Goal: Task Accomplishment & Management: Manage account settings

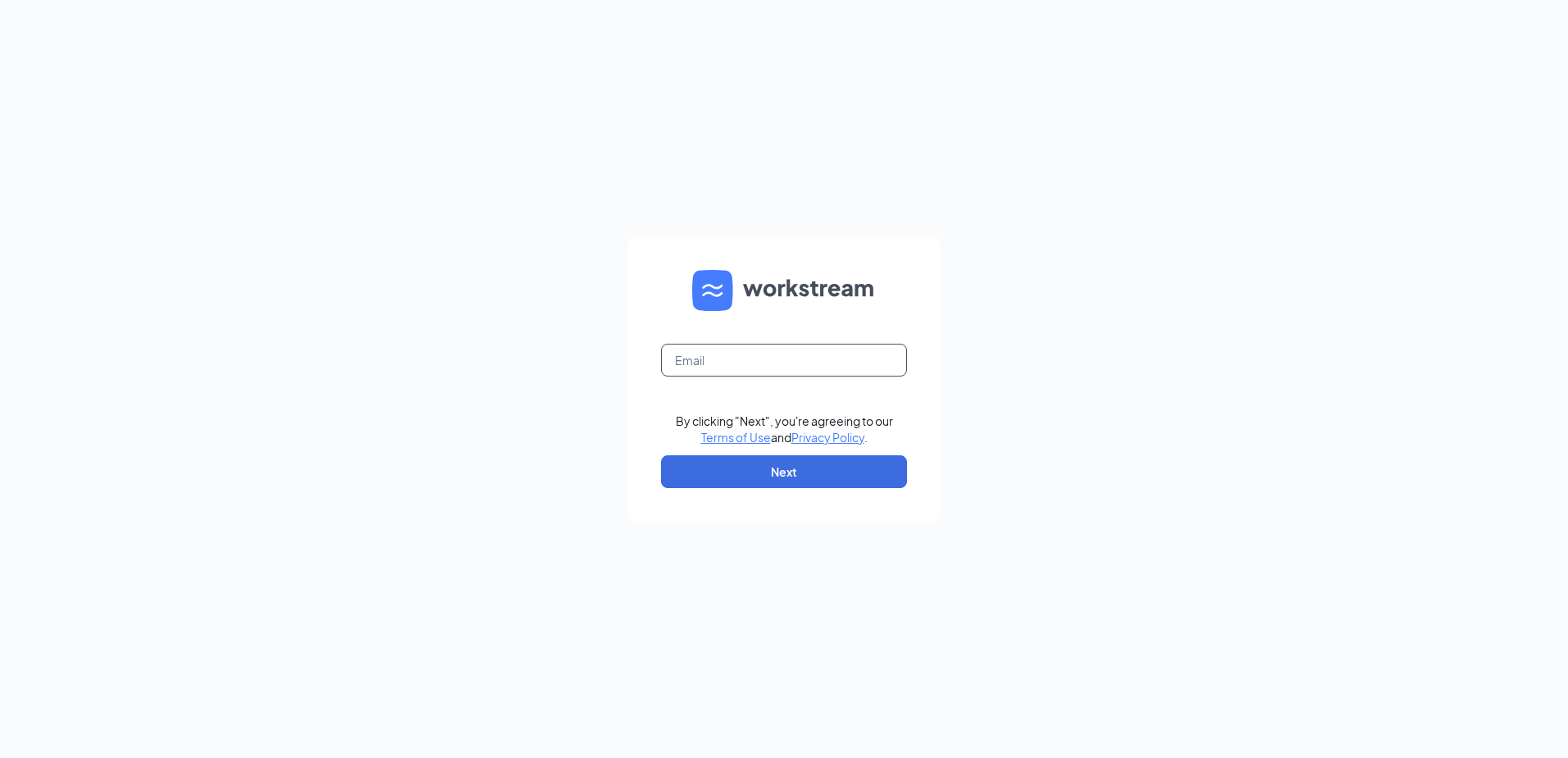
click at [766, 361] on input "text" at bounding box center [784, 360] width 246 height 33
type input "[EMAIL_ADDRESS][DOMAIN_NAME]"
click at [842, 477] on button "Next" at bounding box center [784, 471] width 246 height 33
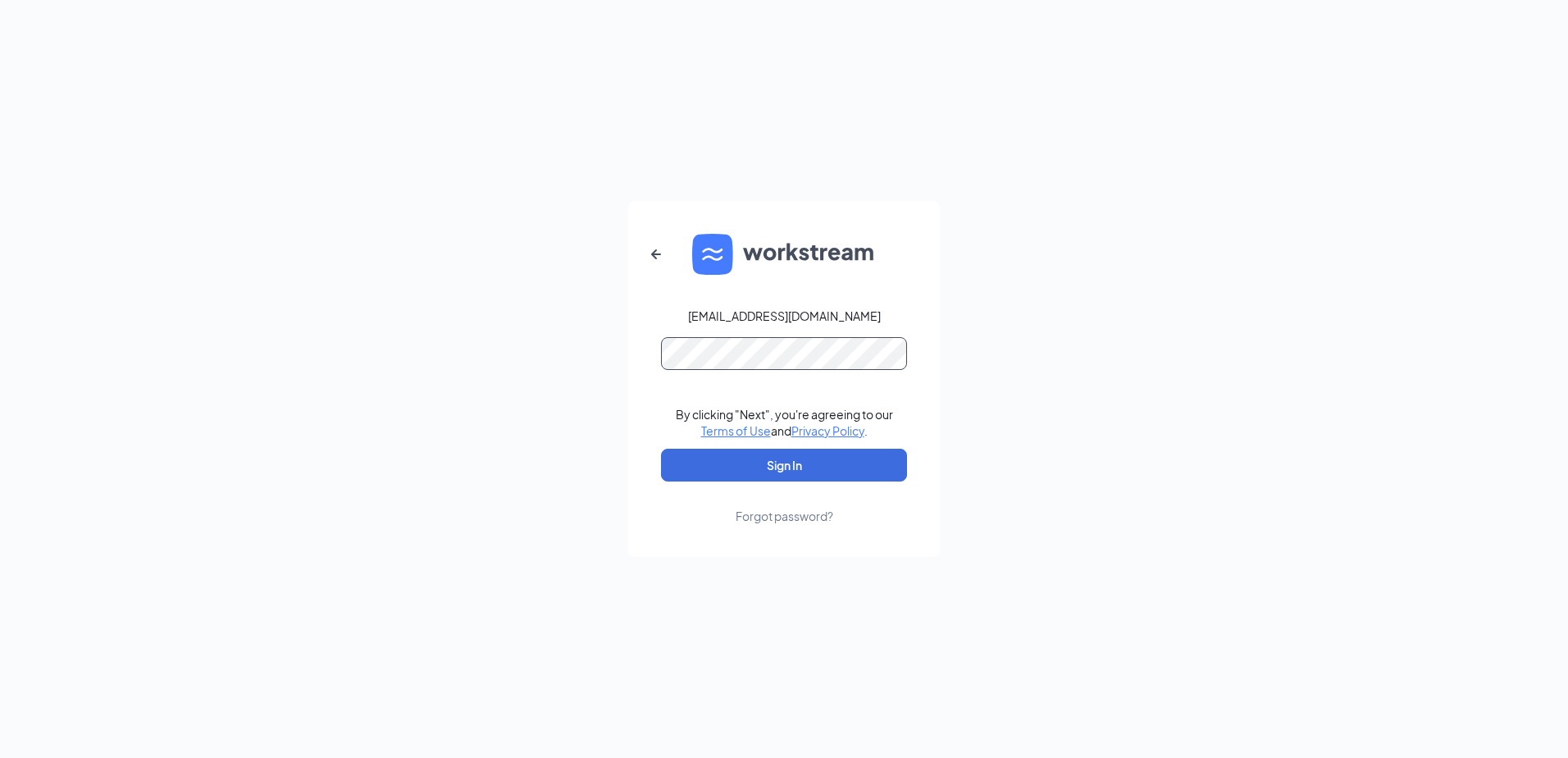
click at [661, 449] on button "Sign In" at bounding box center [784, 465] width 246 height 33
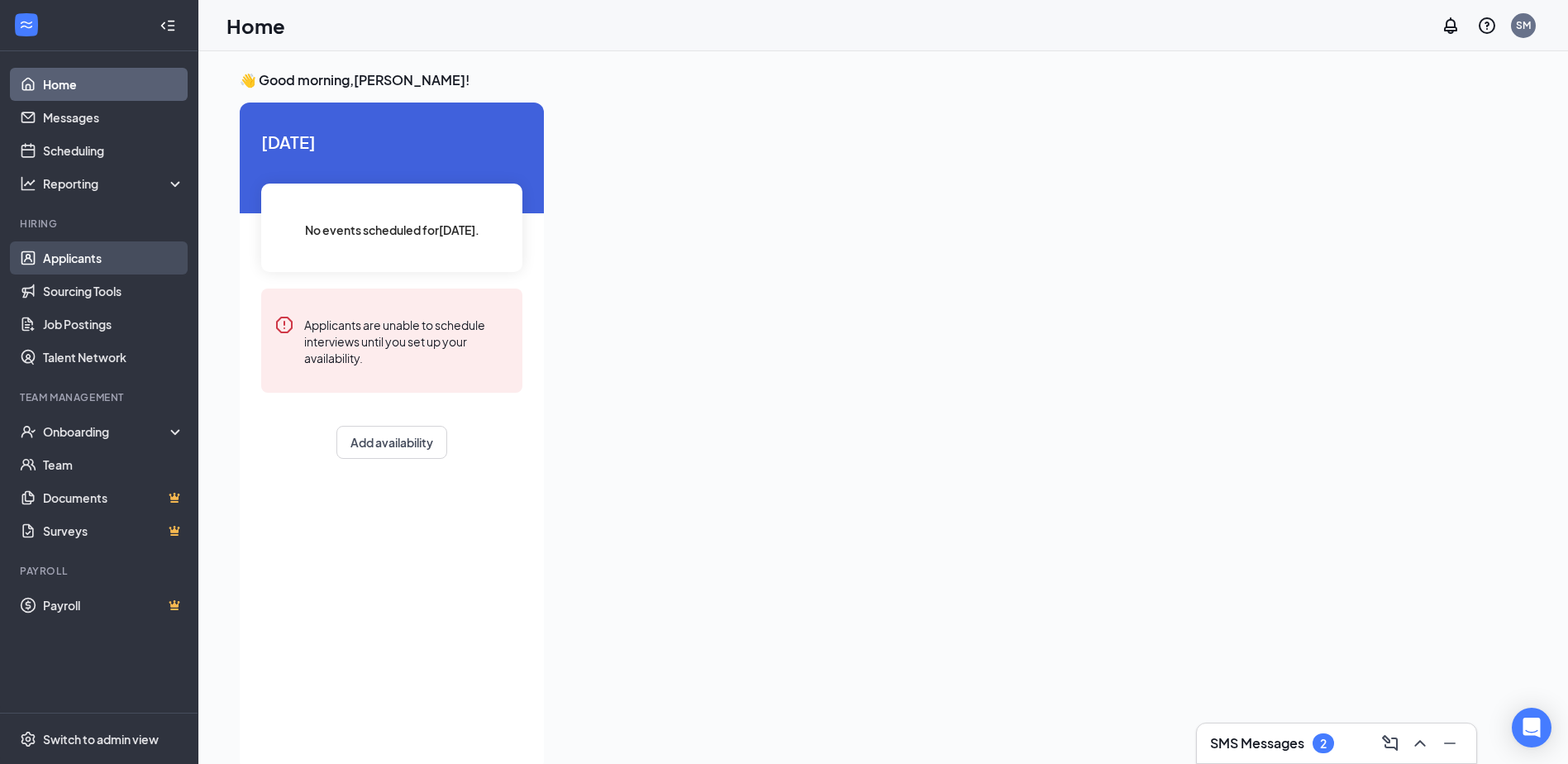
click at [84, 251] on link "Applicants" at bounding box center [113, 257] width 141 height 33
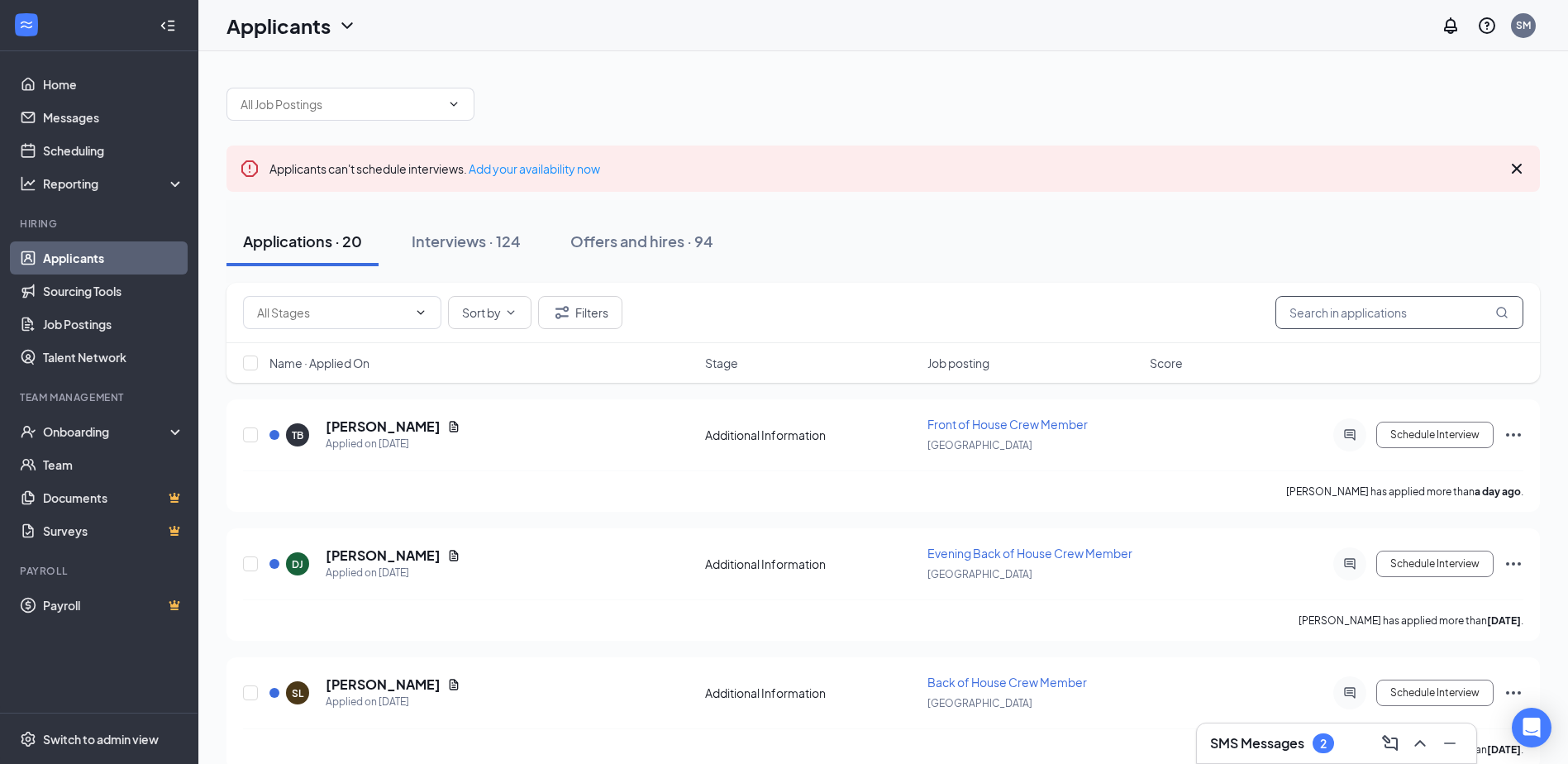
click at [1402, 321] on input "text" at bounding box center [1400, 312] width 248 height 33
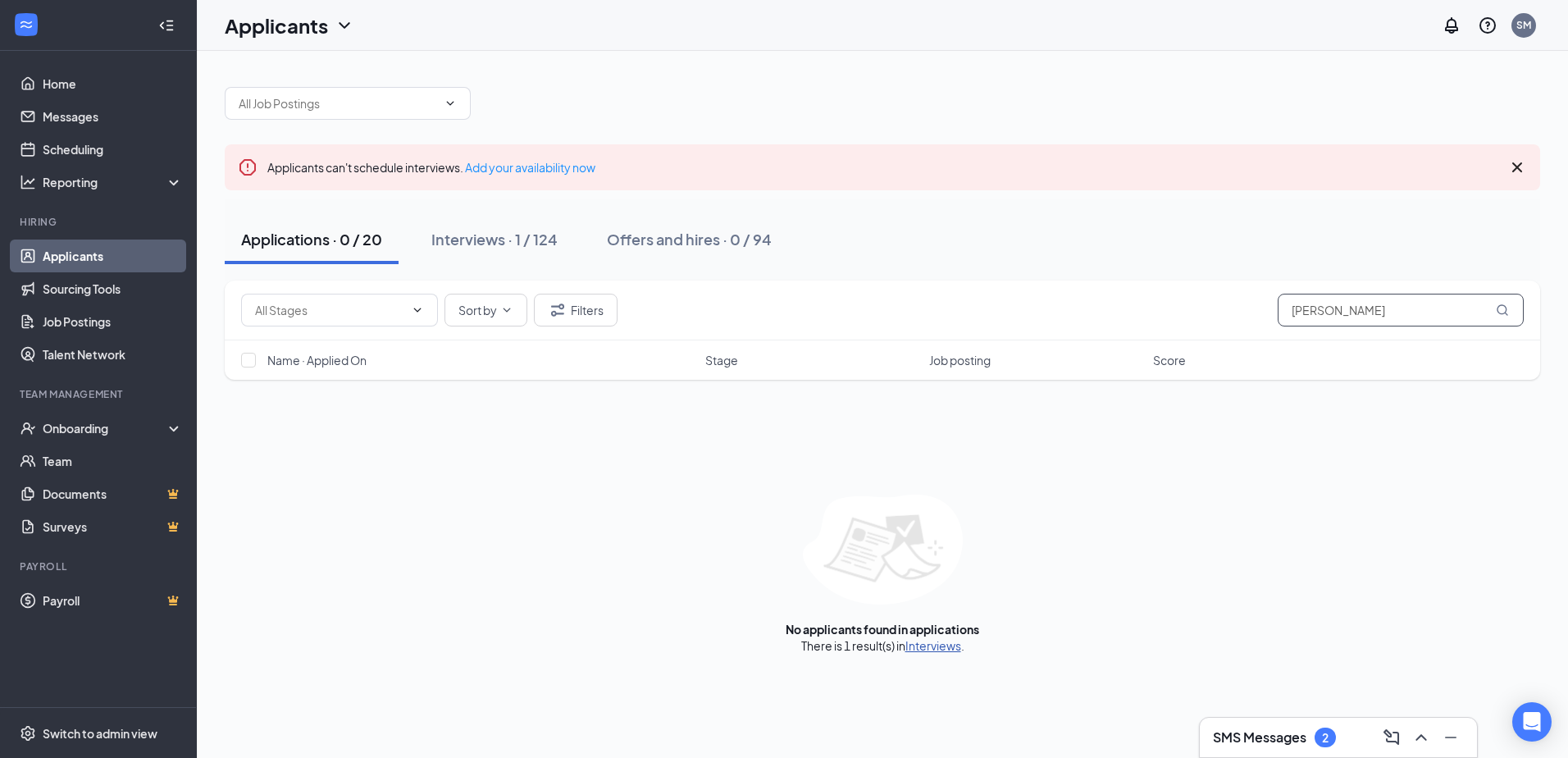
type input "anthony ste"
click at [920, 653] on link "Interviews" at bounding box center [933, 646] width 55 height 15
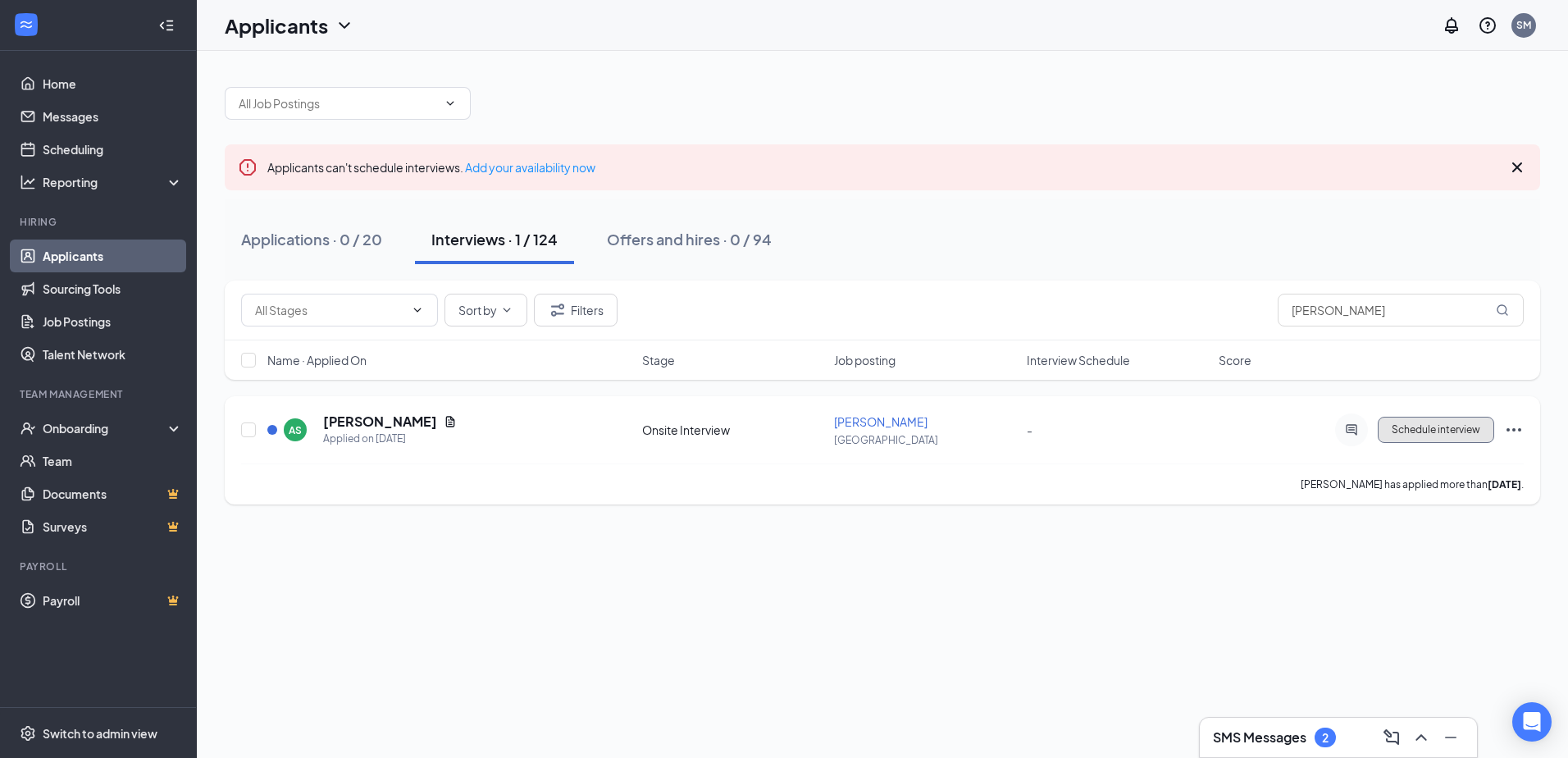
click at [1442, 437] on button "Schedule interview" at bounding box center [1436, 429] width 116 height 26
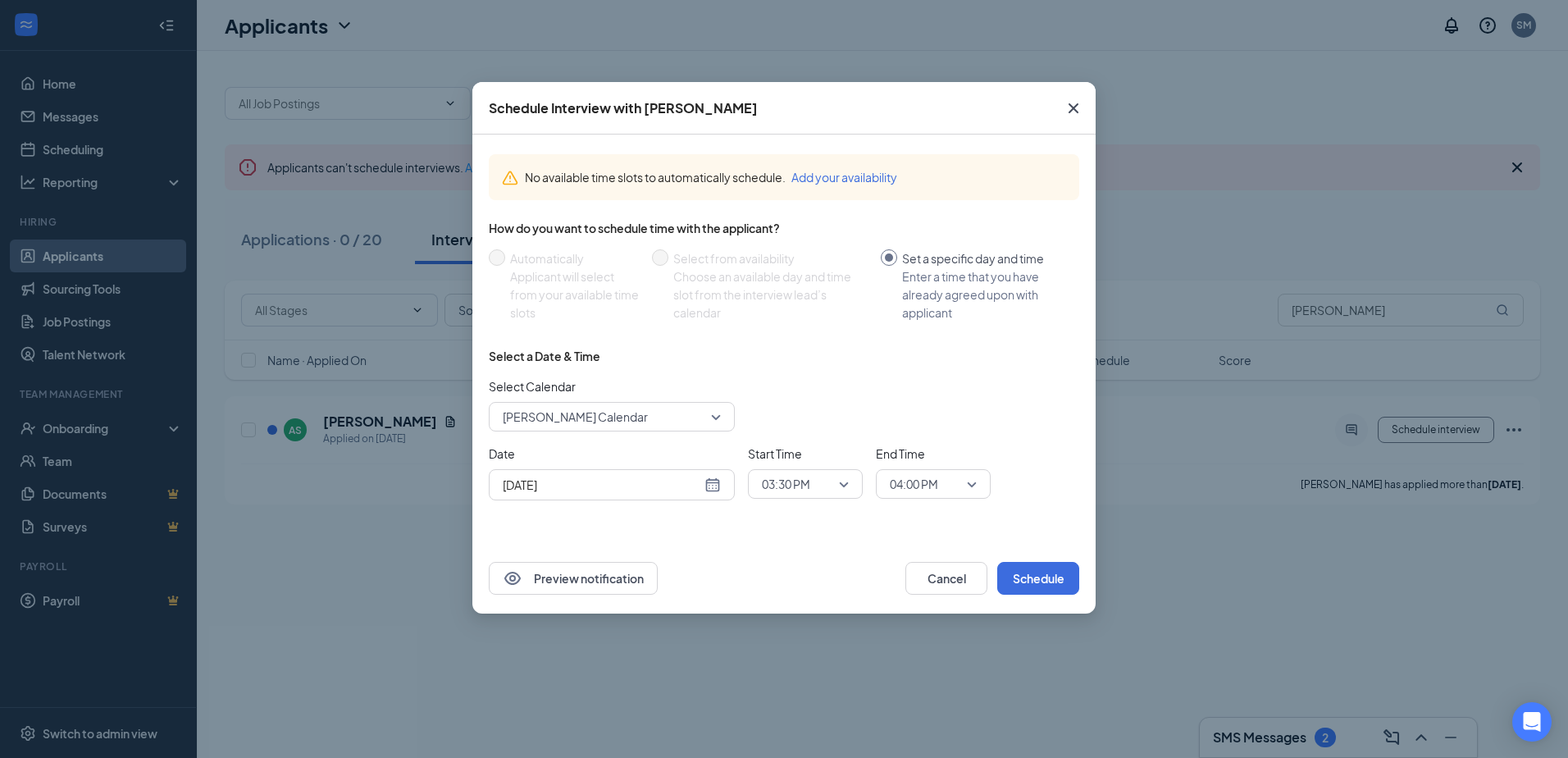
click at [715, 483] on div "Oct 15, 2025" at bounding box center [611, 485] width 218 height 18
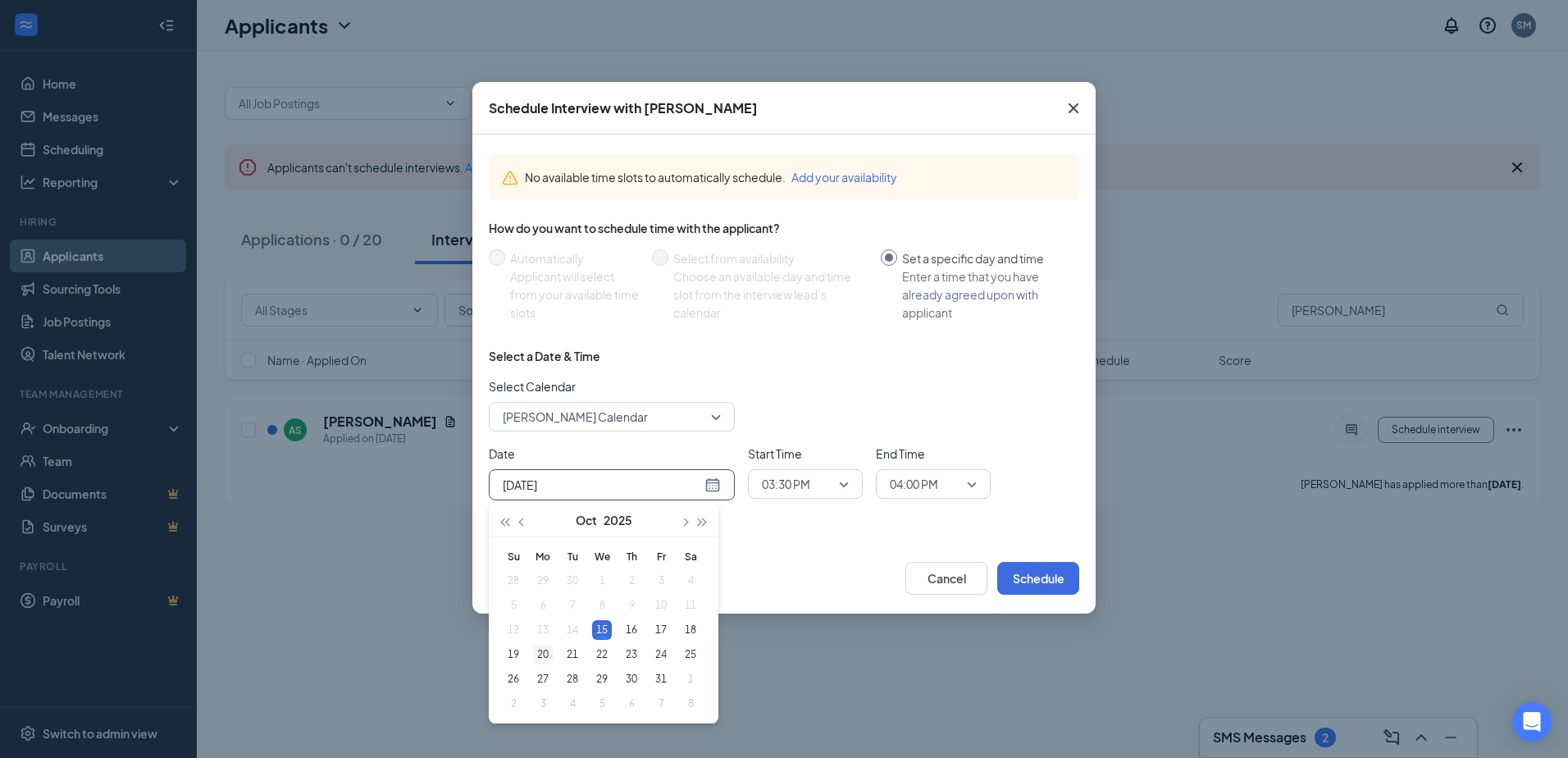
type input "Oct 20, 2025"
click at [546, 654] on div "20" at bounding box center [543, 654] width 20 height 20
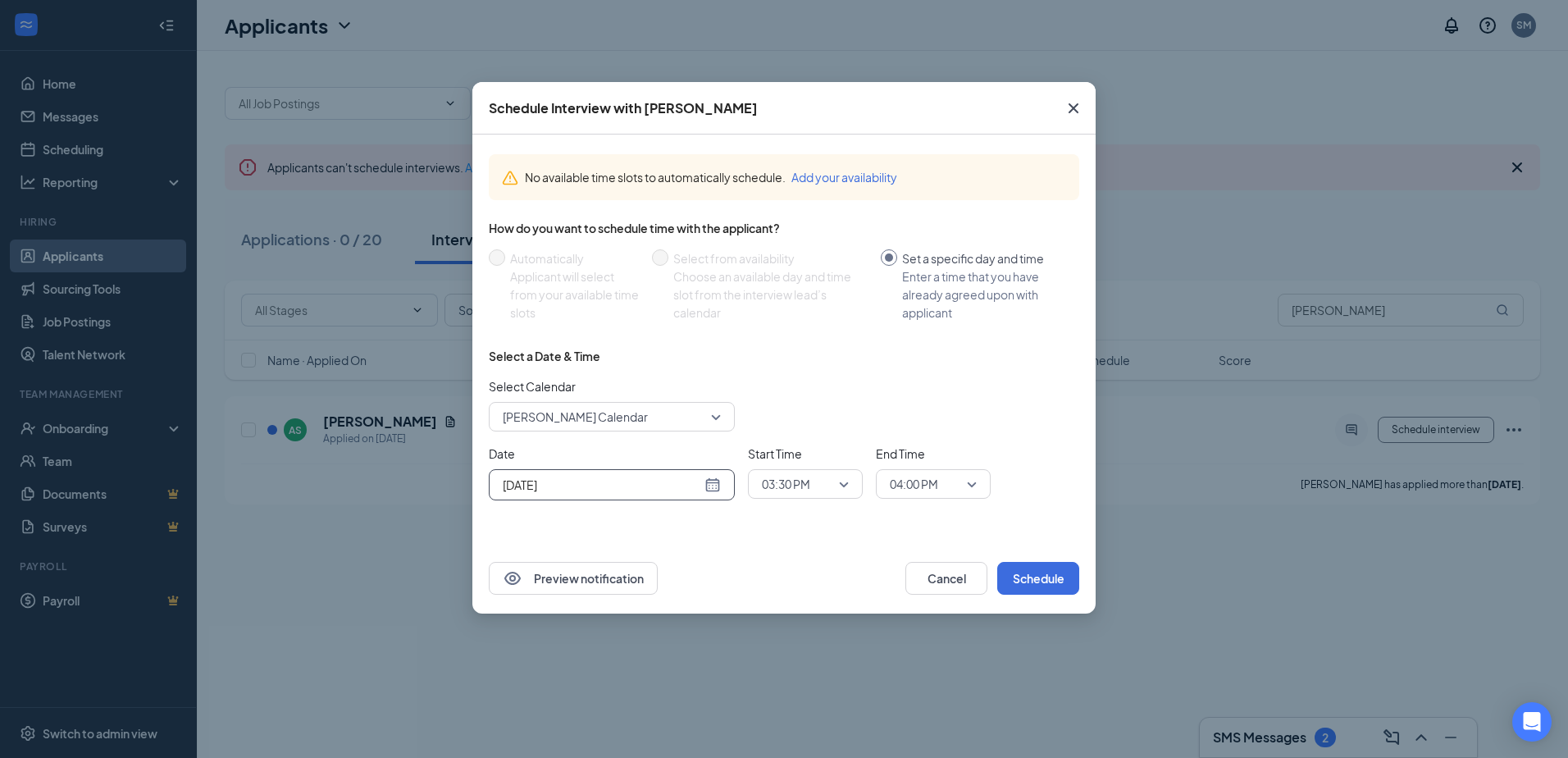
click at [843, 483] on span "03:30 PM" at bounding box center [805, 484] width 87 height 25
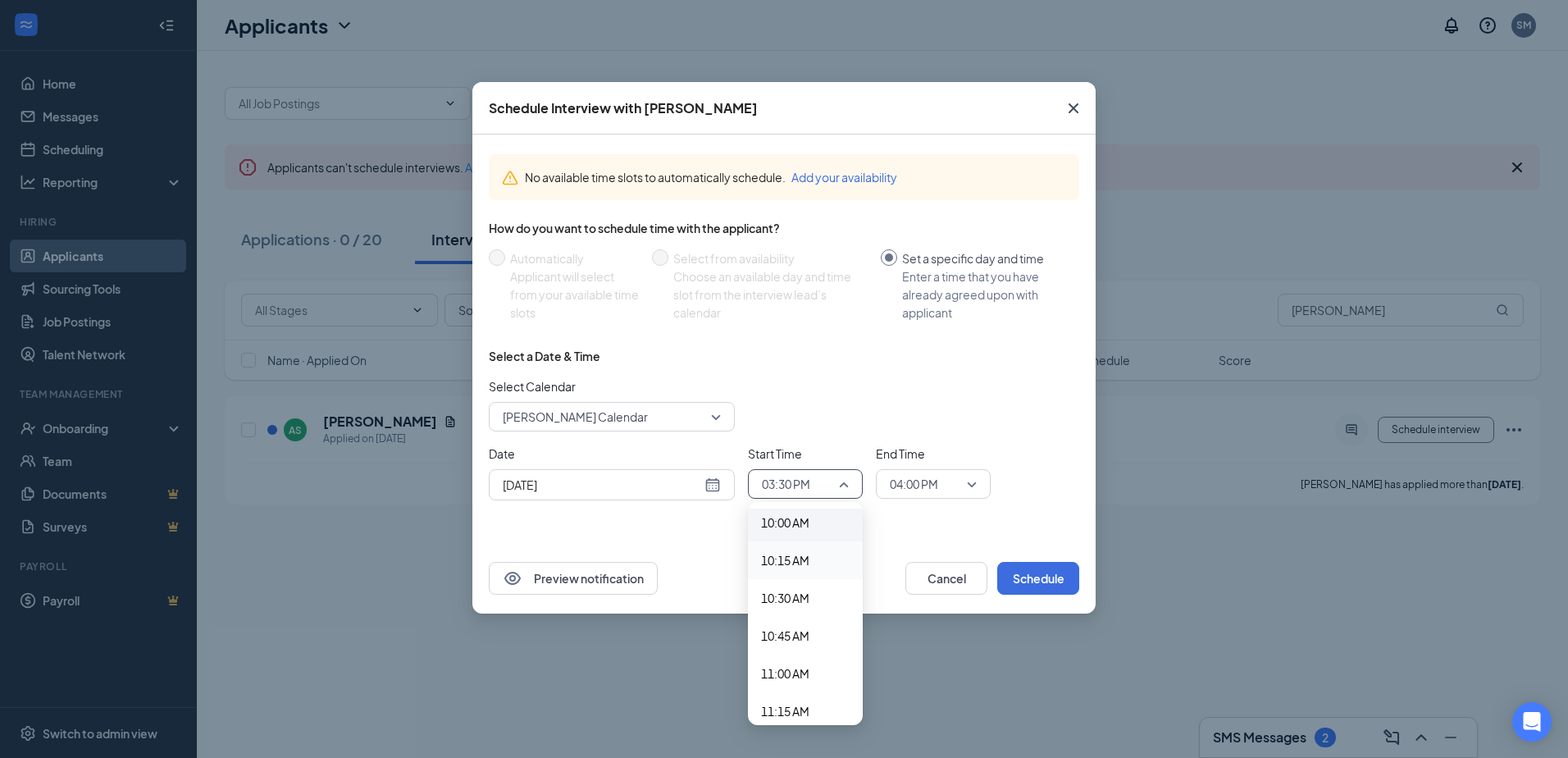
scroll to position [1497, 0]
click at [806, 539] on span "10:00 AM" at bounding box center [785, 540] width 48 height 18
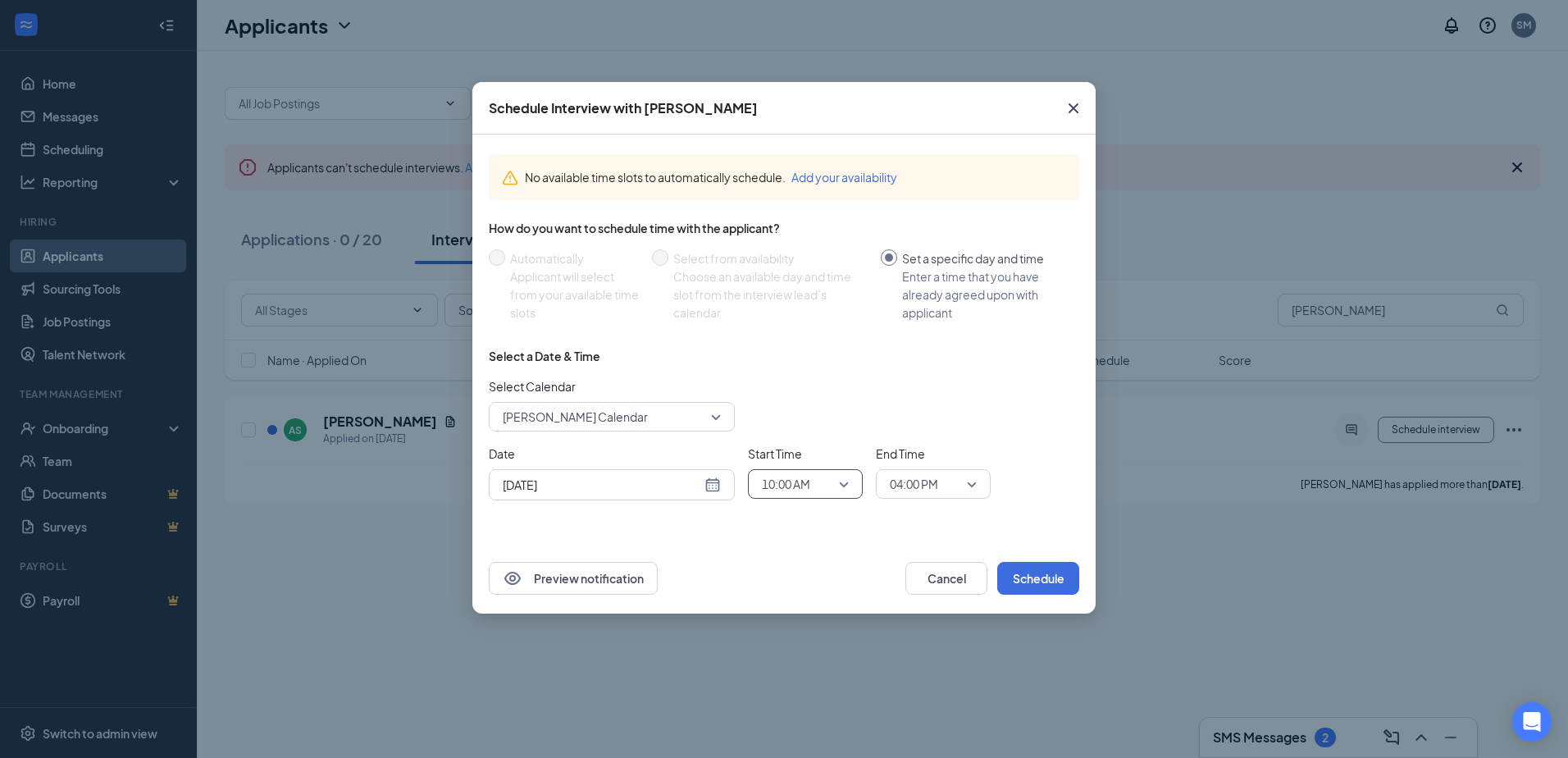
click at [966, 487] on span "04:00 PM" at bounding box center [933, 484] width 87 height 25
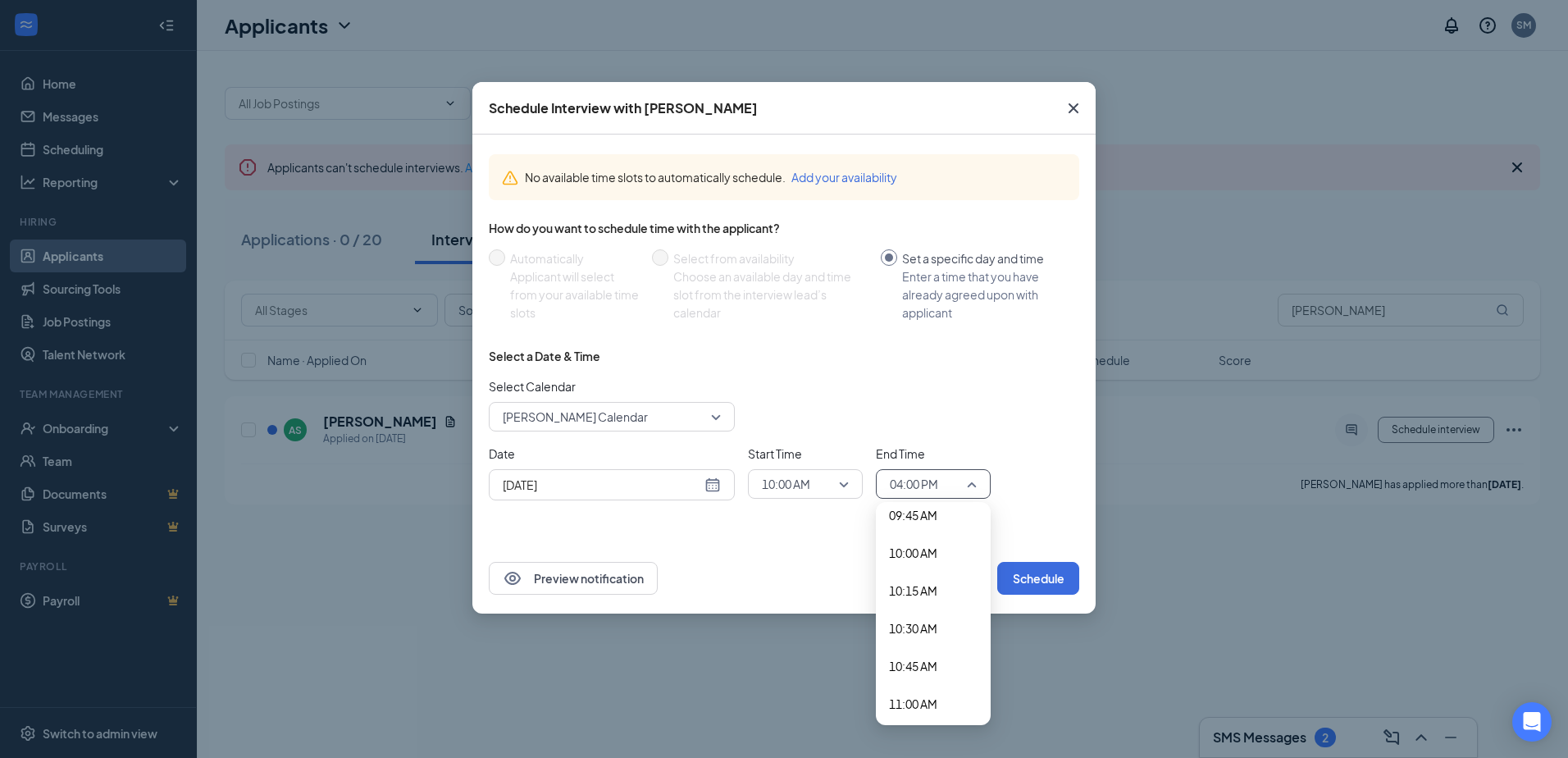
scroll to position [1378, 0]
click at [932, 700] on span "10:15 AM" at bounding box center [913, 697] width 48 height 18
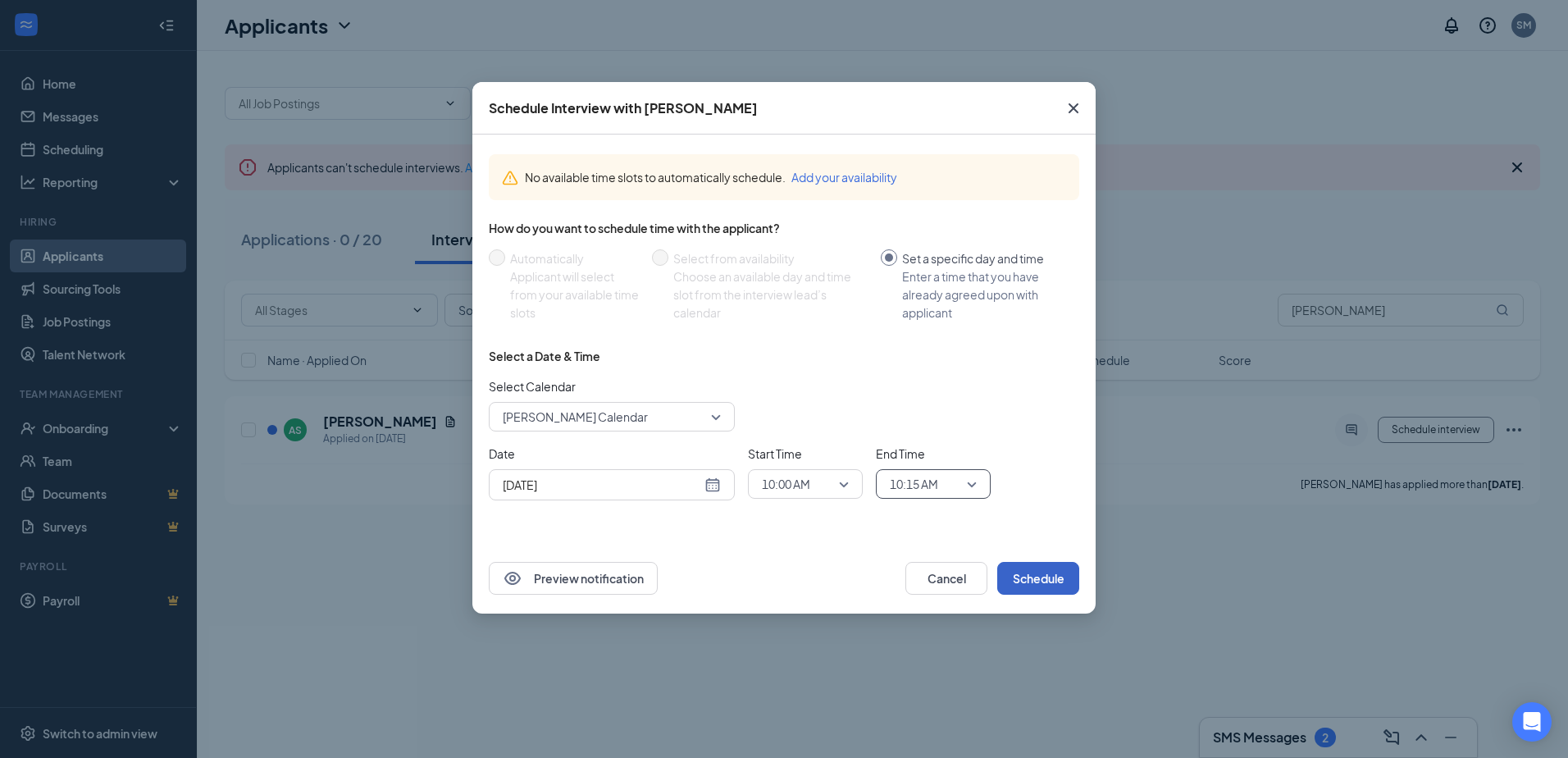
click at [1031, 579] on button "Schedule" at bounding box center [1038, 578] width 82 height 33
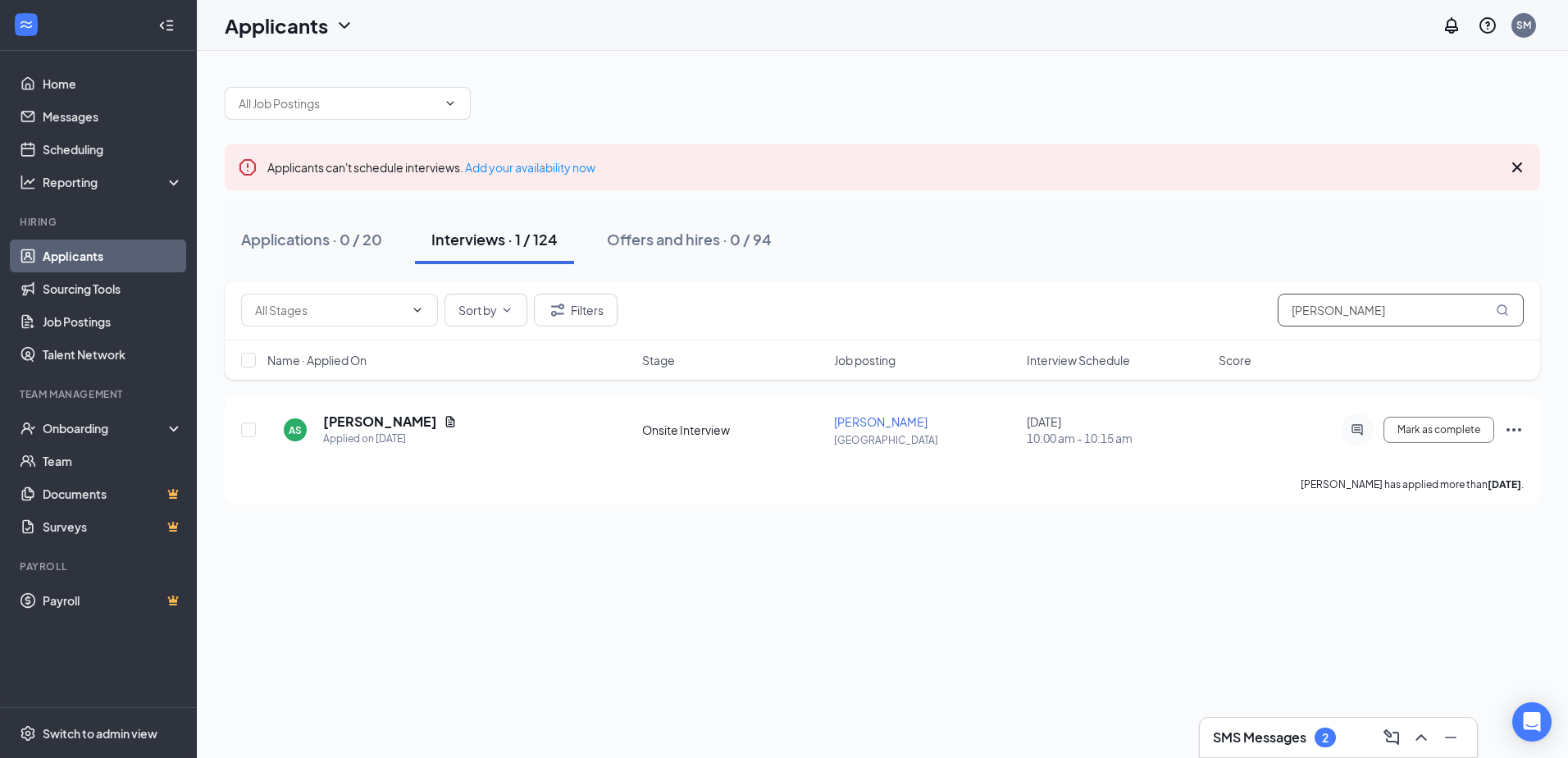
drag, startPoint x: 1436, startPoint y: 321, endPoint x: 1111, endPoint y: 314, distance: 325.1
click at [1111, 314] on div "Sort by Filters anthony ste" at bounding box center [882, 310] width 1282 height 33
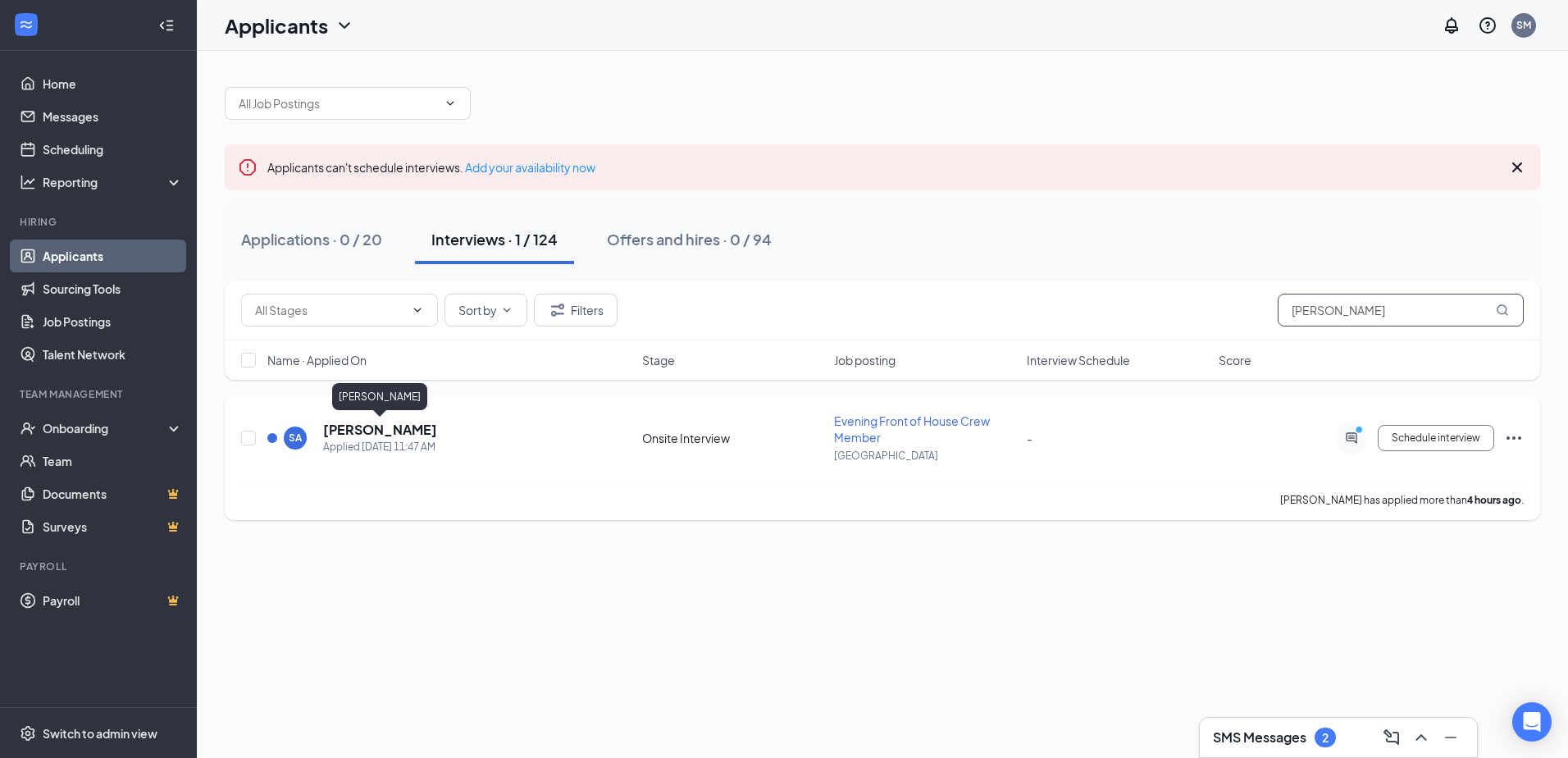
type input "santiago"
click at [415, 435] on h5 "Santiago Arellano" at bounding box center [380, 429] width 114 height 18
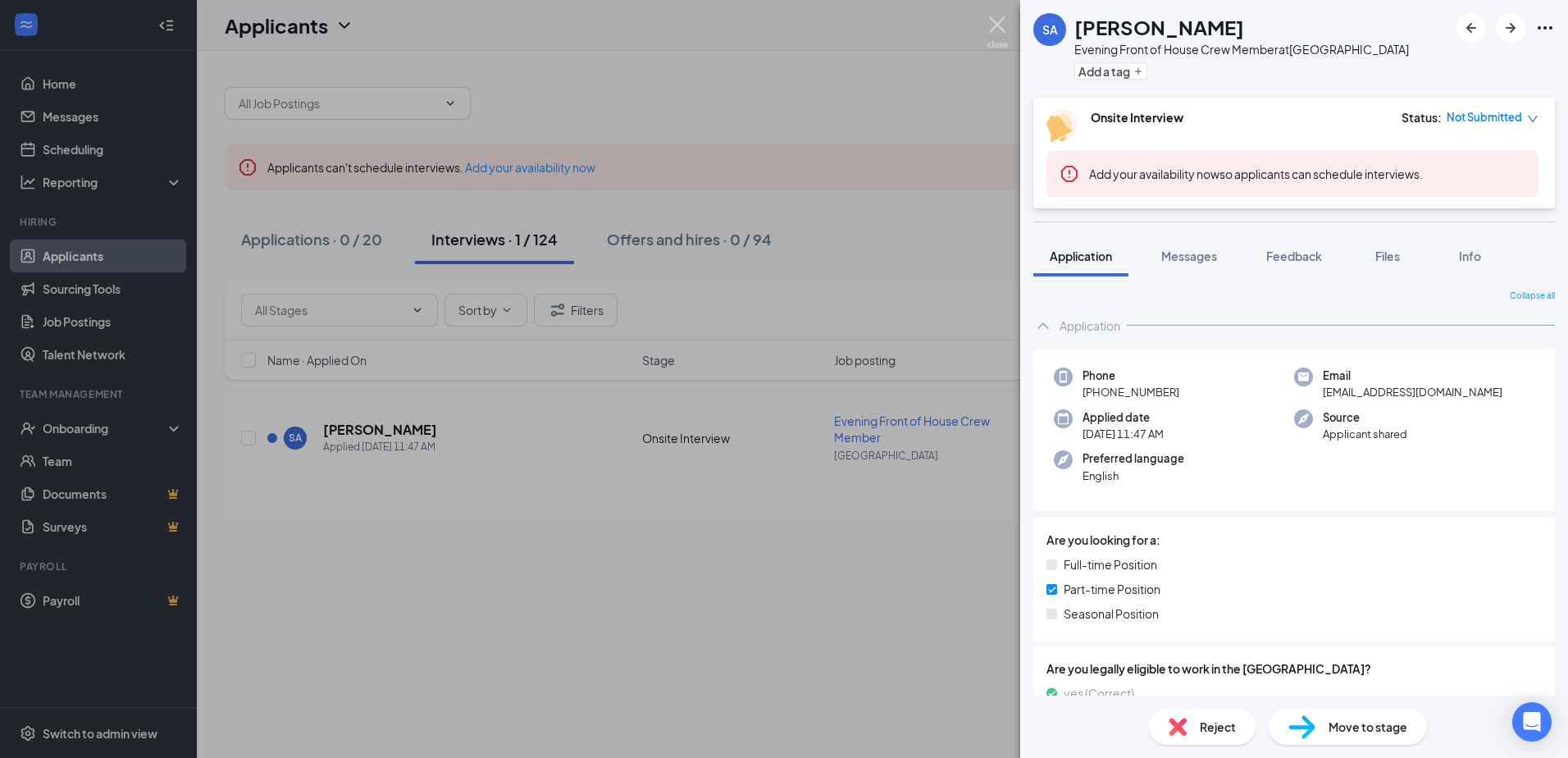
click at [992, 22] on img at bounding box center [997, 32] width 21 height 32
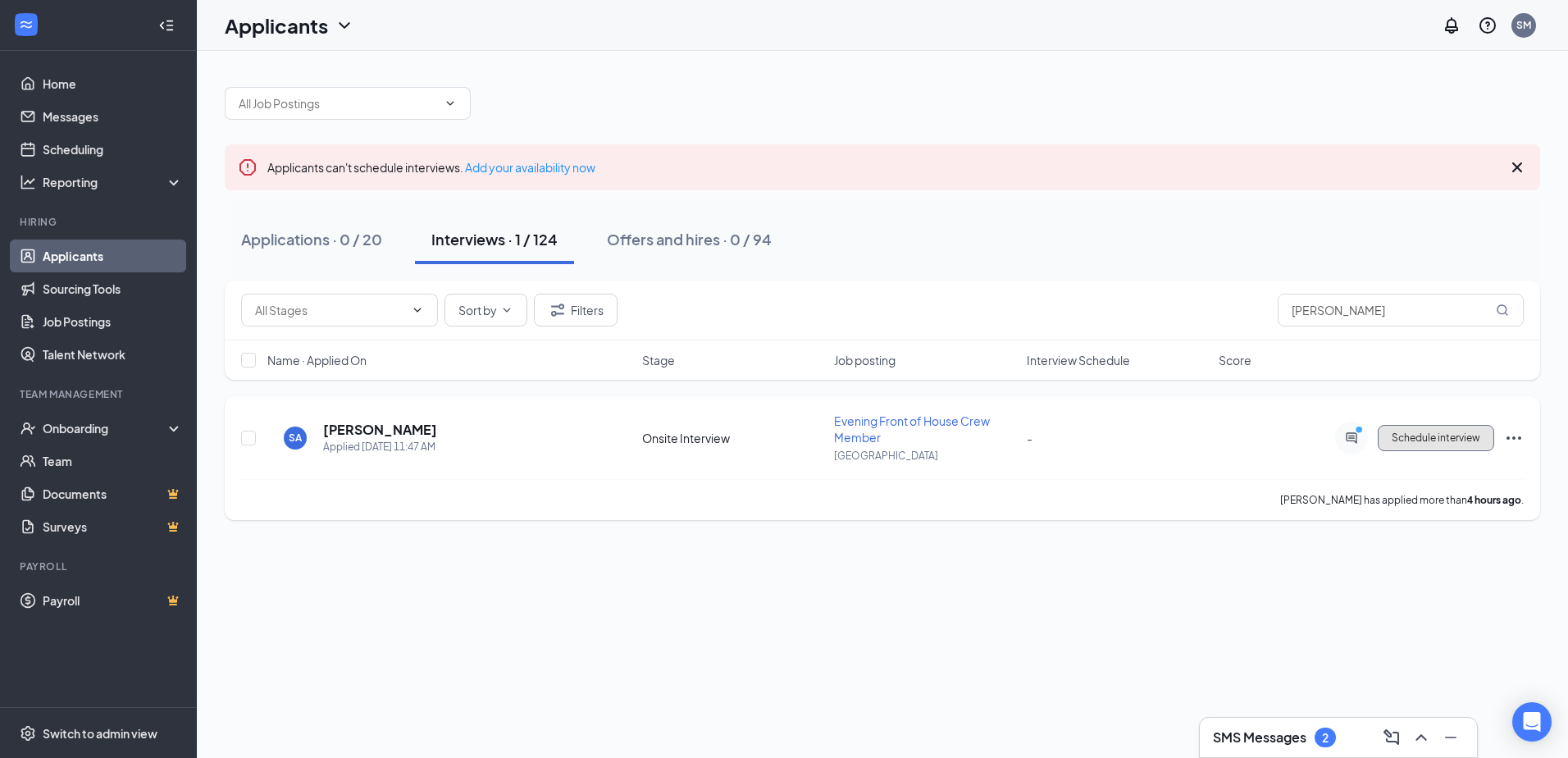
click at [1455, 448] on button "Schedule interview" at bounding box center [1436, 437] width 116 height 26
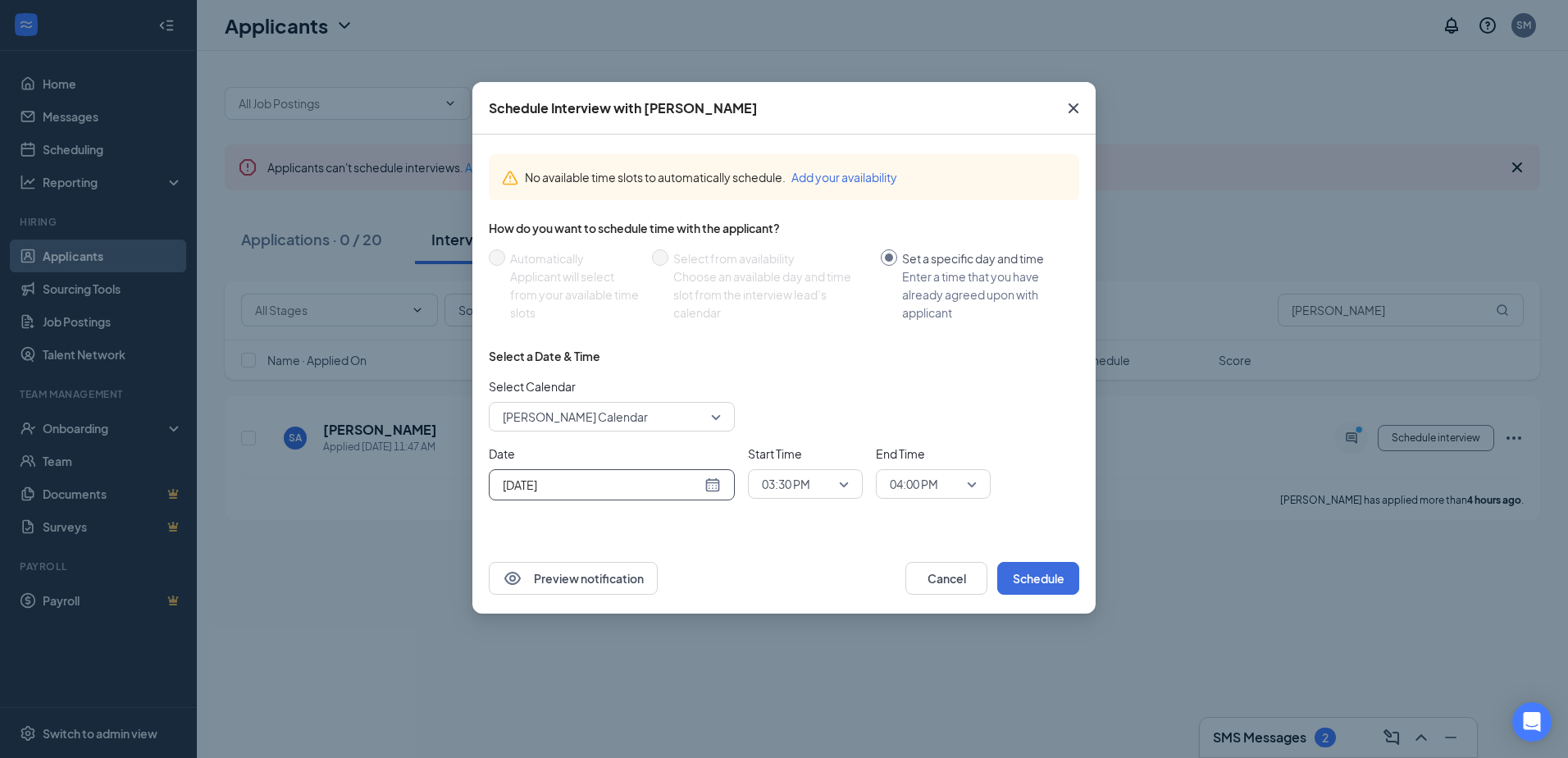
click at [719, 489] on div "Oct 15, 2025" at bounding box center [611, 485] width 218 height 18
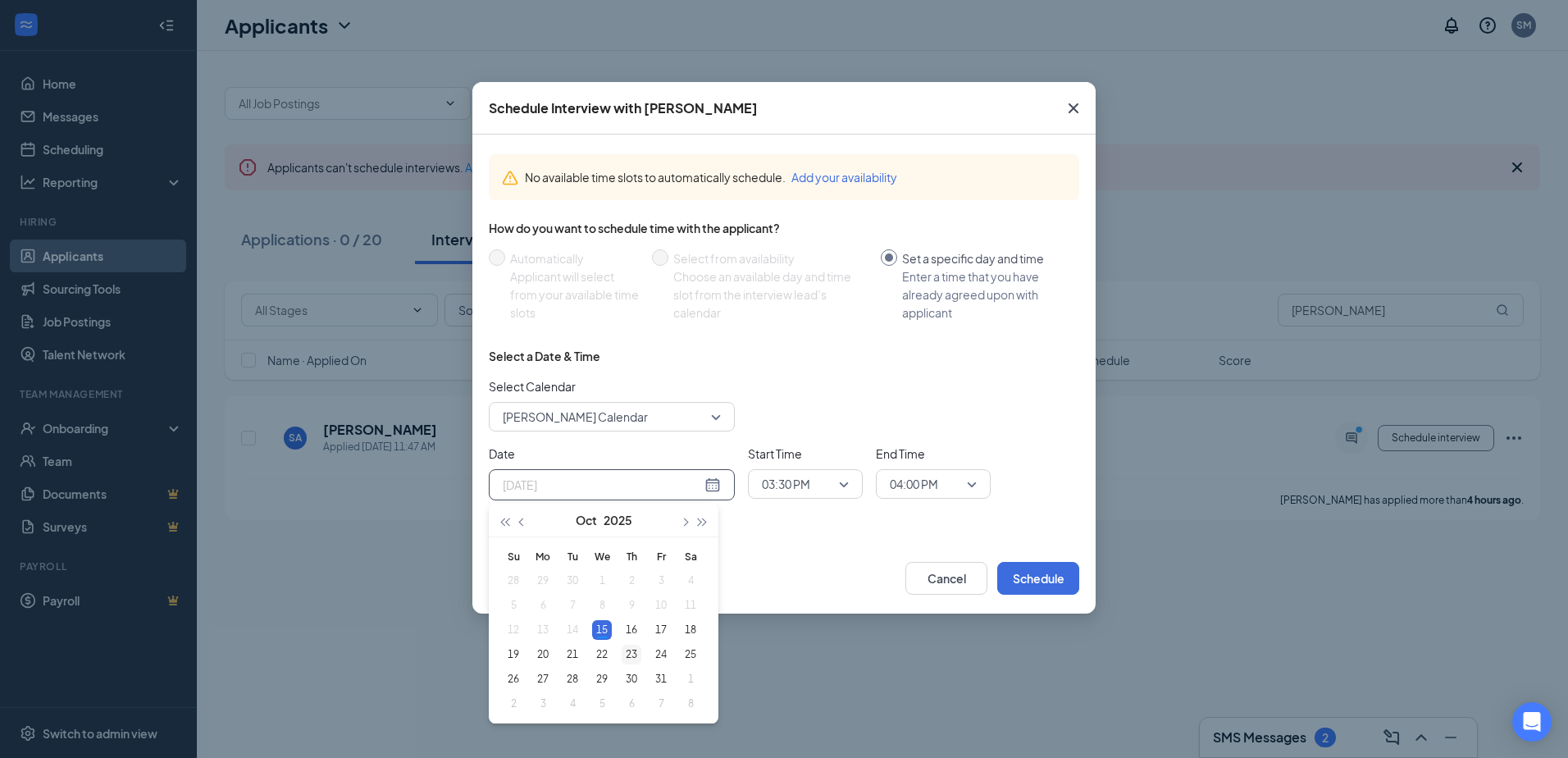
type input "Oct 23, 2025"
click at [635, 656] on div "23" at bounding box center [632, 654] width 20 height 20
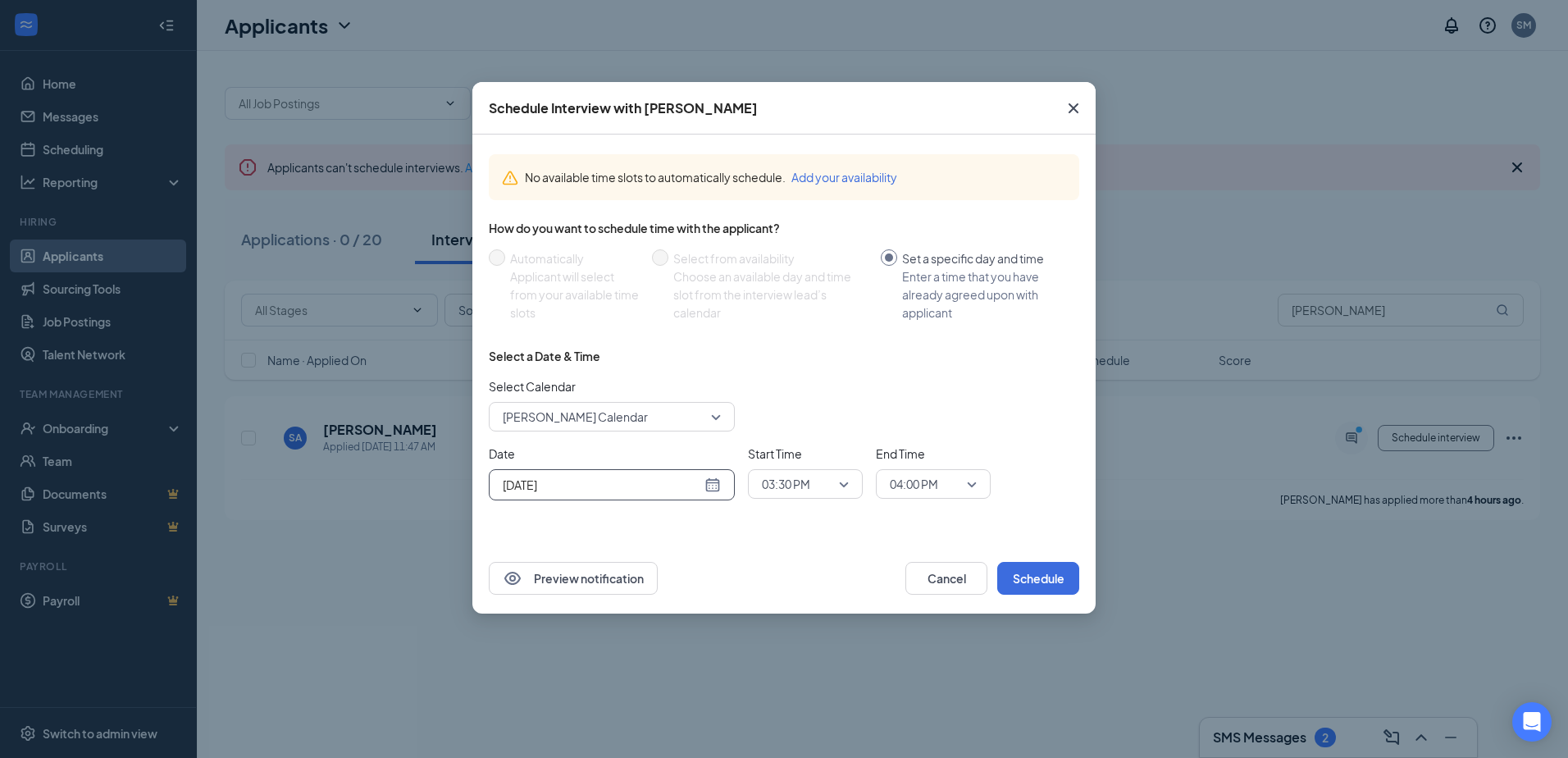
click at [723, 413] on div "Sarah Miller's Calendar" at bounding box center [612, 416] width 246 height 29
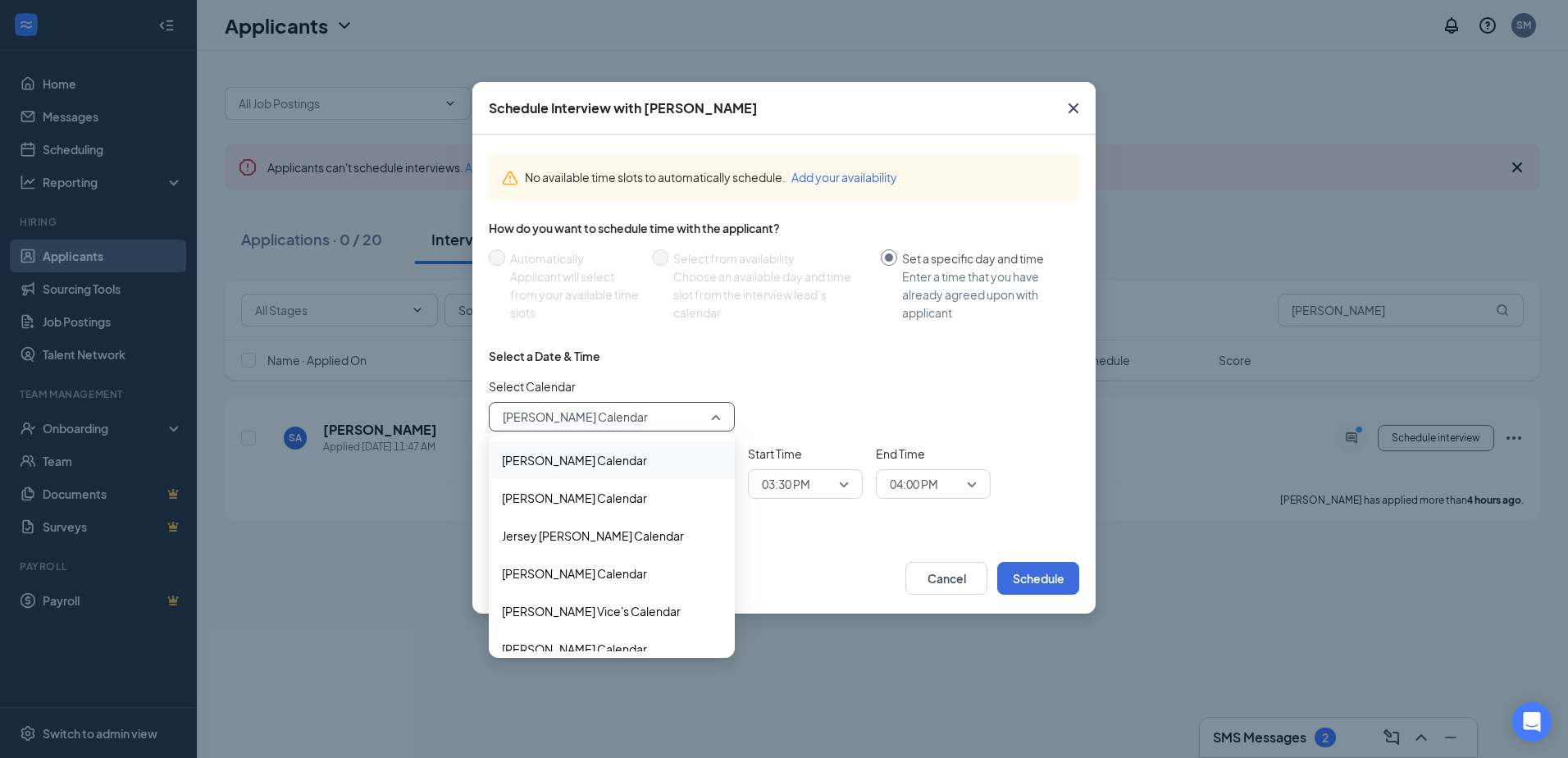
click at [614, 470] on div "Alicia Boehmer's Calendar" at bounding box center [612, 460] width 246 height 37
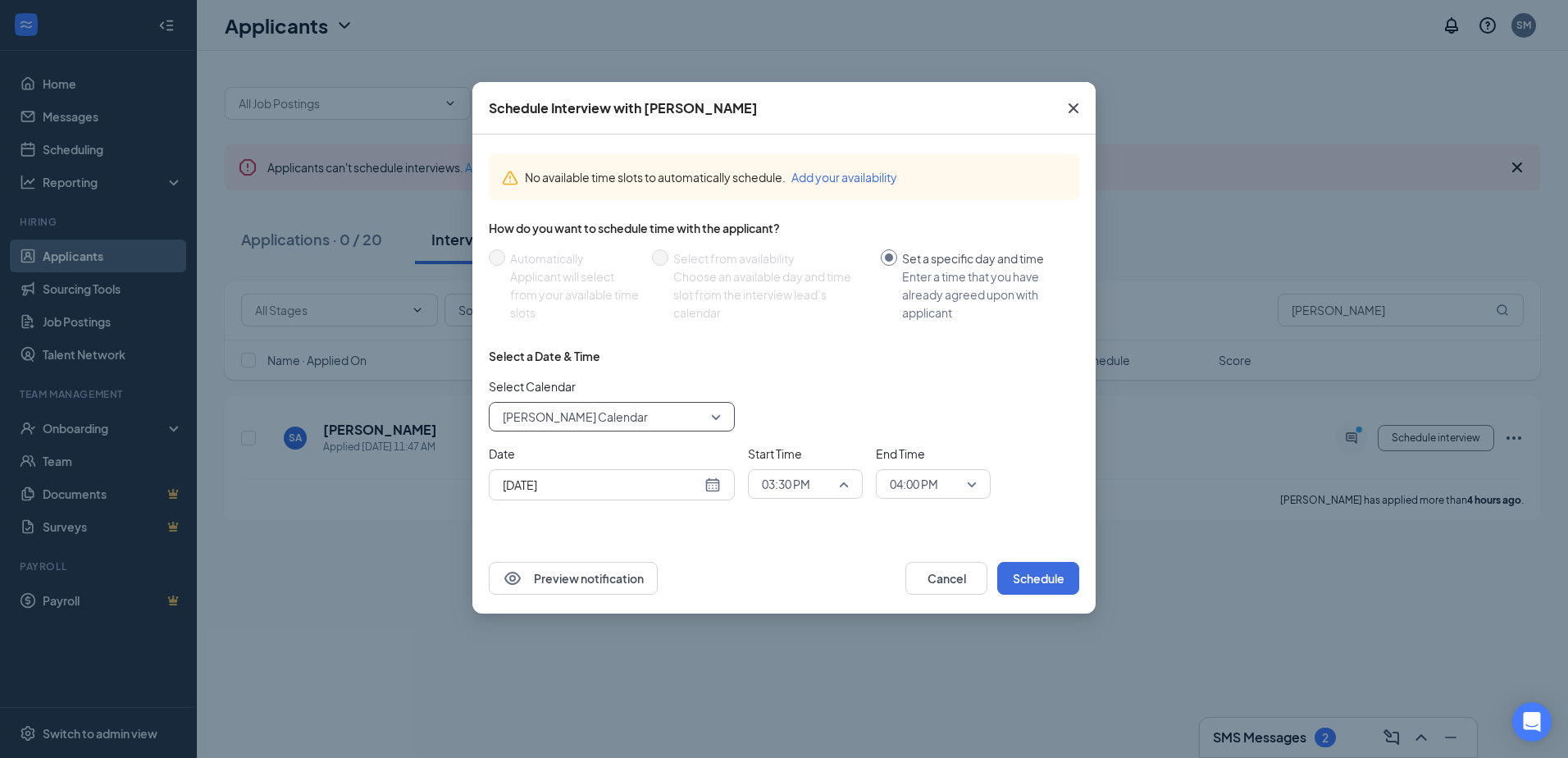
click at [848, 489] on div "03:30 PM" at bounding box center [805, 484] width 115 height 29
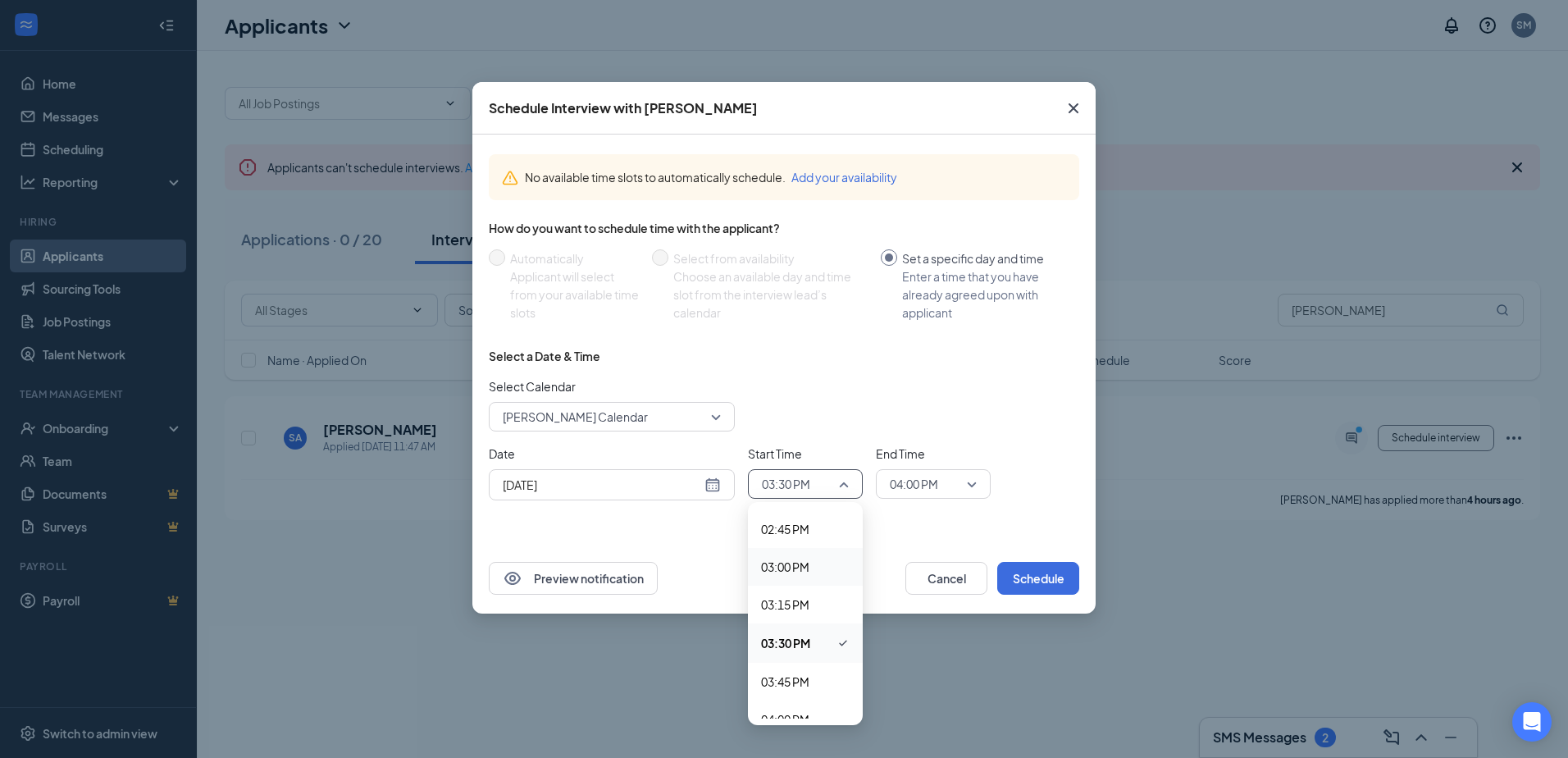
scroll to position [2252, 0]
click at [804, 662] on span "03:45 PM" at bounding box center [785, 655] width 48 height 18
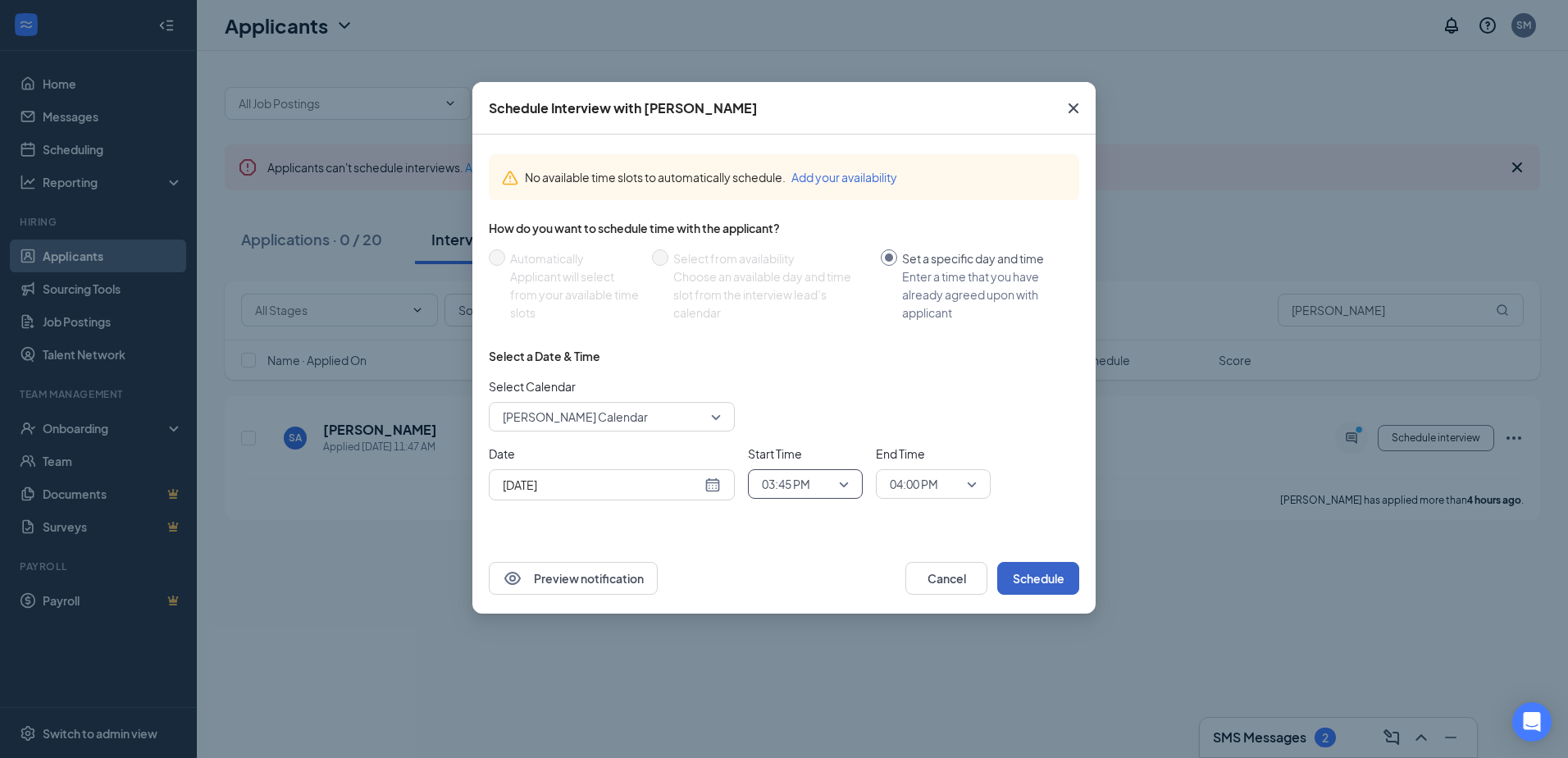
click at [1018, 579] on button "Schedule" at bounding box center [1038, 578] width 82 height 33
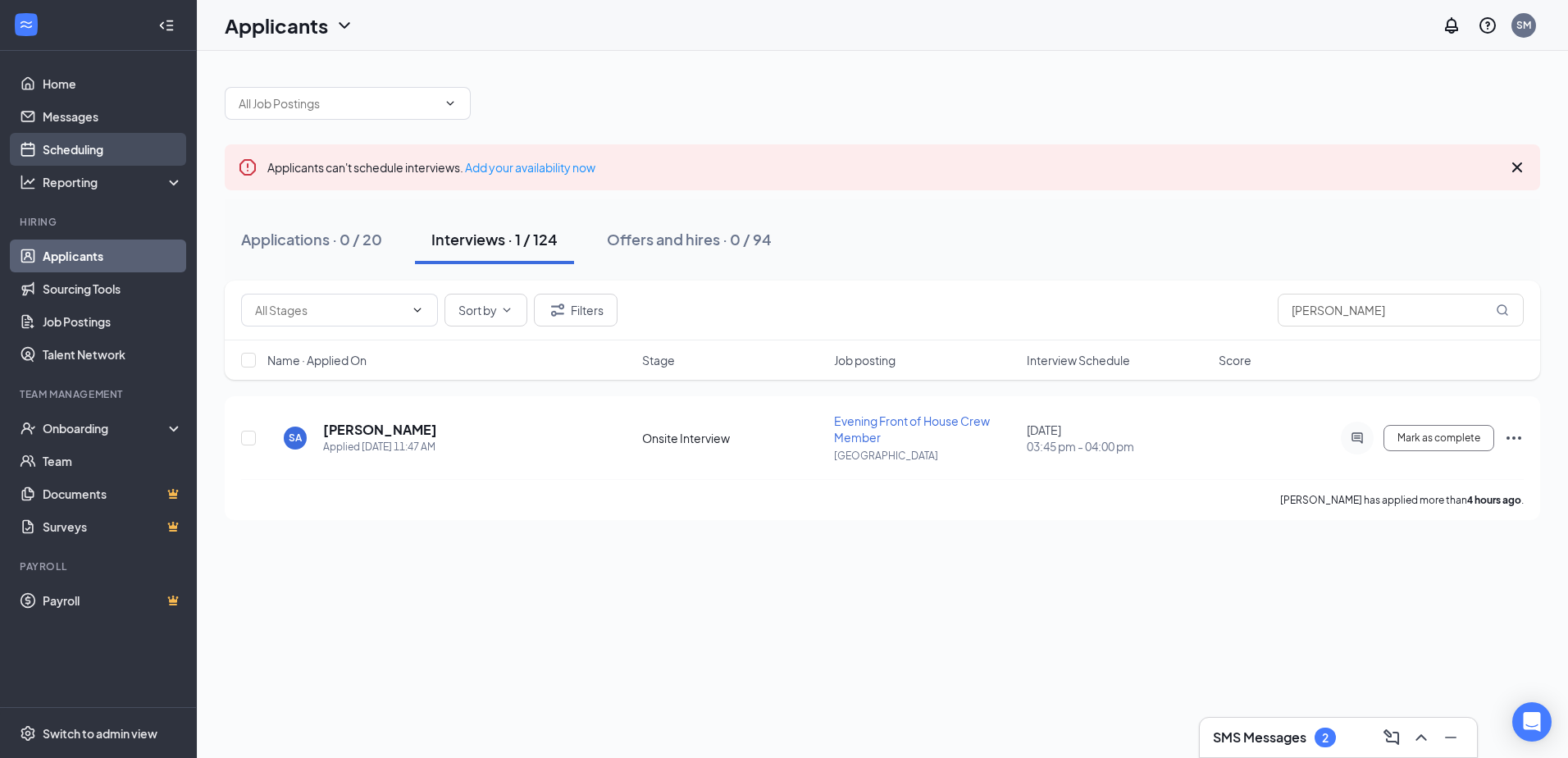
click at [106, 154] on link "Scheduling" at bounding box center [112, 149] width 140 height 33
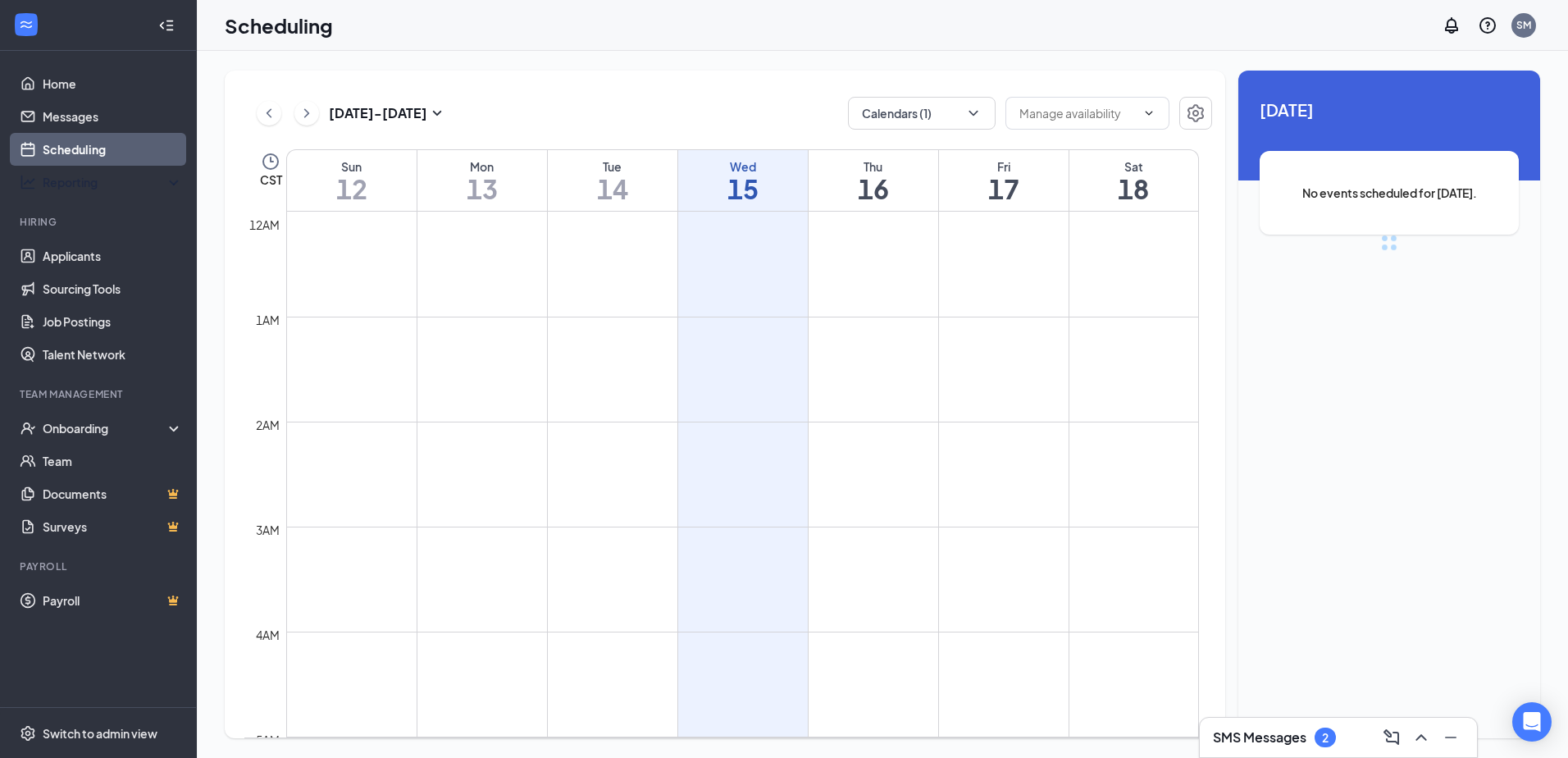
scroll to position [806, 0]
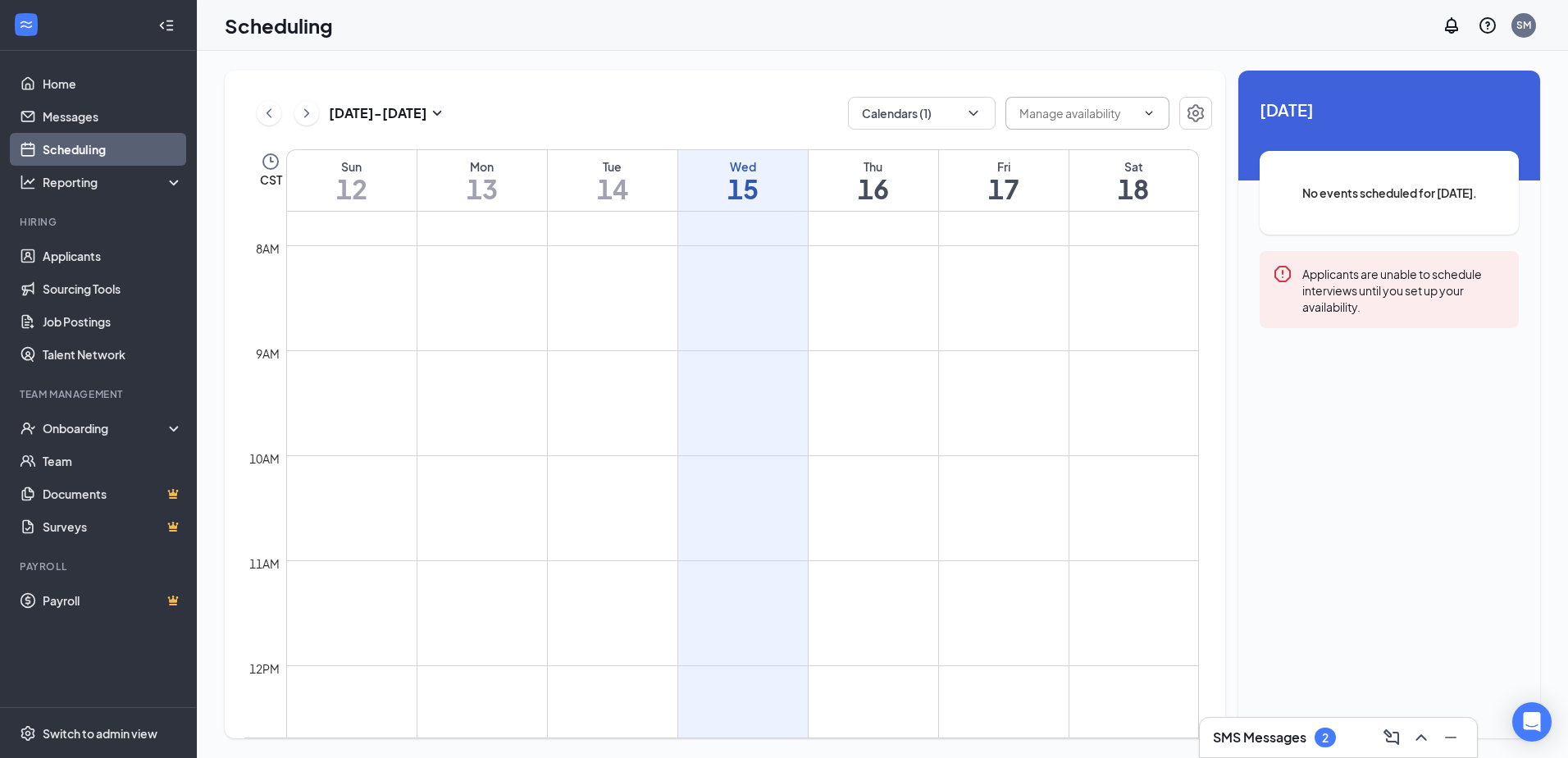
click at [1151, 111] on icon "ChevronDown" at bounding box center [1149, 112] width 13 height 13
click at [1145, 86] on div "Oct 12 - Oct 18 Calendars (1) Delete all availability CST Sun 12 Mon 13 Tue 14 …" at bounding box center [725, 404] width 1000 height 668
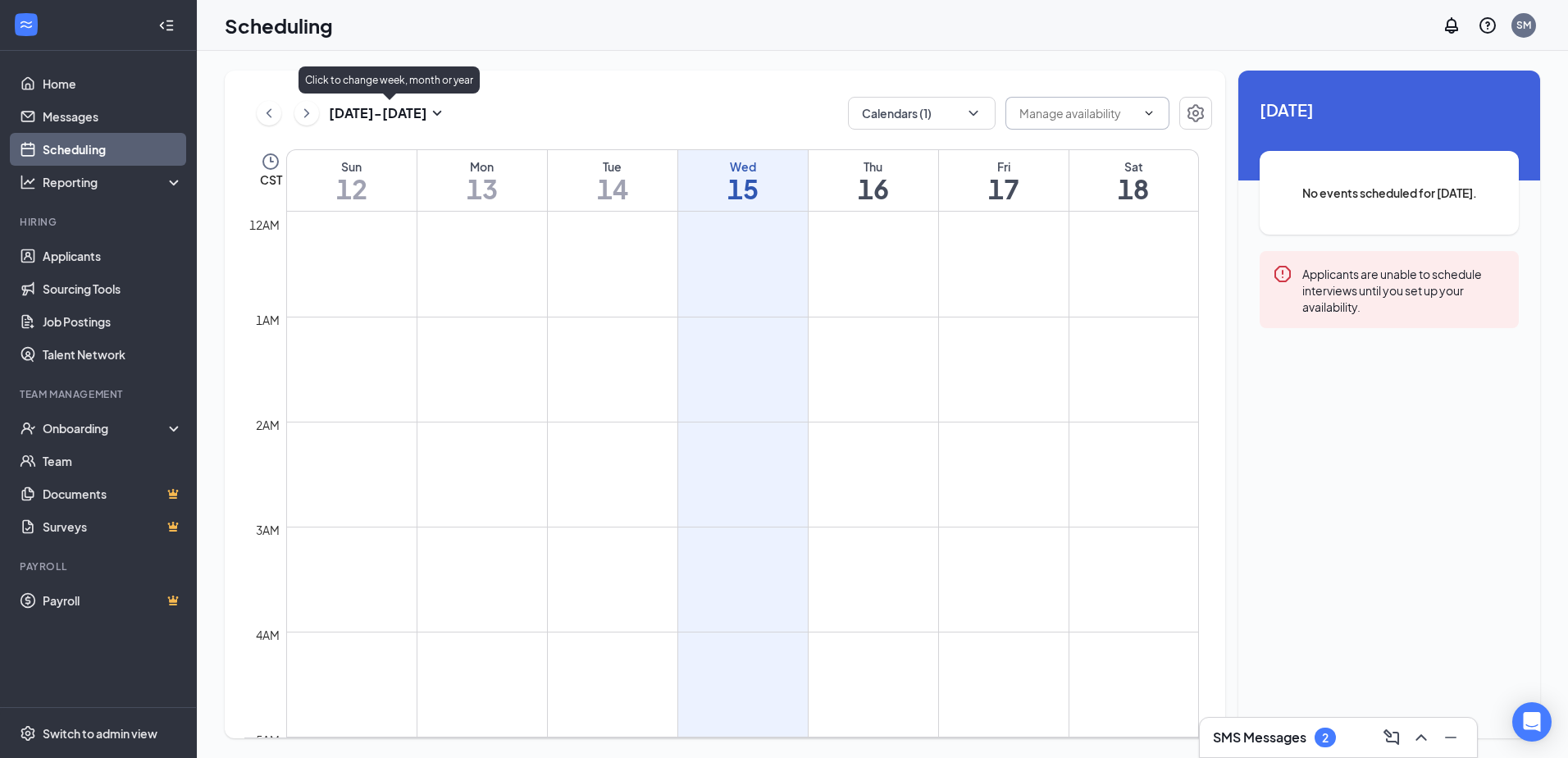
click at [435, 113] on icon "SmallChevronDown" at bounding box center [437, 113] width 9 height 5
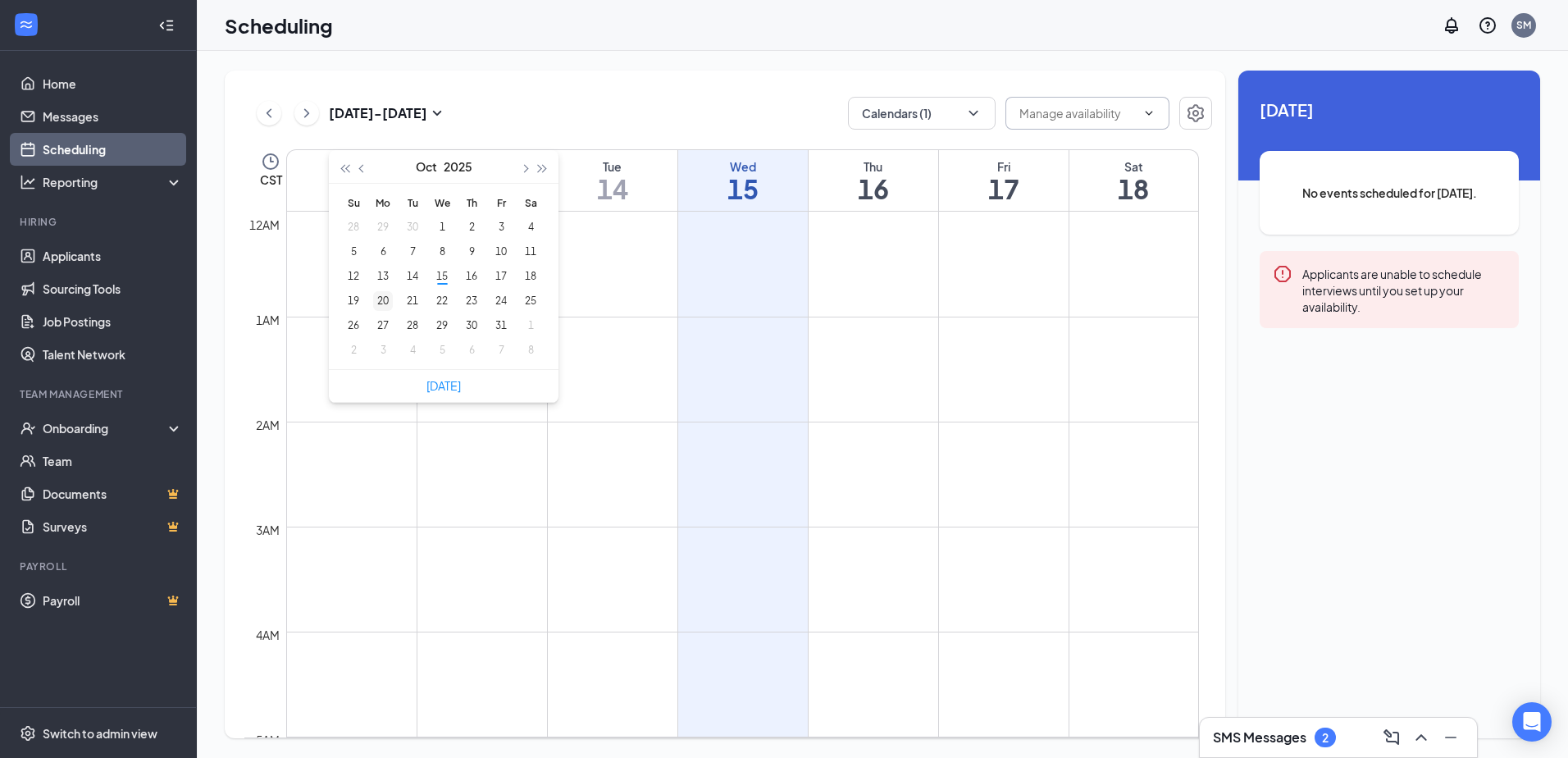
type input "[DATE]"
click at [384, 299] on div "20" at bounding box center [383, 301] width 20 height 20
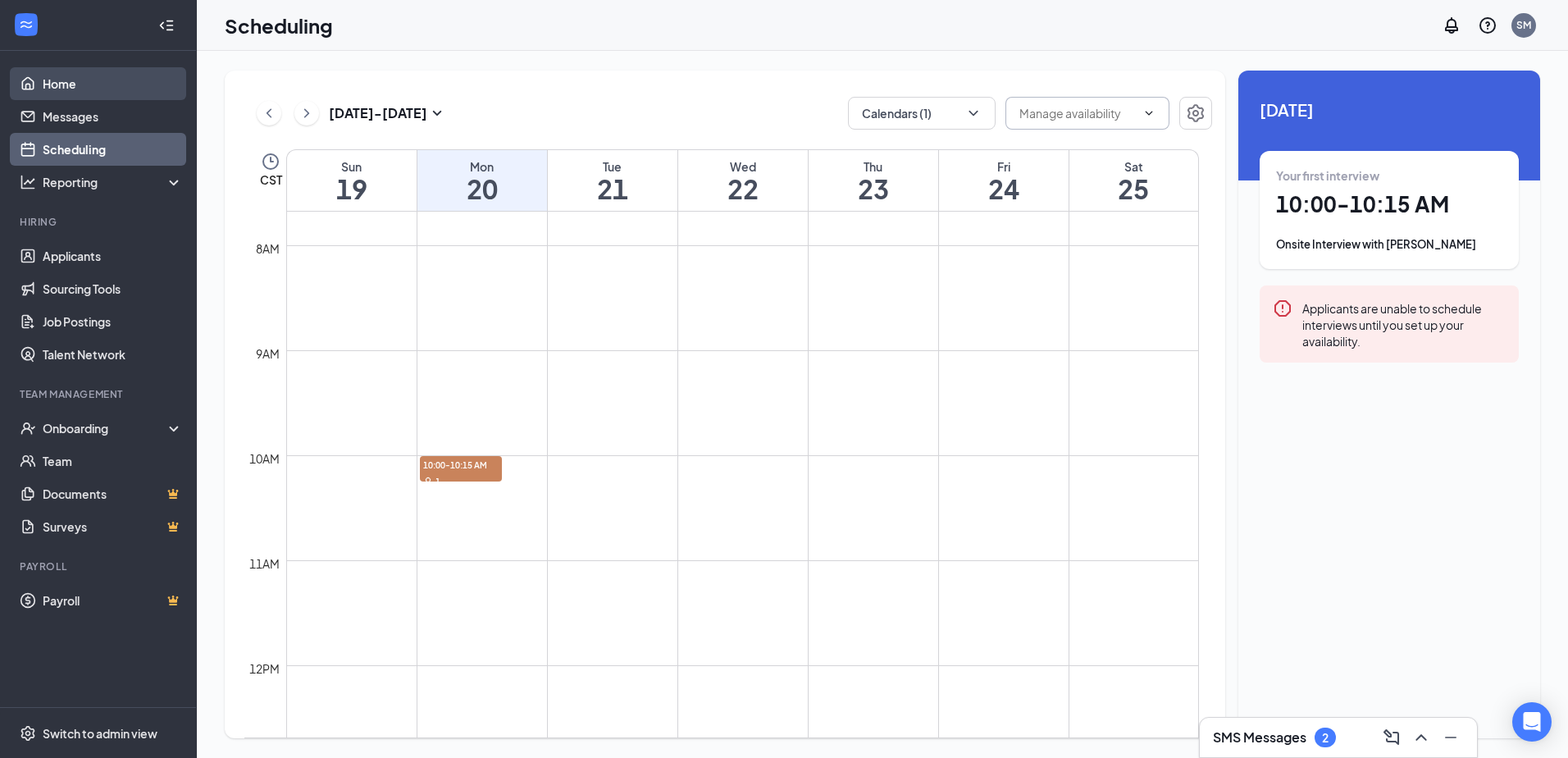
click at [67, 88] on link "Home" at bounding box center [112, 83] width 140 height 33
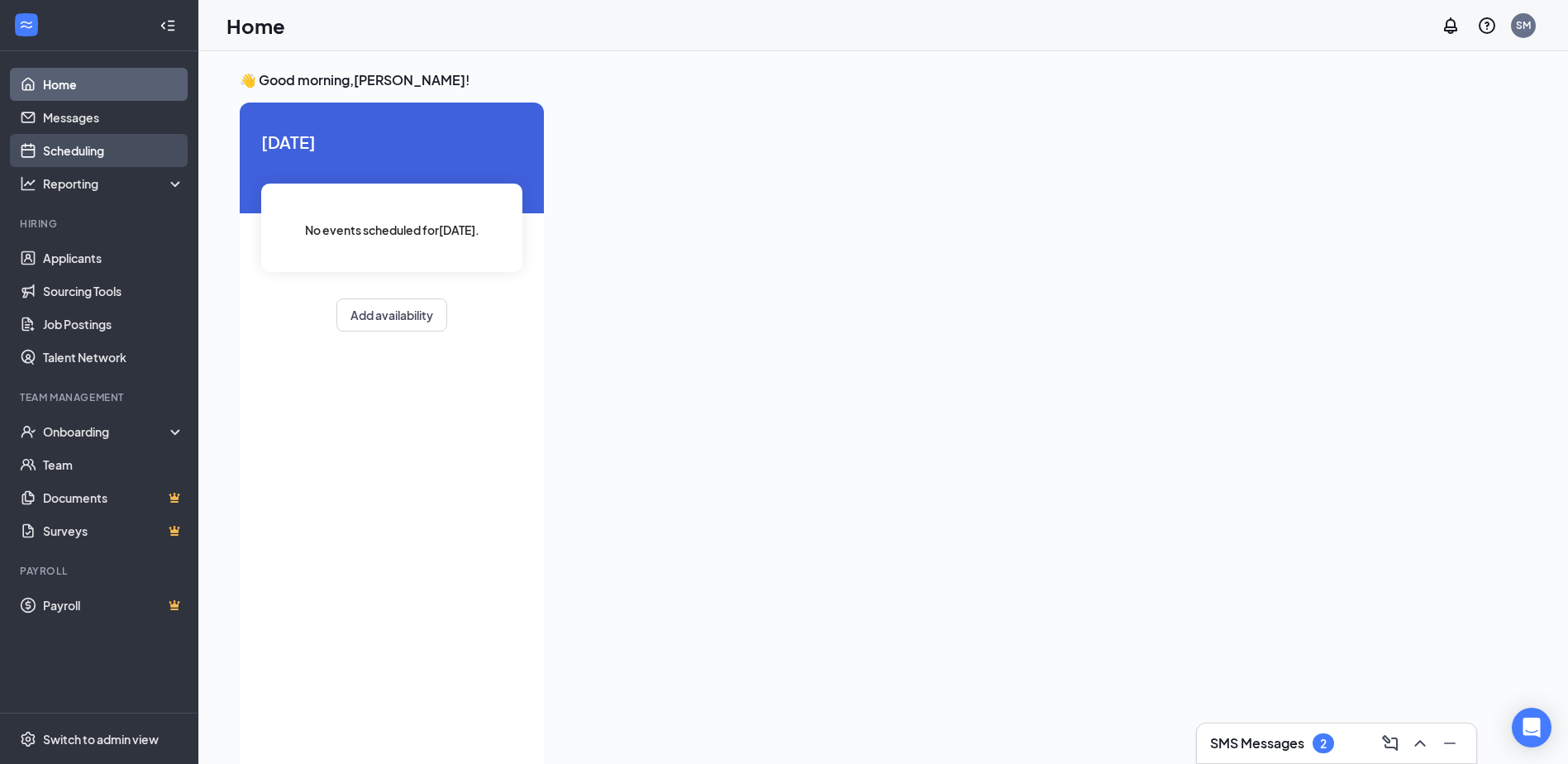
click at [59, 158] on link "Scheduling" at bounding box center [113, 150] width 141 height 33
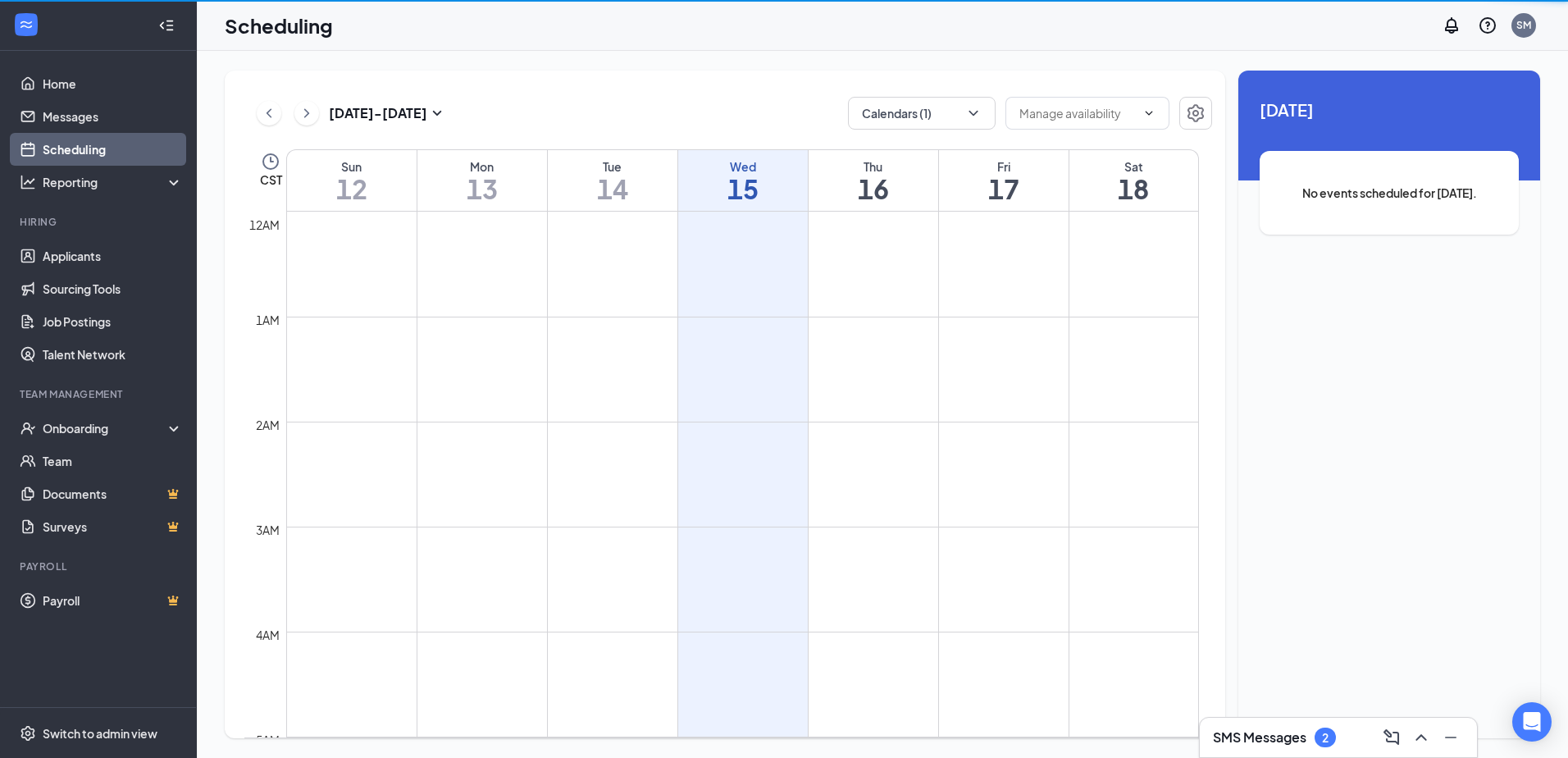
scroll to position [806, 0]
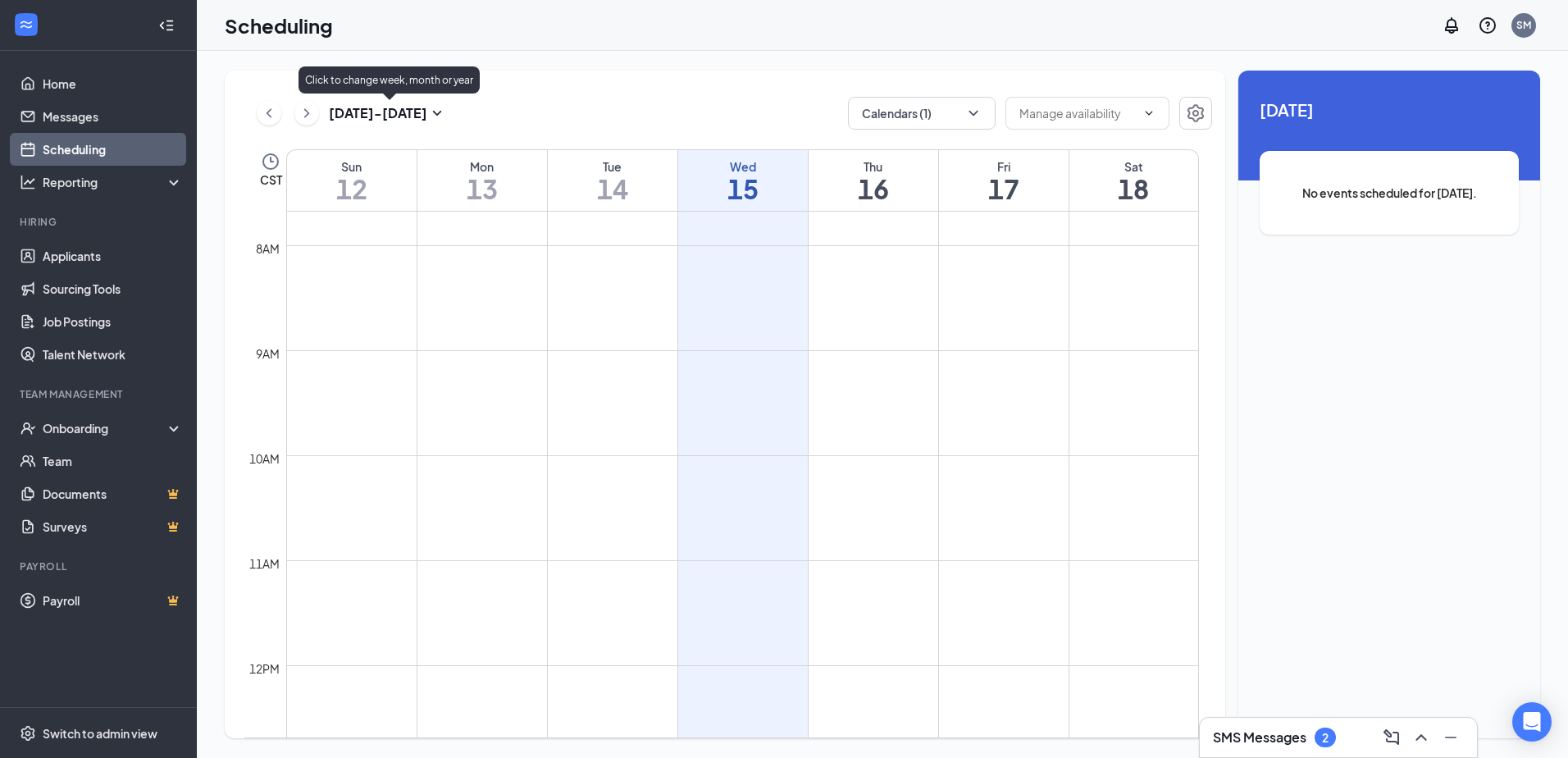
click at [431, 113] on icon "SmallChevronDown" at bounding box center [437, 113] width 20 height 20
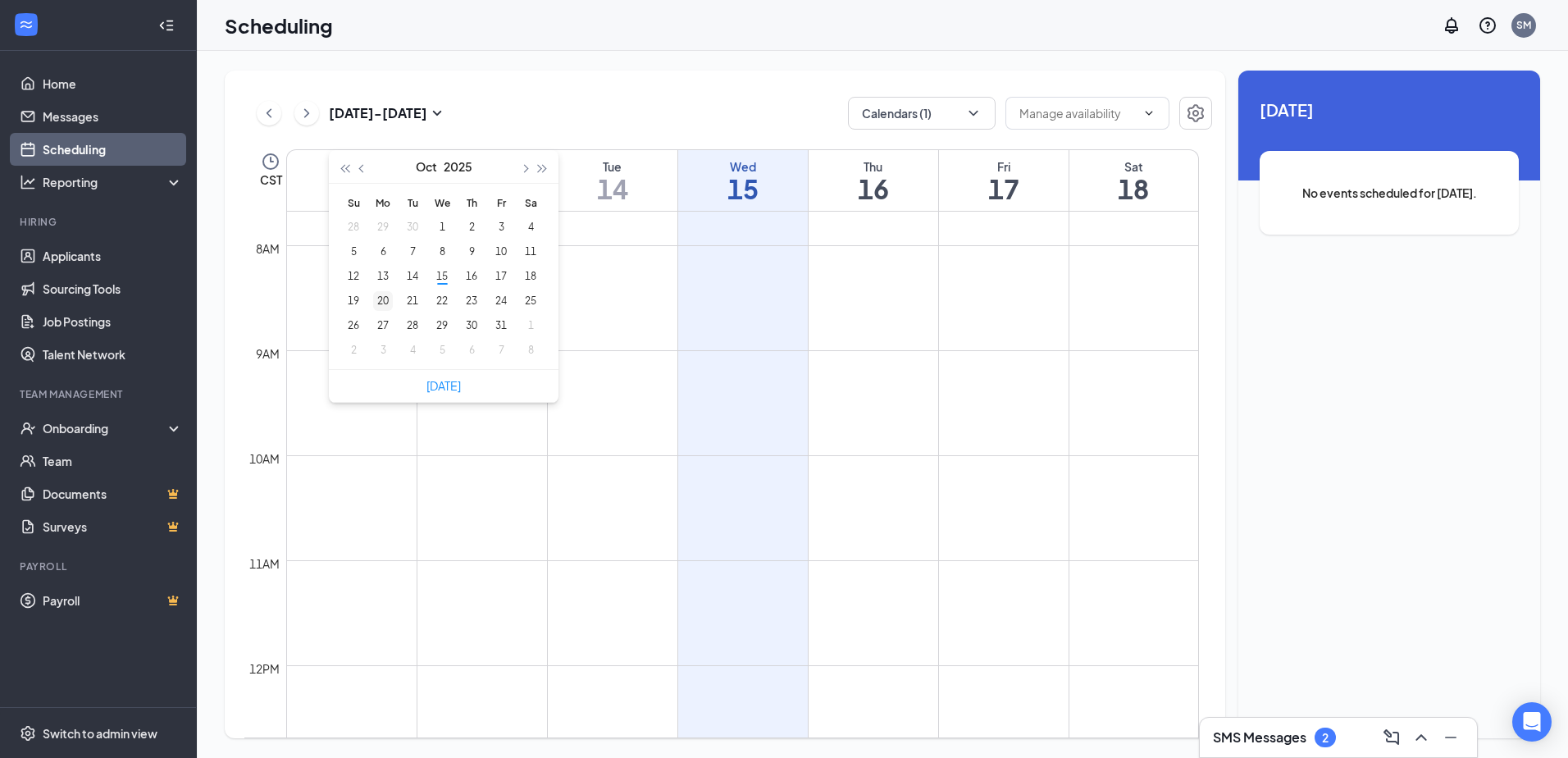
type input "[DATE]"
click at [386, 303] on div "20" at bounding box center [383, 301] width 20 height 20
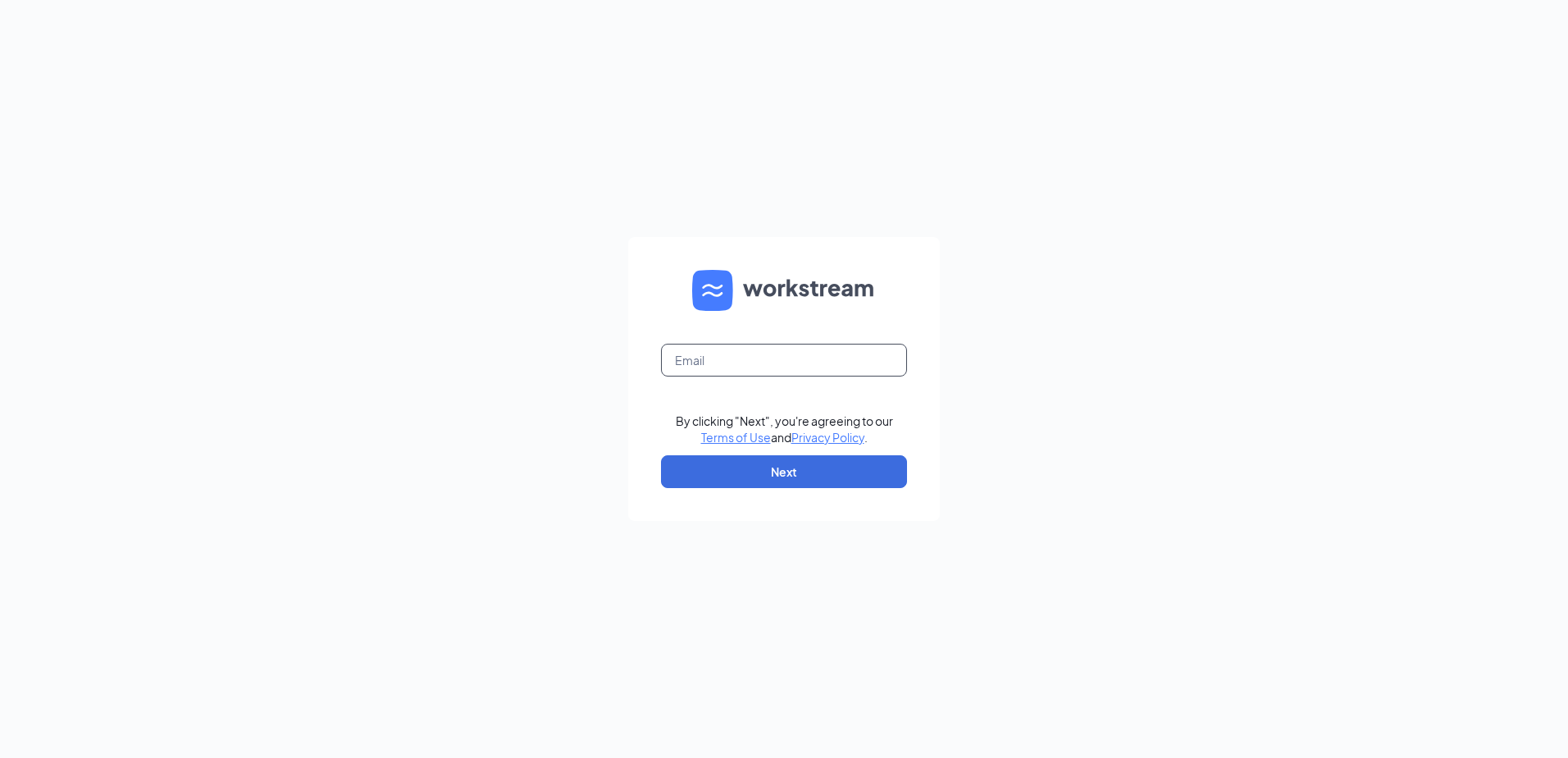
click at [742, 361] on input "text" at bounding box center [784, 360] width 246 height 33
type input "[EMAIL_ADDRESS][DOMAIN_NAME]"
click at [758, 472] on button "Next" at bounding box center [784, 471] width 246 height 33
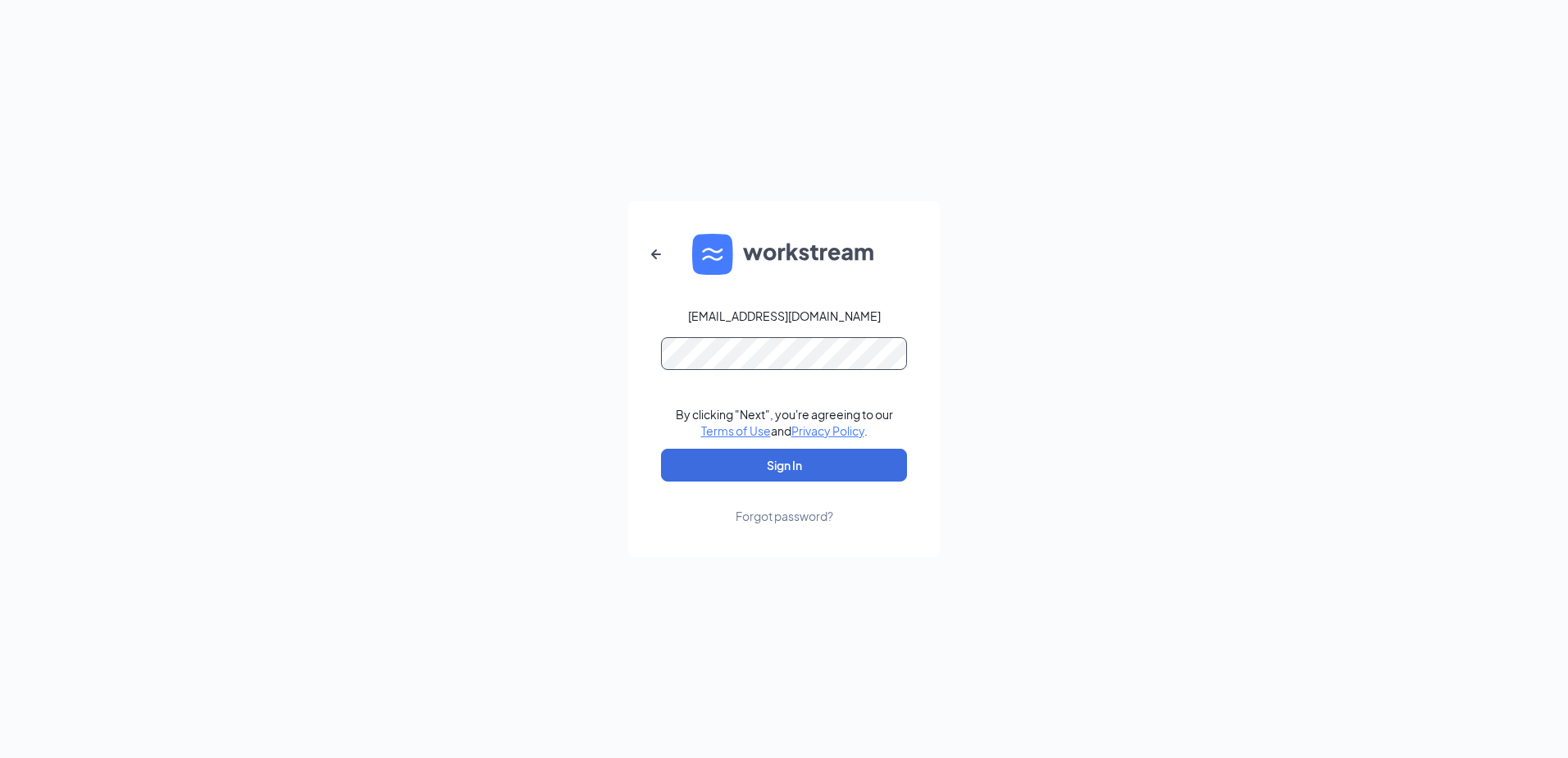
click at [661, 449] on button "Sign In" at bounding box center [784, 465] width 246 height 33
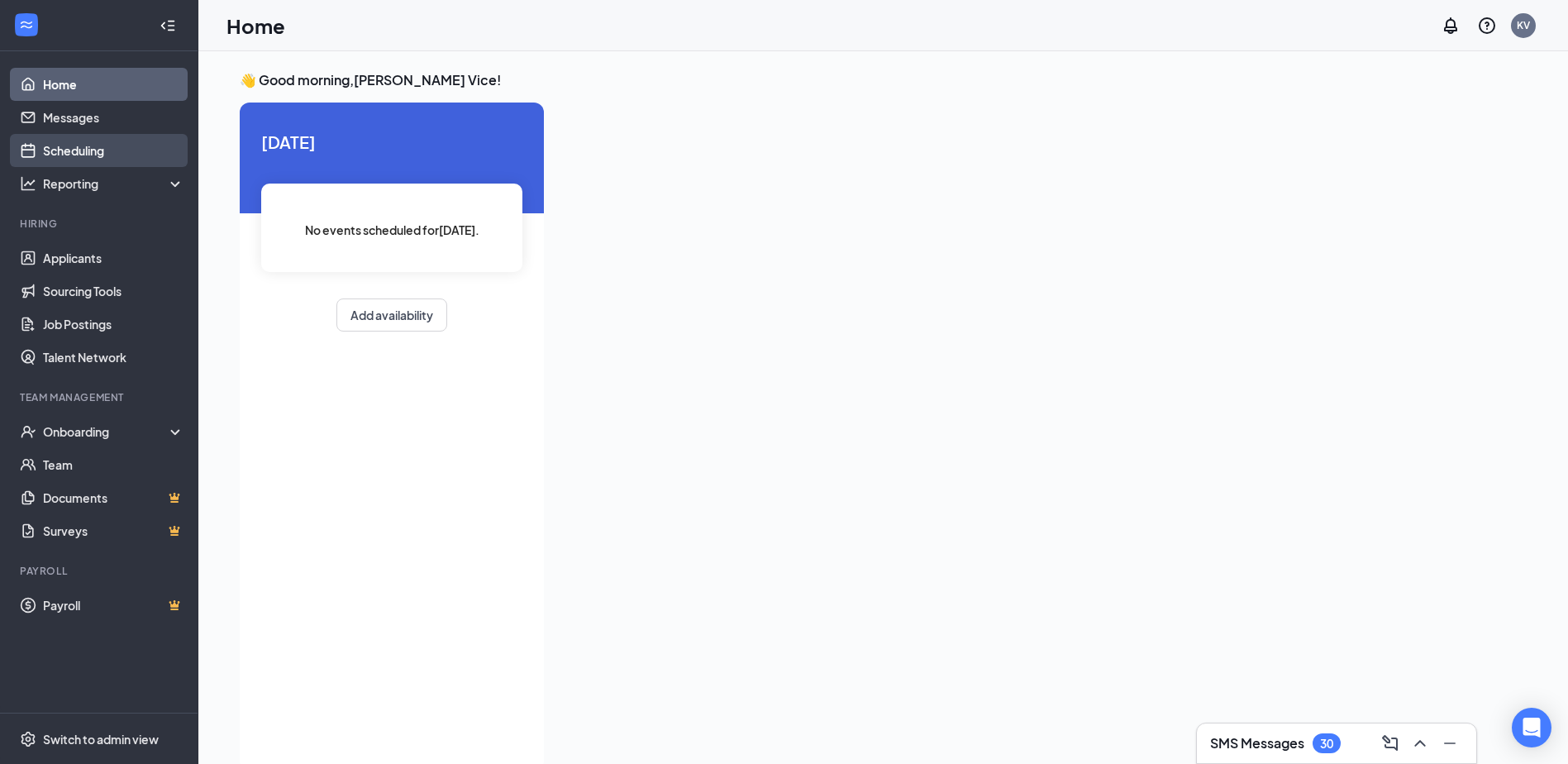
click at [57, 151] on link "Scheduling" at bounding box center [113, 150] width 141 height 33
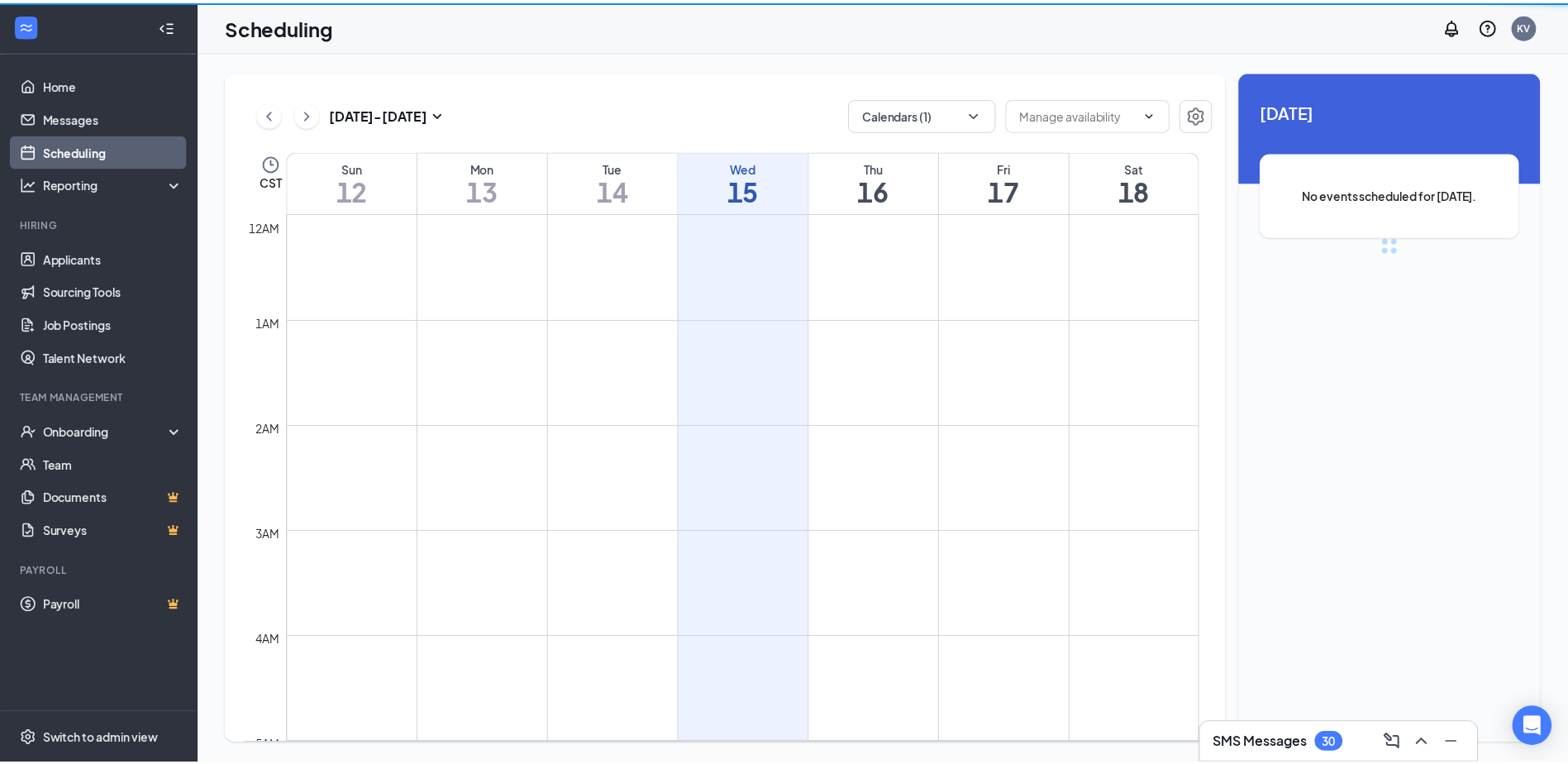
scroll to position [813, 0]
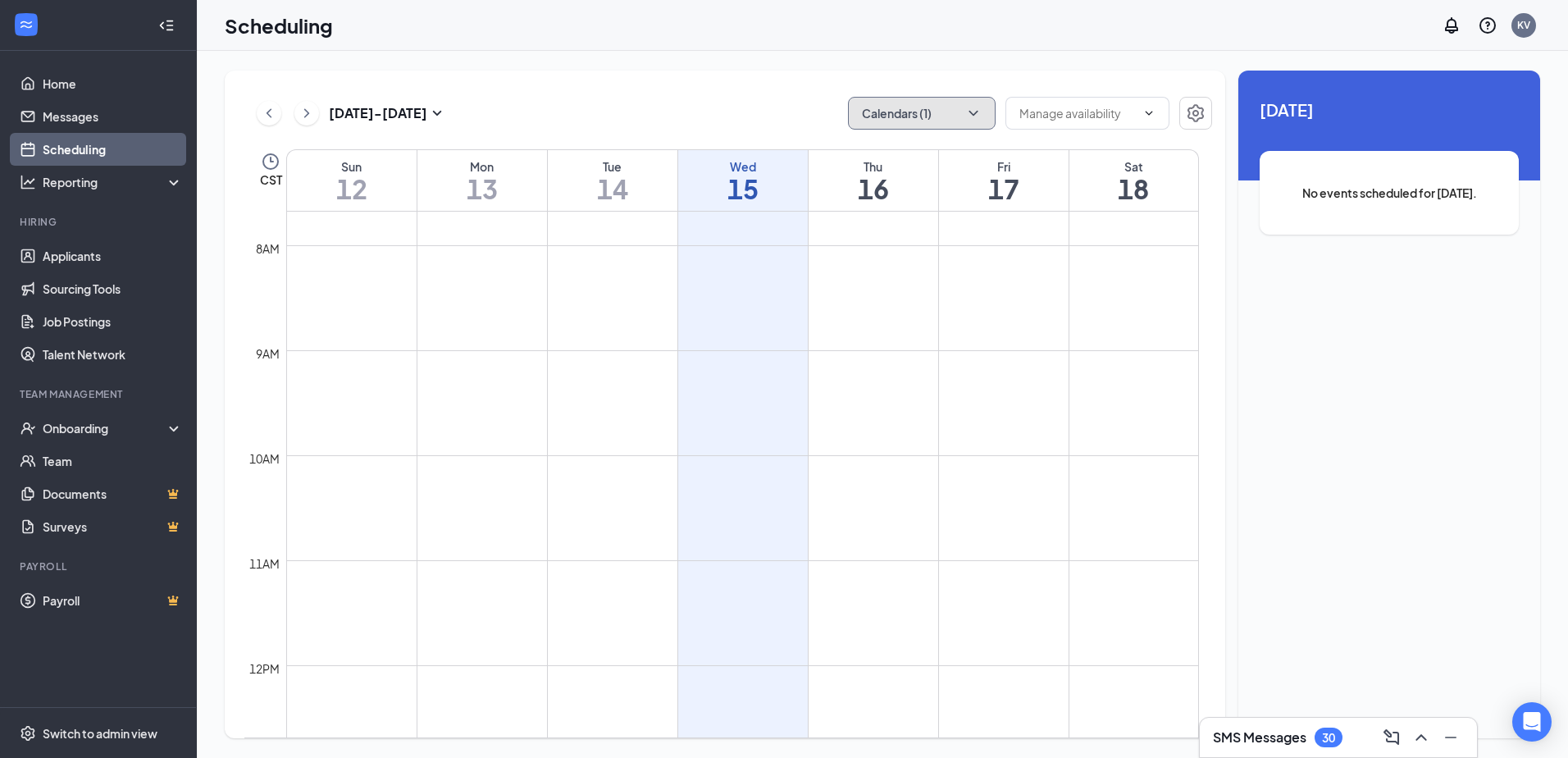
click at [936, 115] on button "Calendars (1)" at bounding box center [921, 112] width 147 height 33
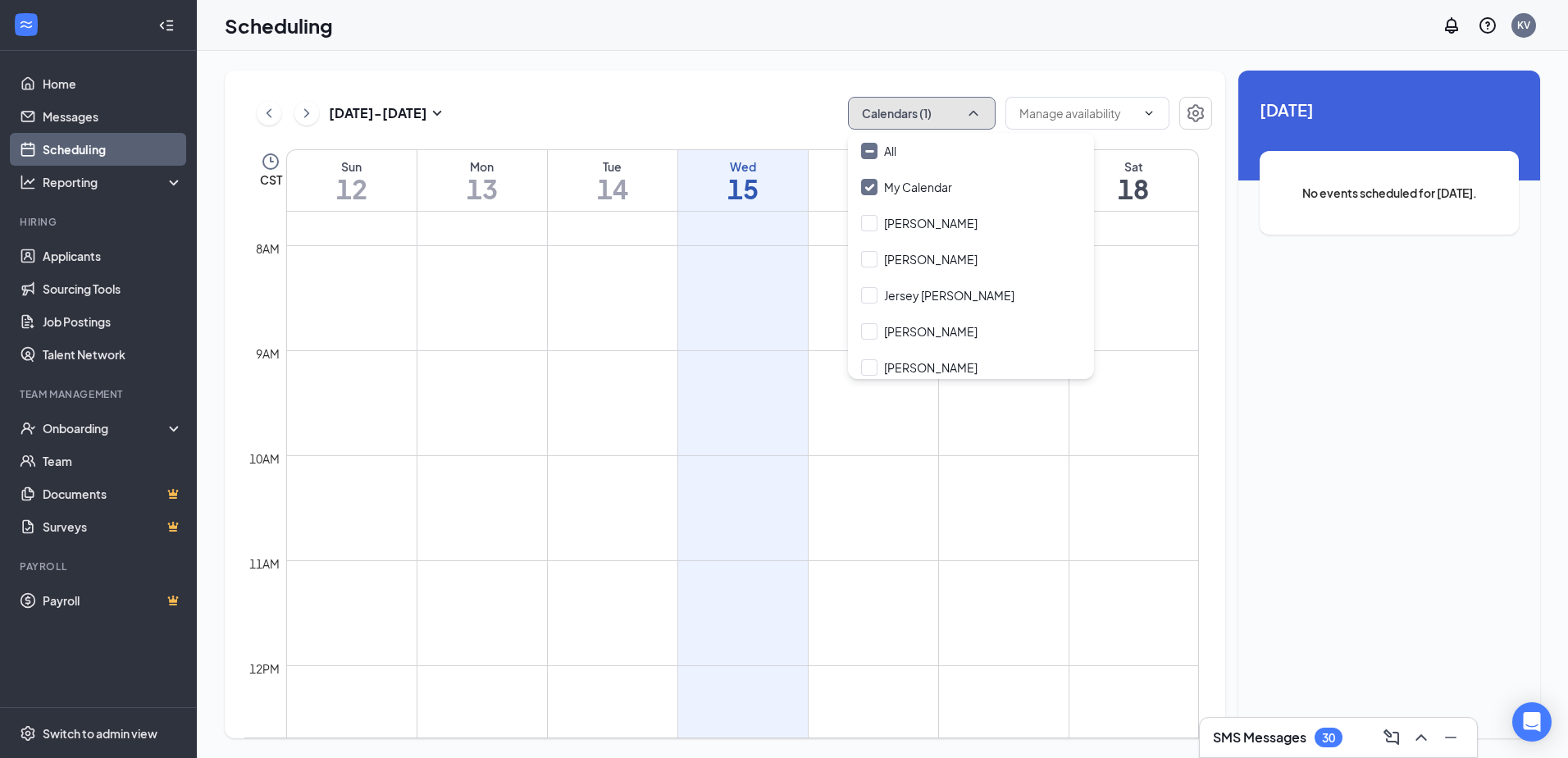
click at [975, 111] on icon "ChevronUp" at bounding box center [974, 113] width 16 height 16
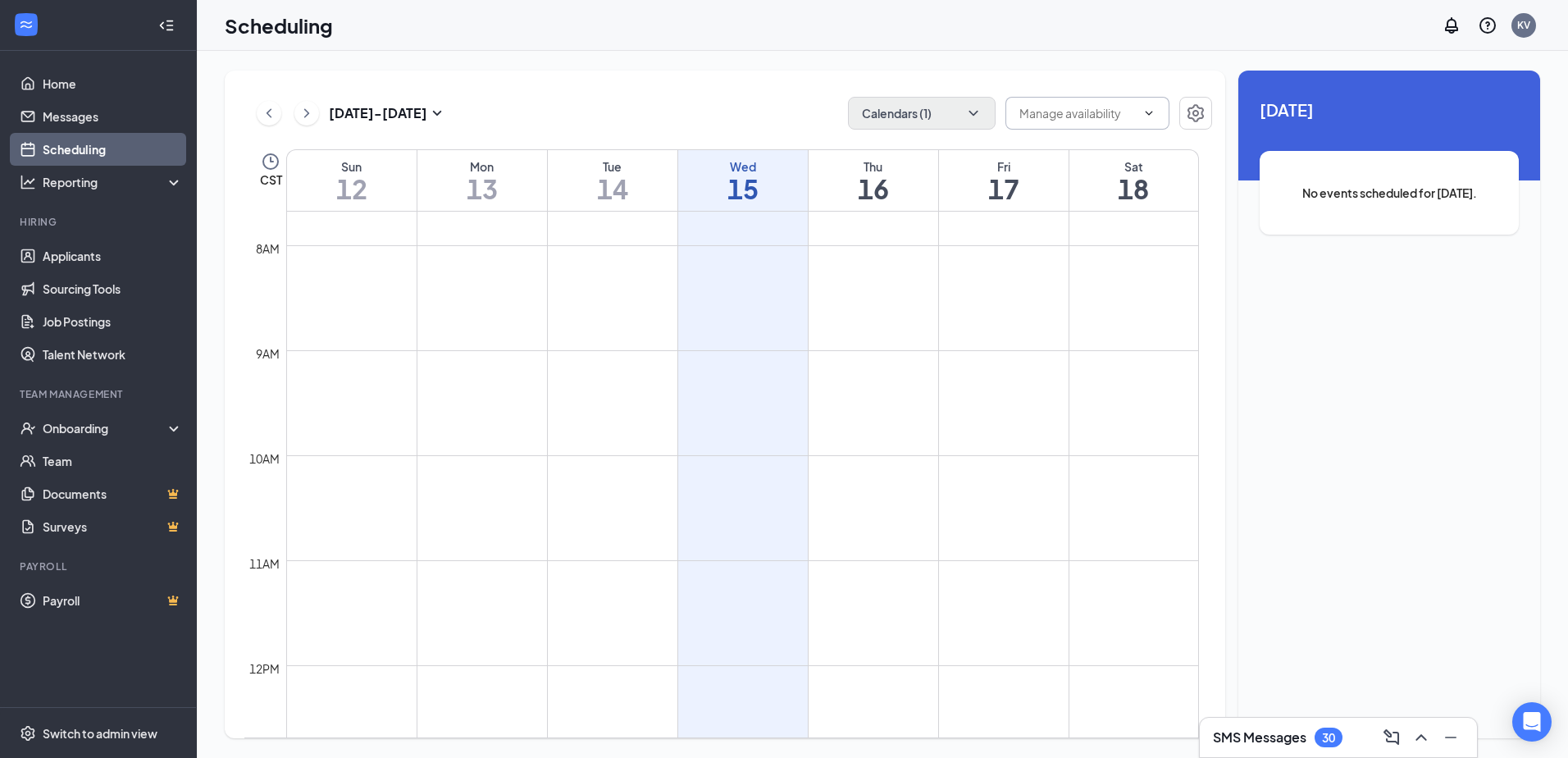
click at [1058, 114] on input "text" at bounding box center [1077, 113] width 116 height 18
click at [1067, 138] on div "Delete all availability" at bounding box center [1086, 145] width 107 height 18
type input "Delete all availability"
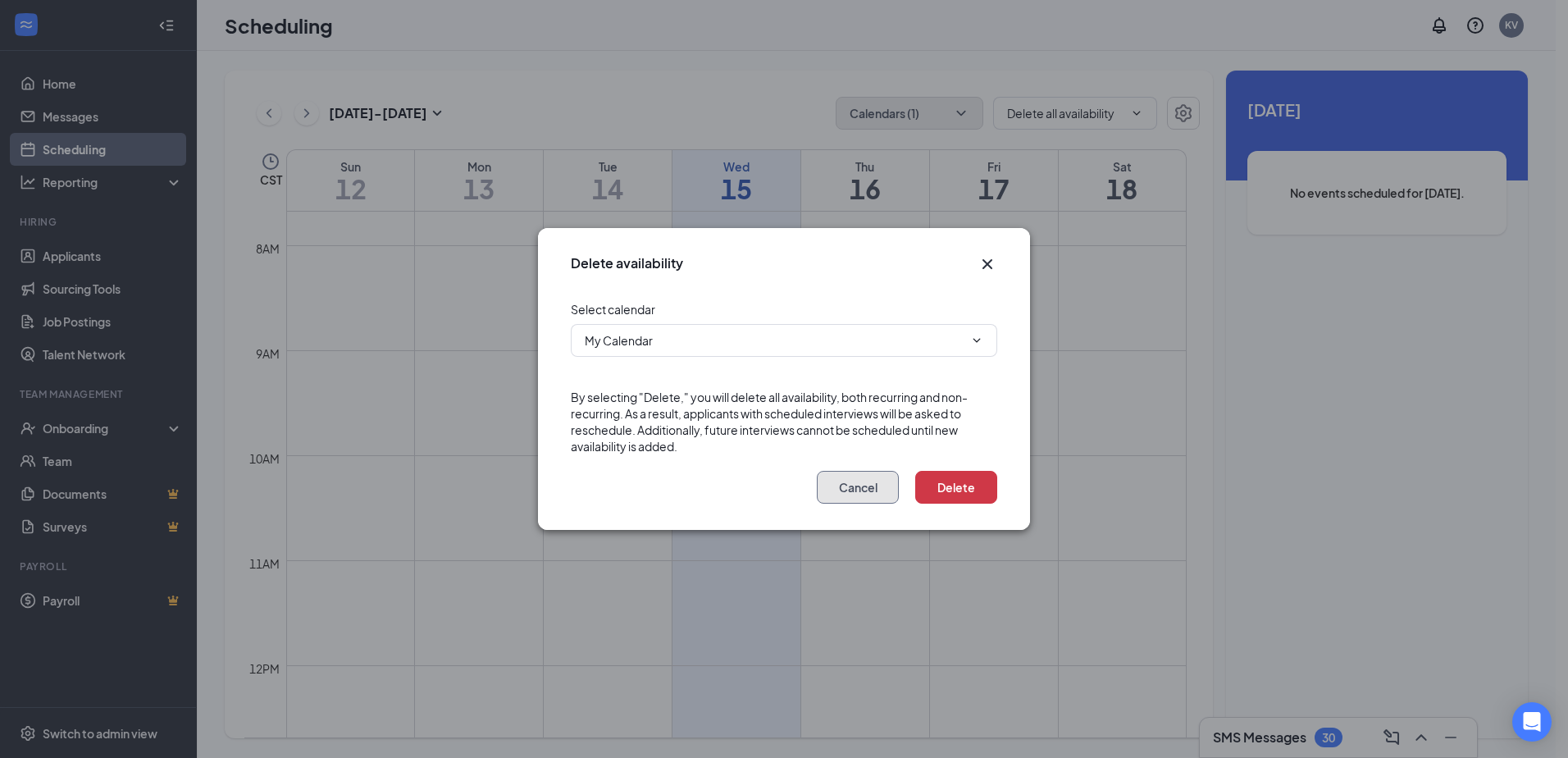
click at [845, 481] on button "Cancel" at bounding box center [858, 487] width 82 height 33
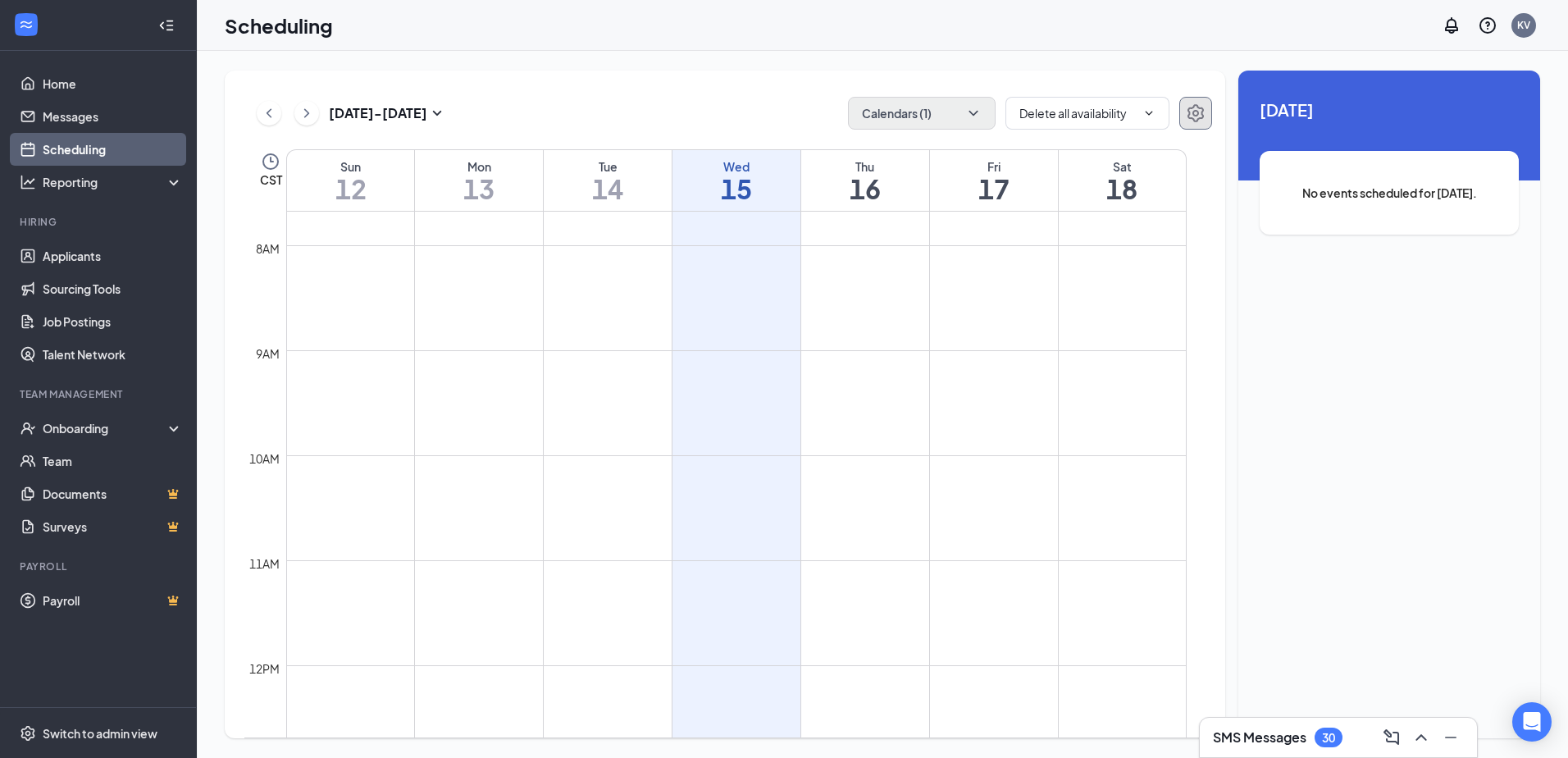
click at [1195, 112] on icon "Settings" at bounding box center [1196, 113] width 16 height 18
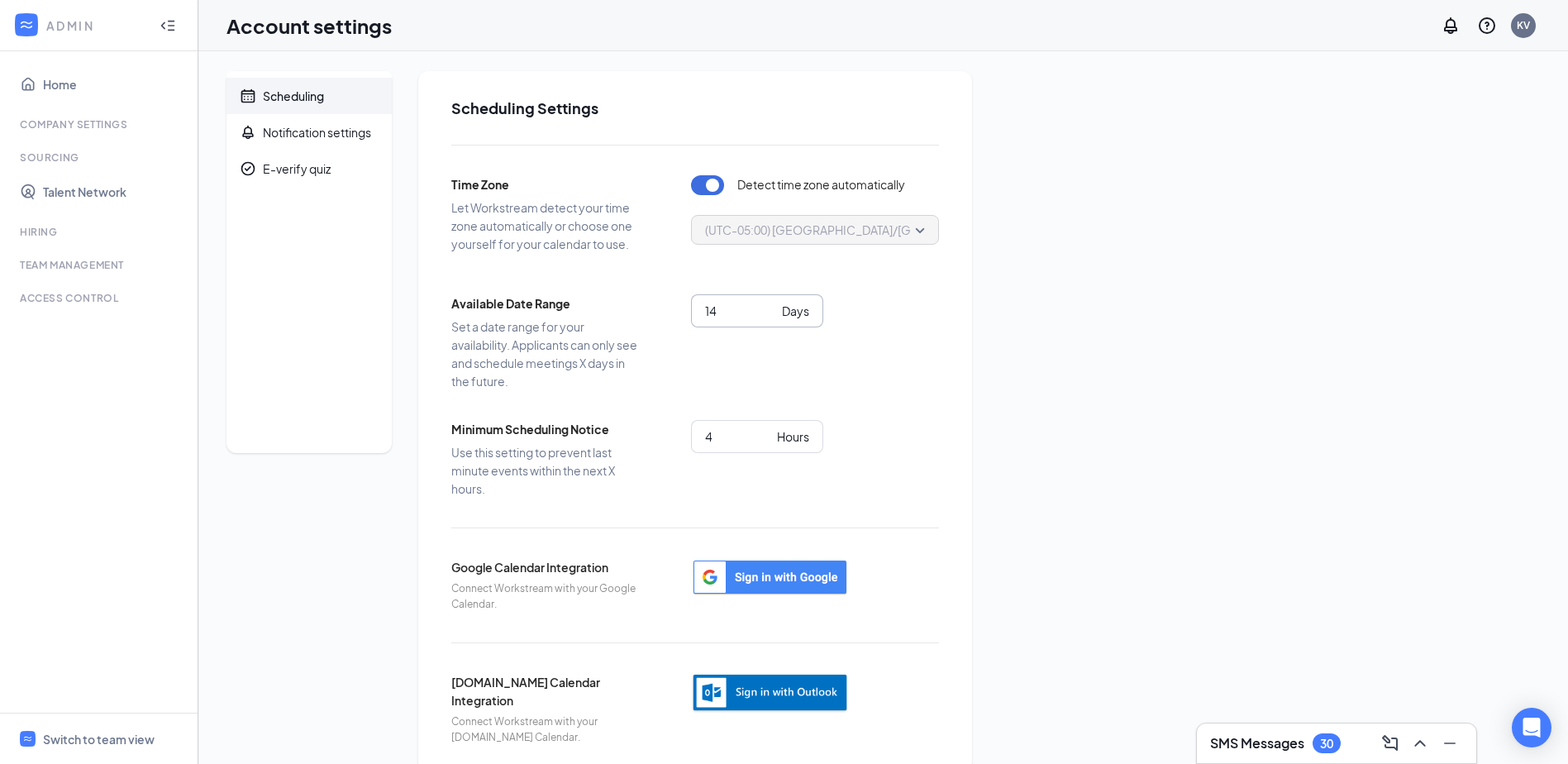
scroll to position [27, 0]
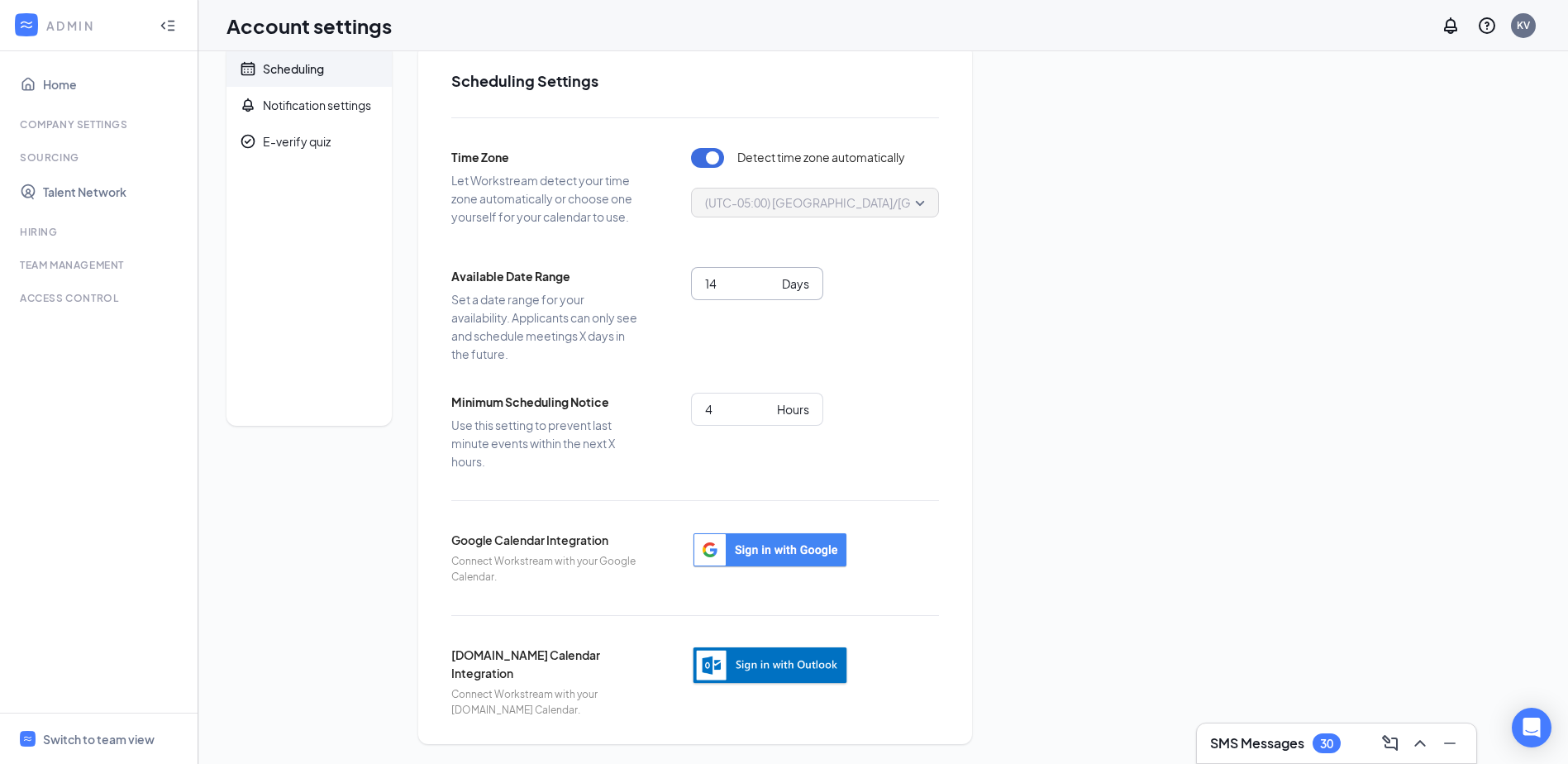
click at [745, 280] on input "14" at bounding box center [740, 283] width 70 height 18
click at [1057, 296] on div "Scheduling Notification settings E-verify quiz Scheduling Settings Time Zone Le…" at bounding box center [883, 394] width 1313 height 700
click at [288, 62] on div "Scheduling" at bounding box center [293, 68] width 61 height 16
click at [1480, 254] on div "Scheduling Notification settings E-verify quiz Scheduling Settings Time Zone Le…" at bounding box center [883, 394] width 1313 height 700
click at [796, 279] on div "Days" at bounding box center [795, 283] width 27 height 18
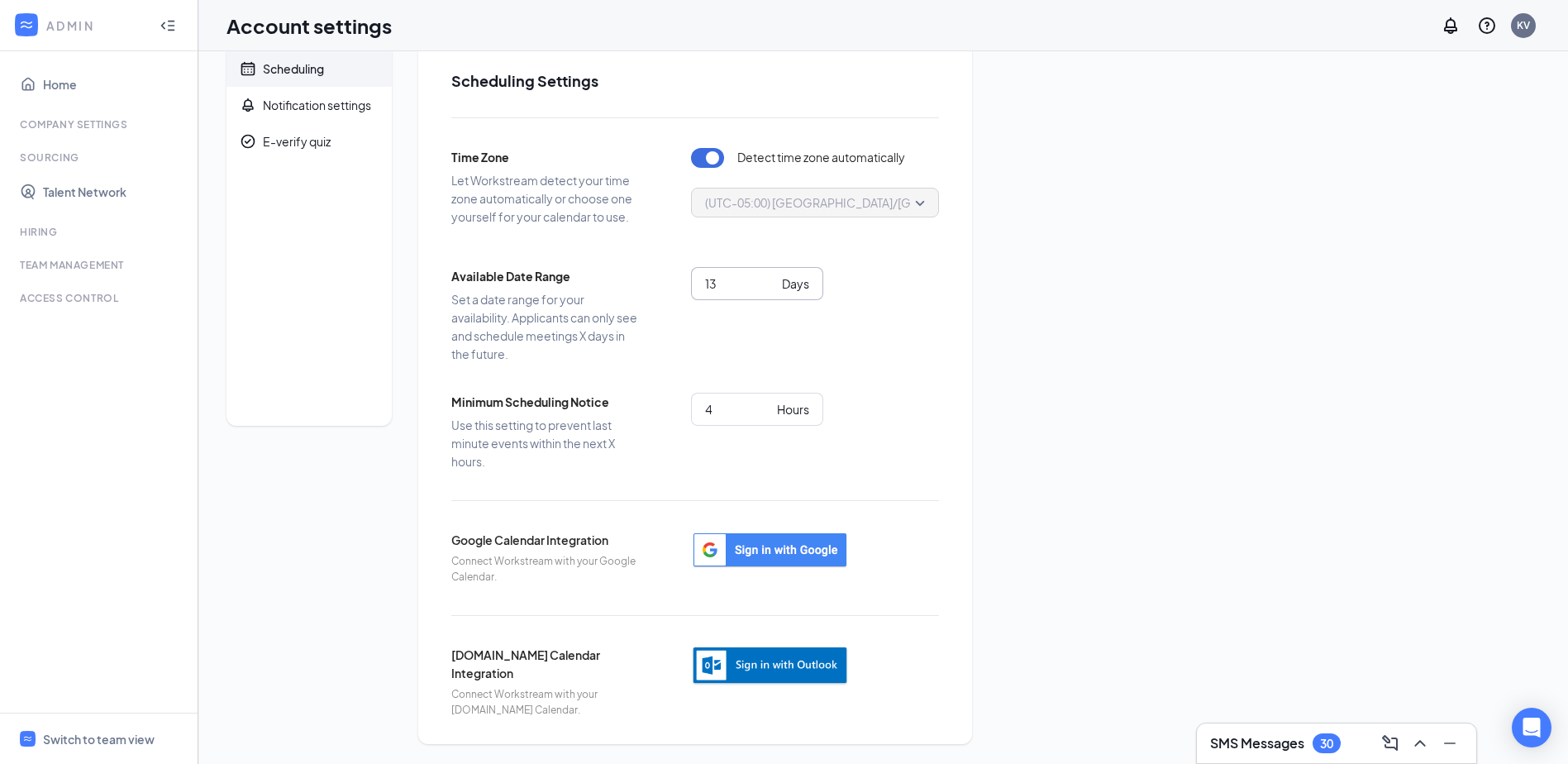
type input "13"
click at [766, 288] on input "13" at bounding box center [740, 283] width 70 height 18
click at [769, 274] on span "13 Days" at bounding box center [757, 283] width 132 height 33
type input "3"
click at [767, 413] on input "3" at bounding box center [738, 409] width 66 height 18
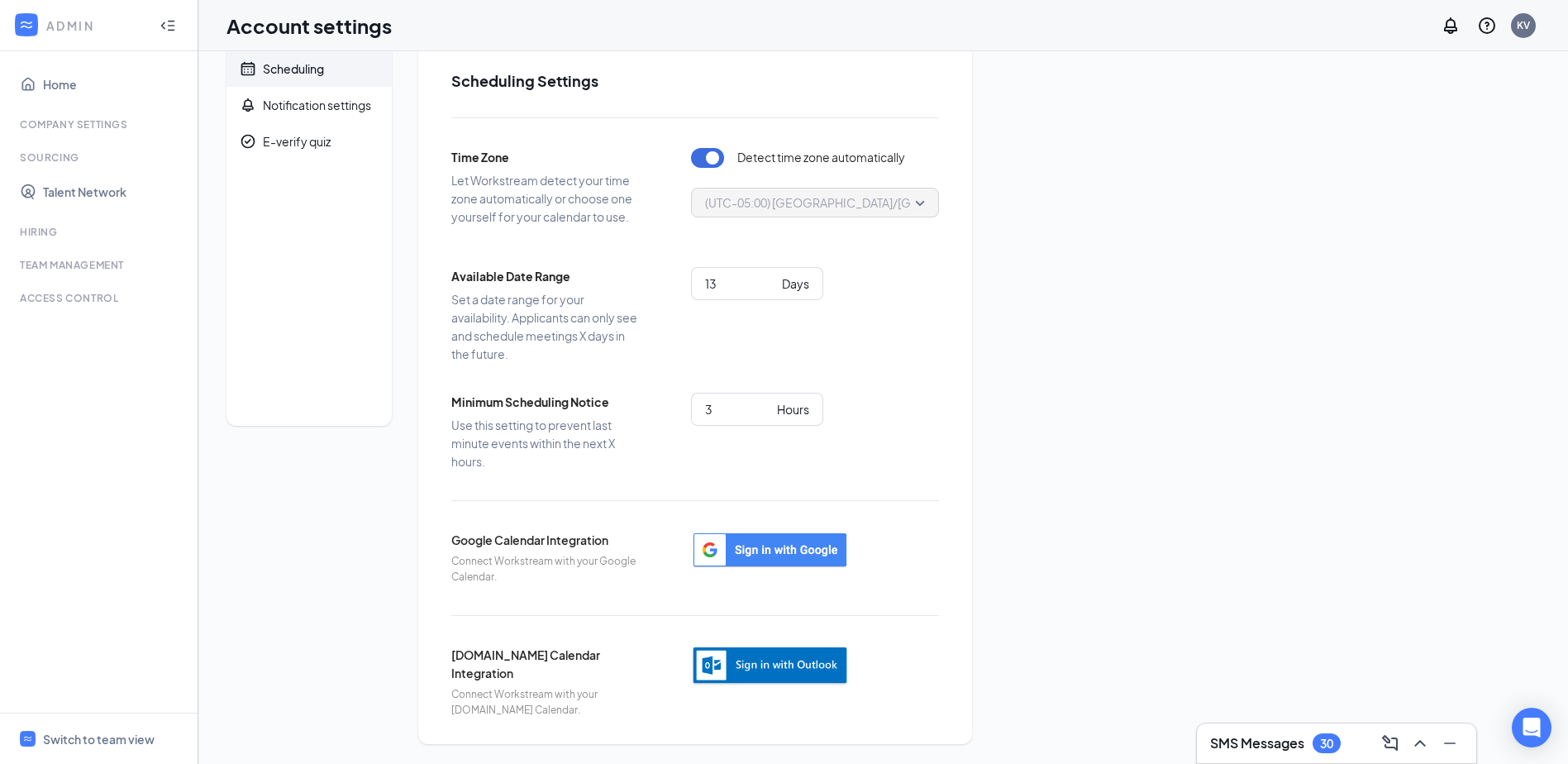
click at [888, 389] on div "Time Zone Let Workstream detect your time zone automatically or choose one your…" at bounding box center [695, 417] width 488 height 600
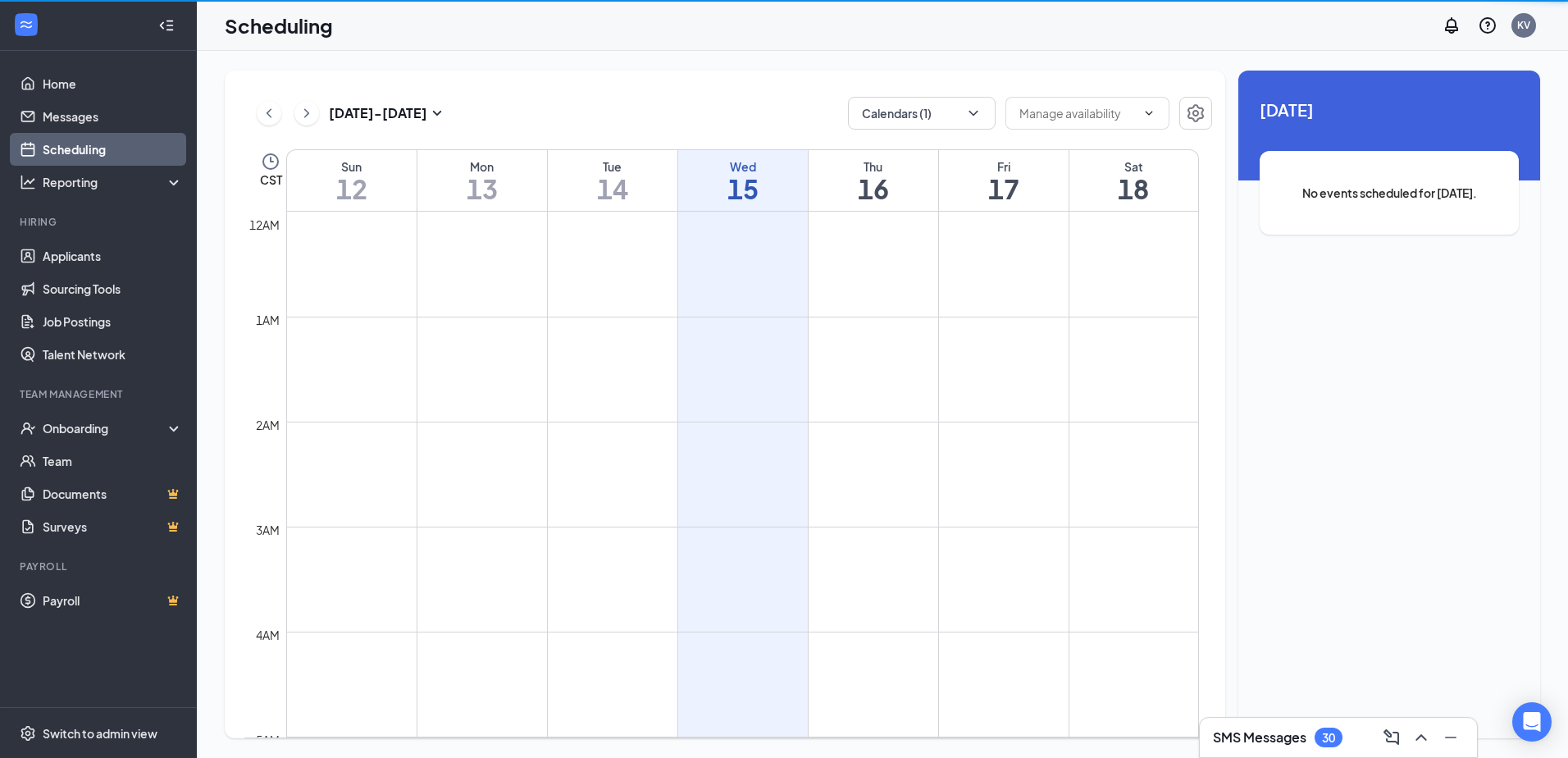
scroll to position [806, 0]
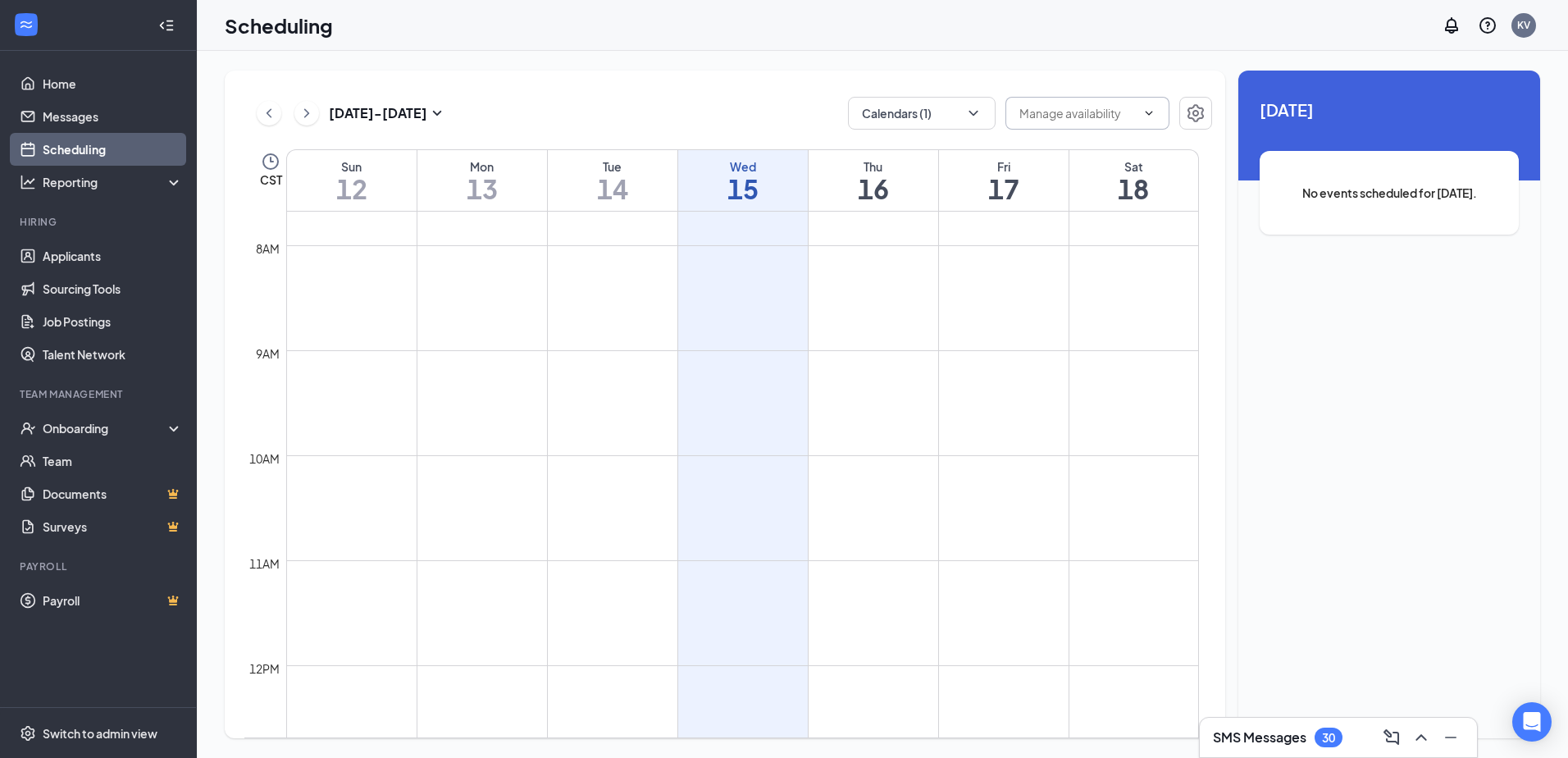
click at [1095, 114] on input "text" at bounding box center [1077, 113] width 116 height 18
click at [1198, 111] on icon "Settings" at bounding box center [1196, 113] width 16 height 18
click at [599, 187] on h1 "14" at bounding box center [612, 188] width 129 height 28
click at [918, 114] on button "Calendars (1)" at bounding box center [921, 112] width 147 height 33
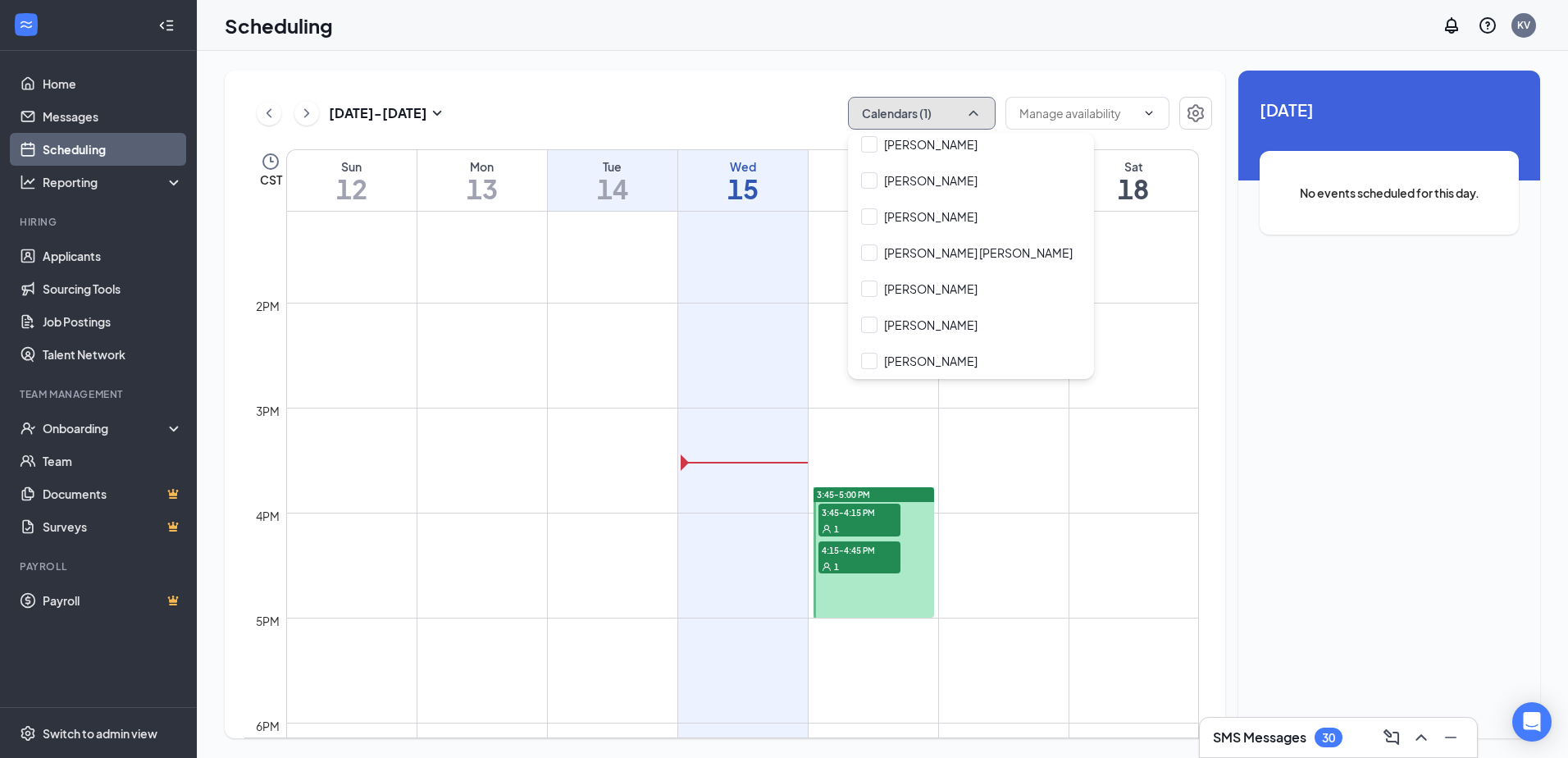
scroll to position [1381, 0]
click at [566, 404] on td at bounding box center [743, 392] width 913 height 26
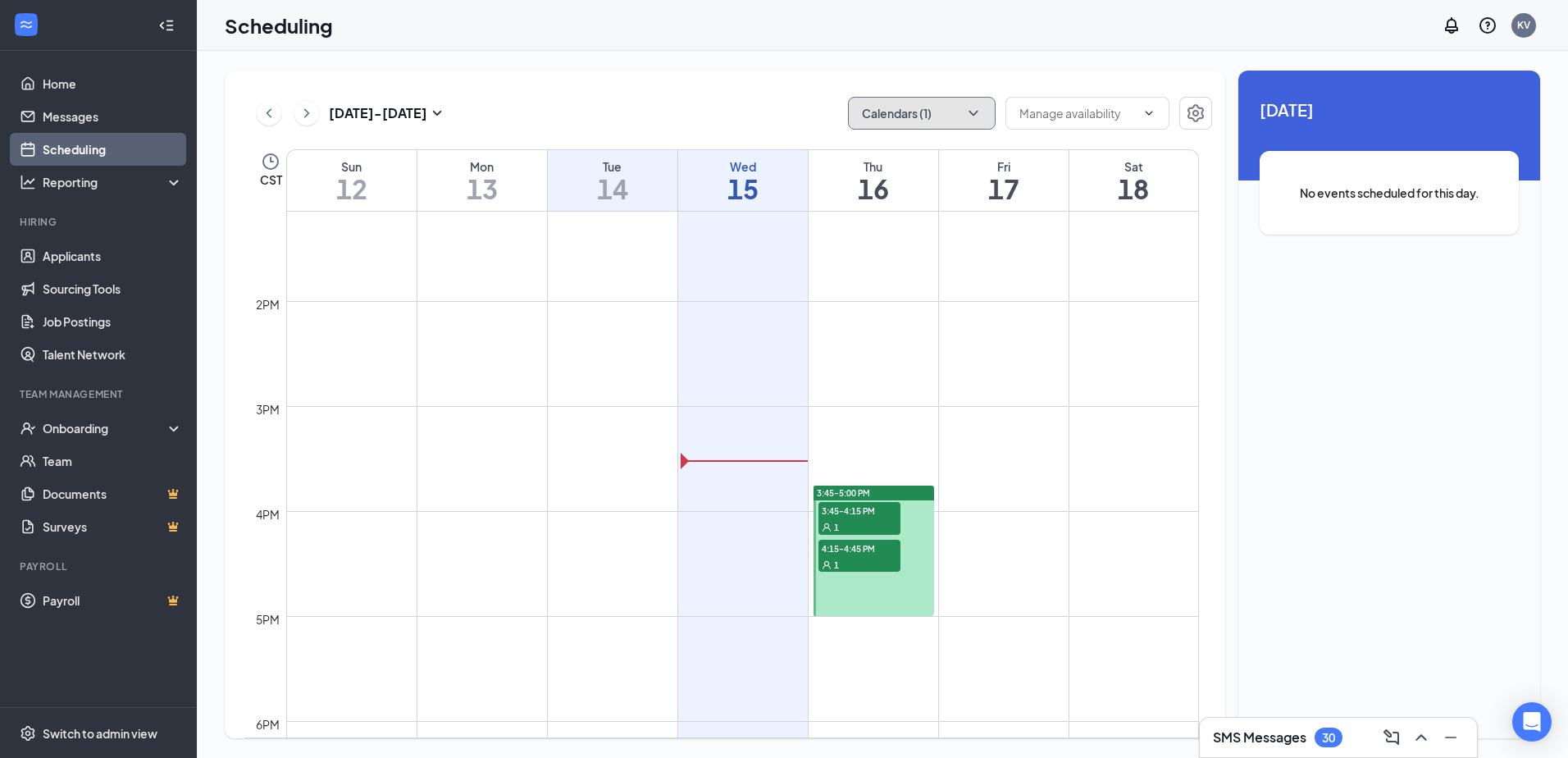
click at [680, 463] on td at bounding box center [743, 471] width 913 height 26
click at [667, 458] on td at bounding box center [743, 445] width 913 height 26
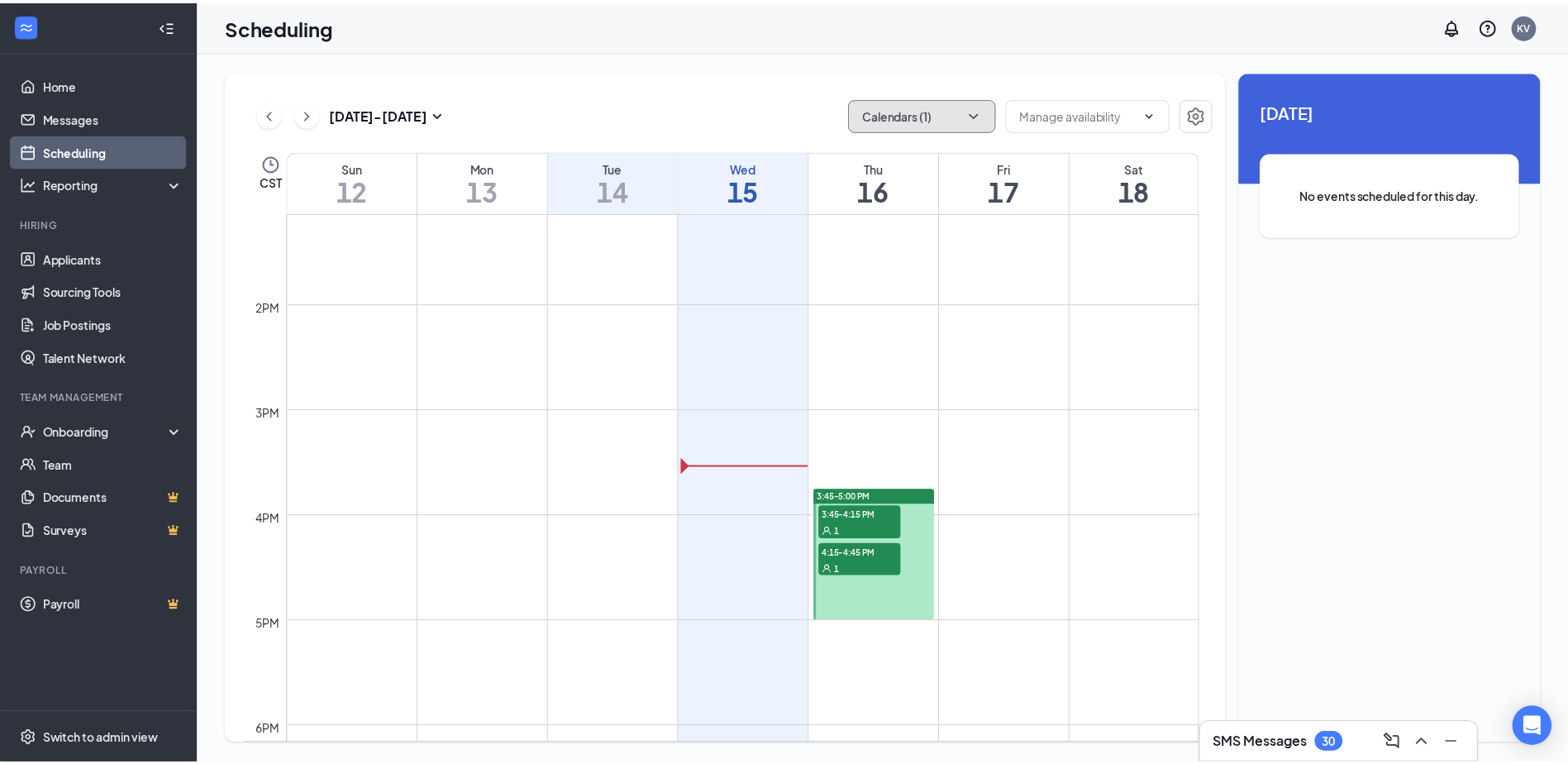
scroll to position [1475, 0]
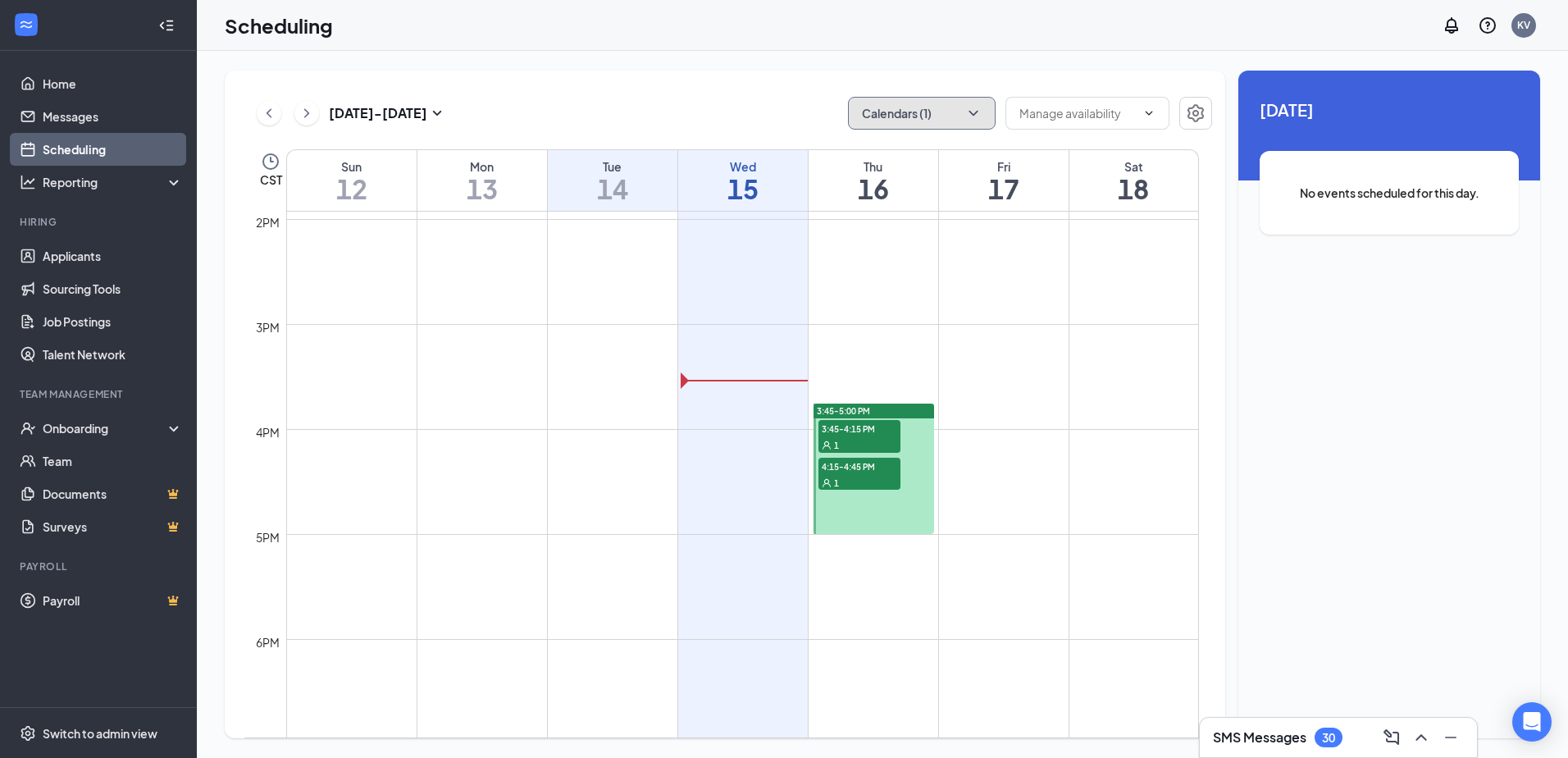
click at [572, 325] on td at bounding box center [743, 337] width 913 height 26
click at [573, 321] on td at bounding box center [743, 311] width 913 height 26
drag, startPoint x: 573, startPoint y: 321, endPoint x: 582, endPoint y: 306, distance: 17.5
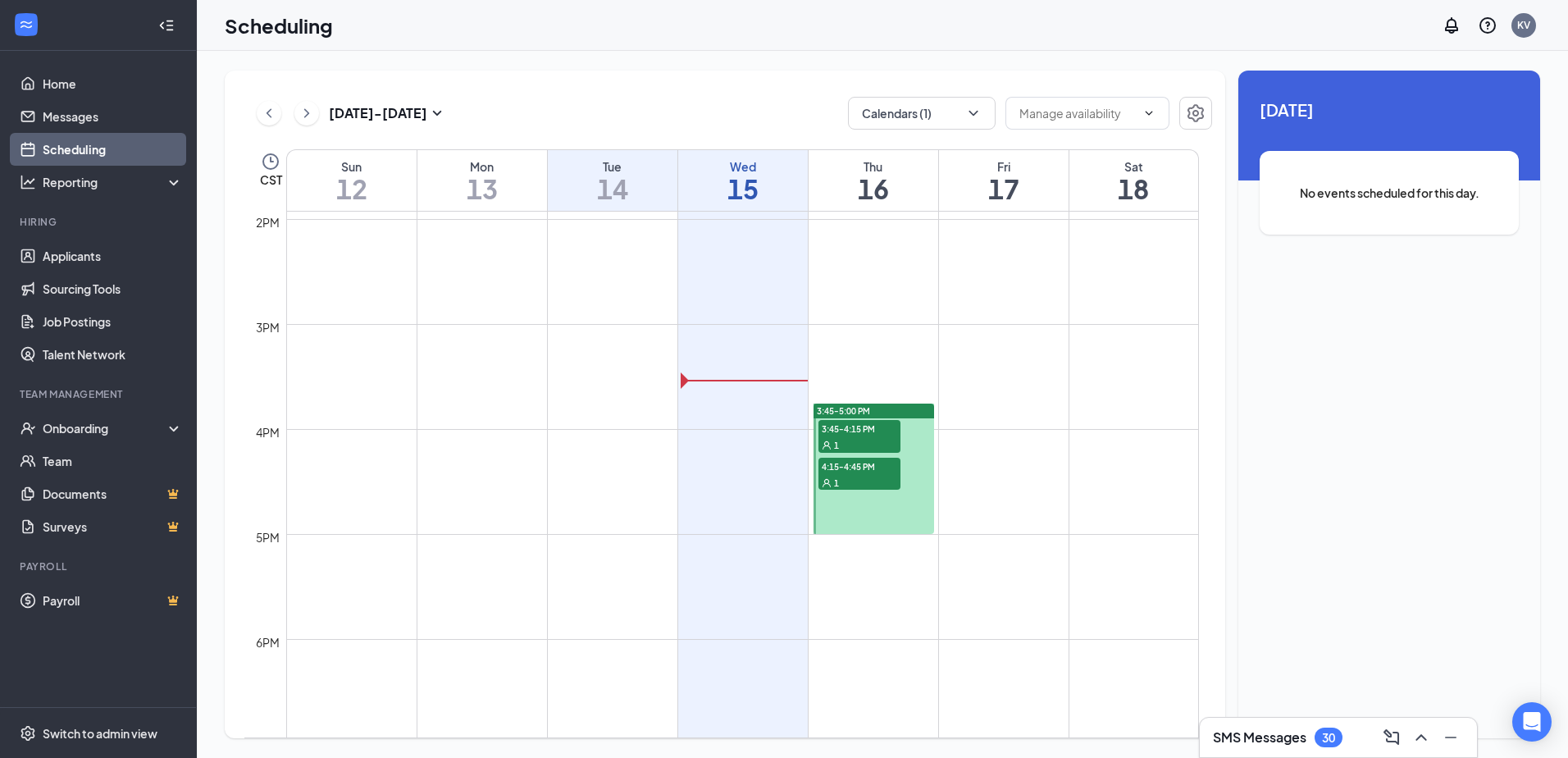
click at [582, 306] on td at bounding box center [743, 311] width 913 height 26
click at [567, 321] on td at bounding box center [743, 311] width 913 height 26
click at [571, 362] on td at bounding box center [743, 362] width 913 height 26
click at [552, 331] on td at bounding box center [743, 337] width 913 height 26
click at [602, 187] on h1 "14" at bounding box center [612, 188] width 129 height 28
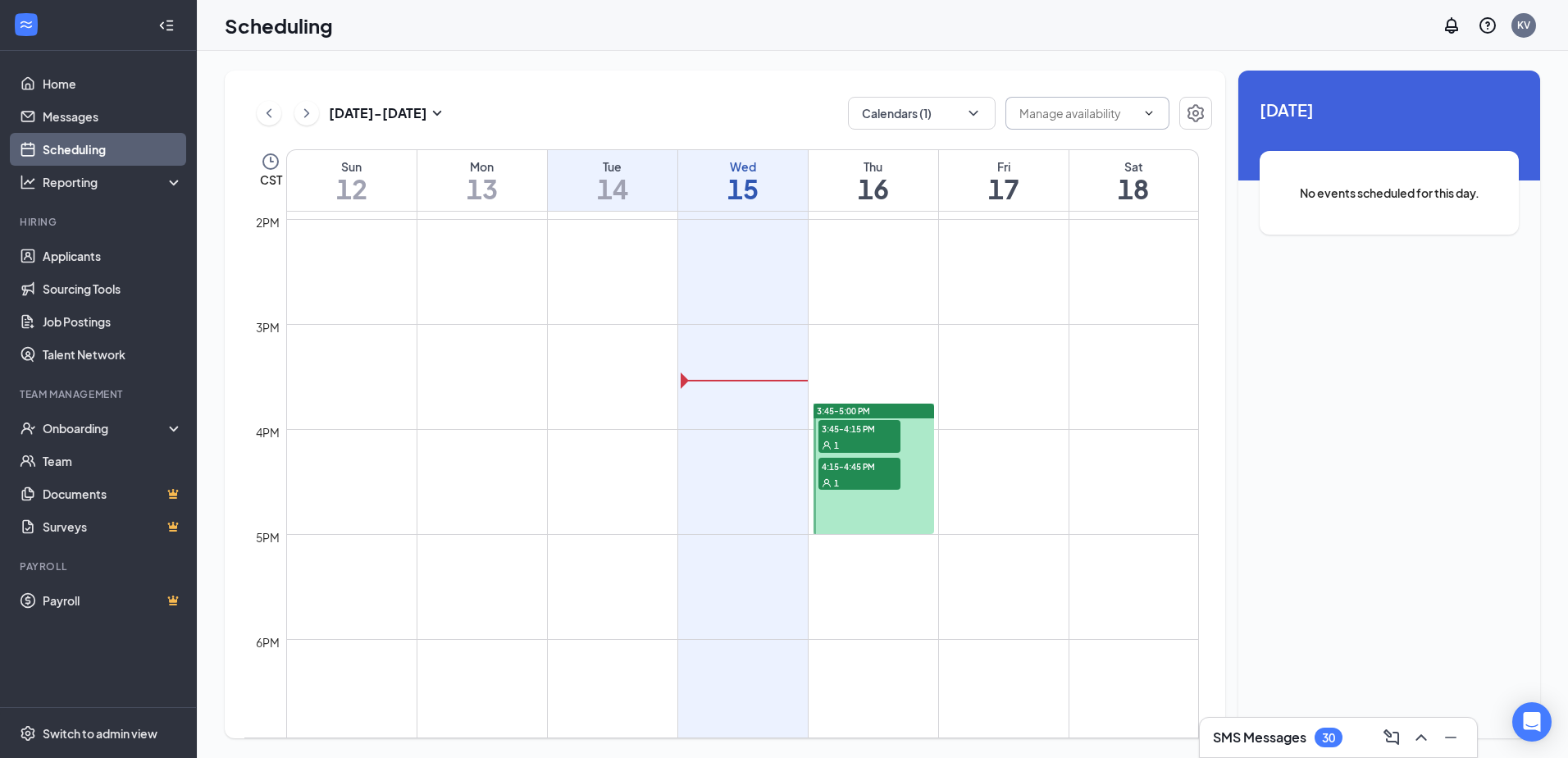
click at [1029, 110] on input "text" at bounding box center [1077, 113] width 116 height 18
click at [1201, 114] on icon "Settings" at bounding box center [1196, 113] width 16 height 18
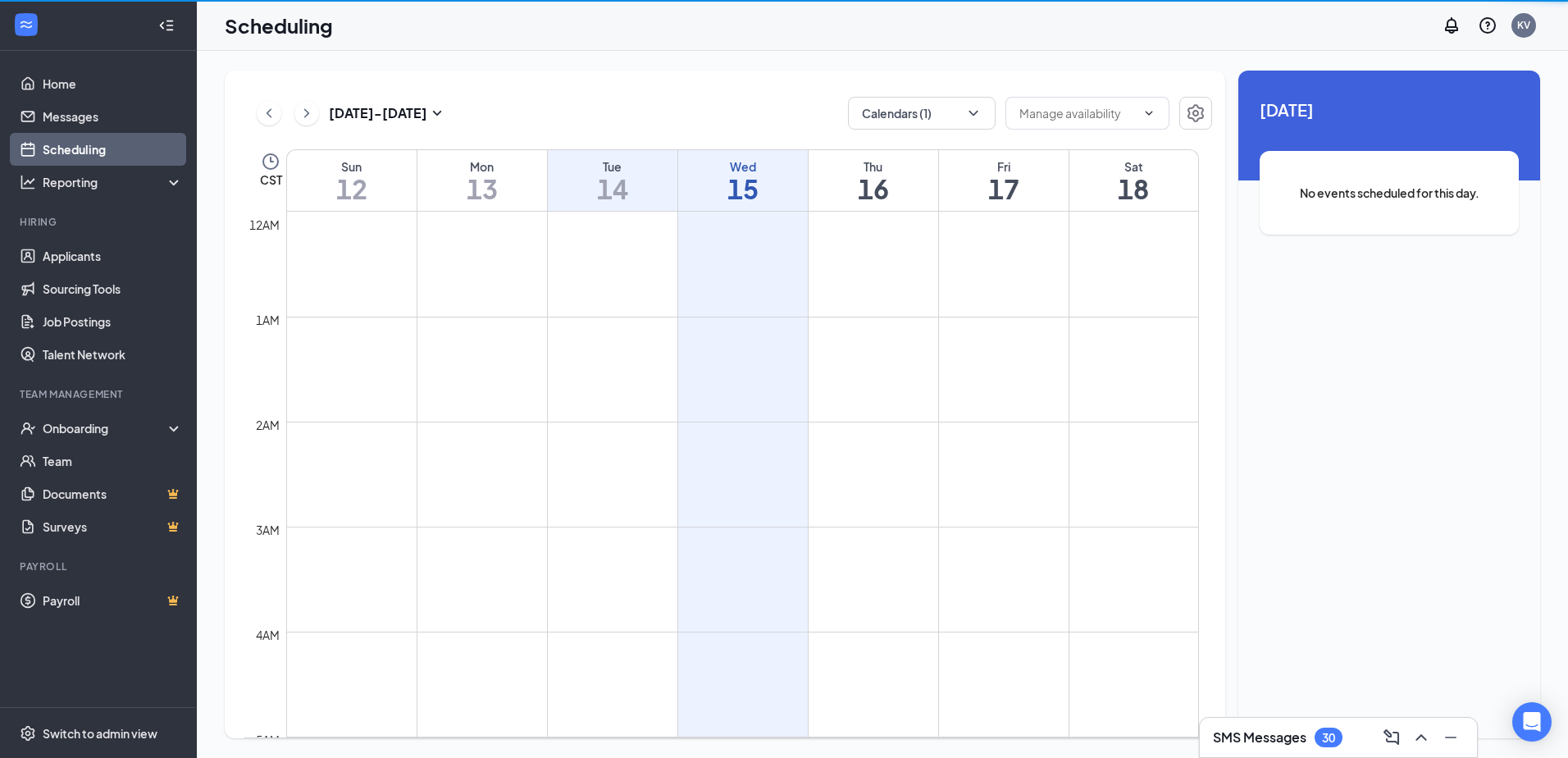
scroll to position [806, 0]
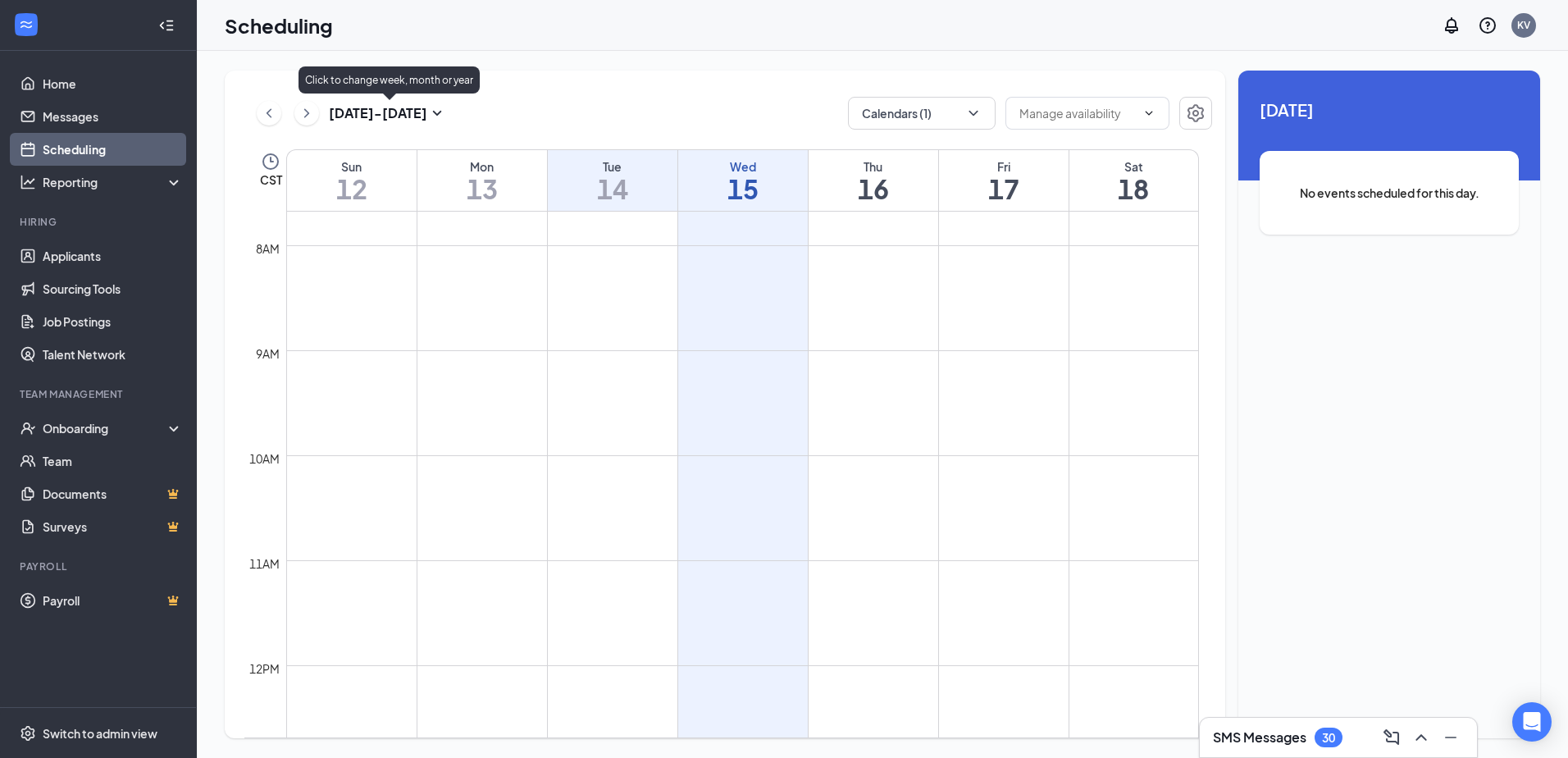
click at [435, 112] on icon "SmallChevronDown" at bounding box center [437, 113] width 9 height 5
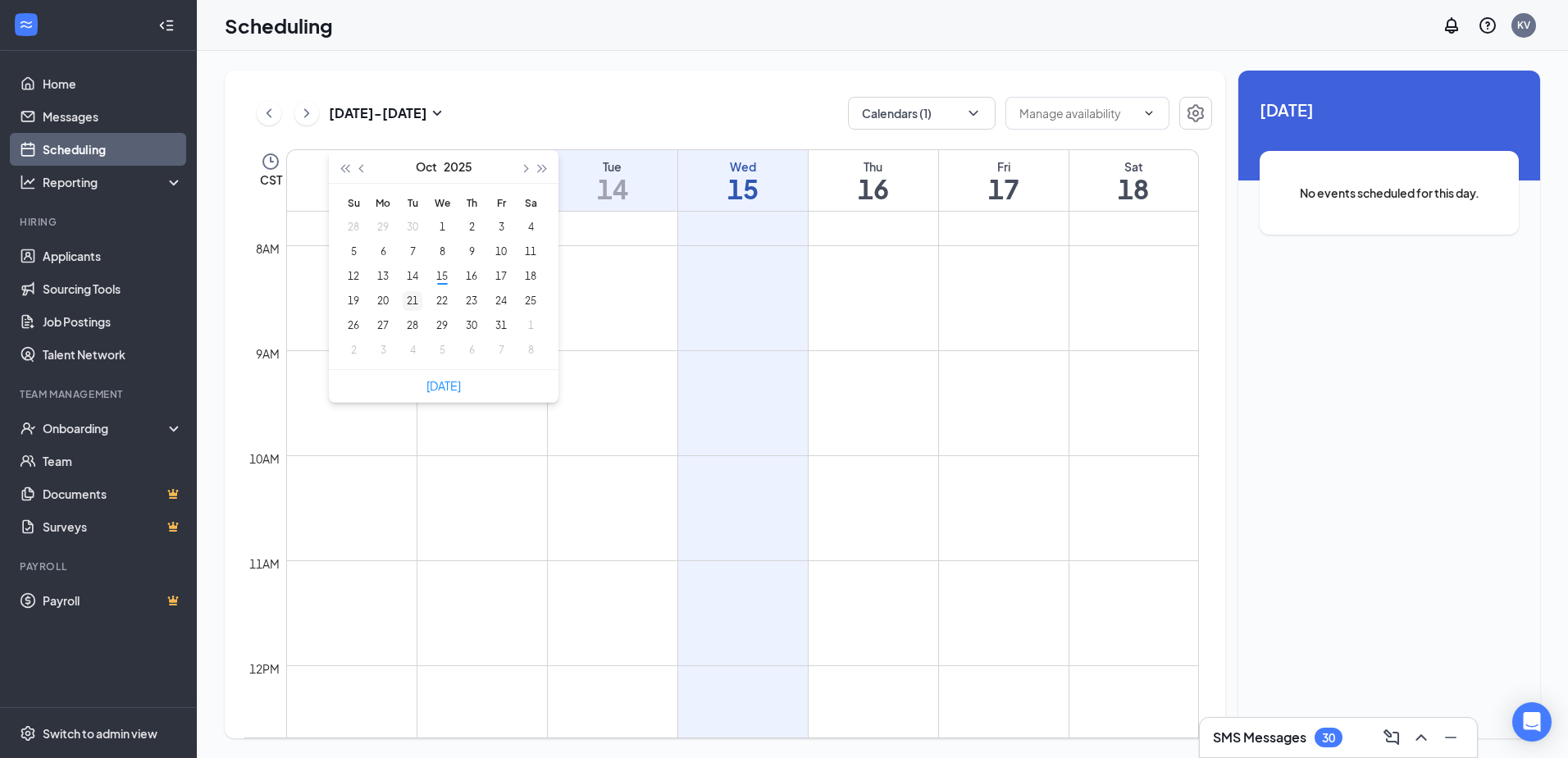
type input "[DATE]"
click at [411, 299] on div "21" at bounding box center [412, 301] width 20 height 20
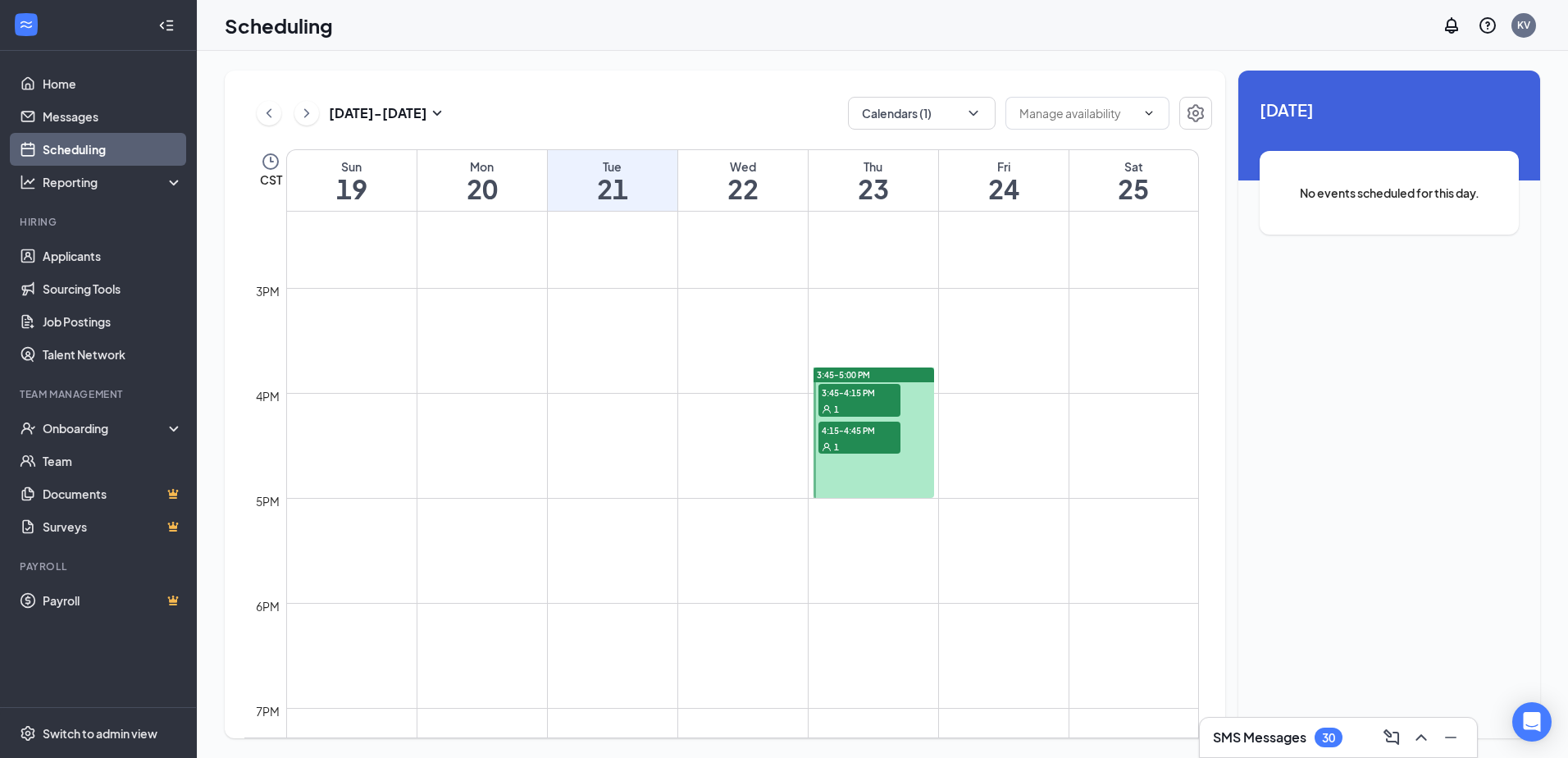
scroll to position [1463, 0]
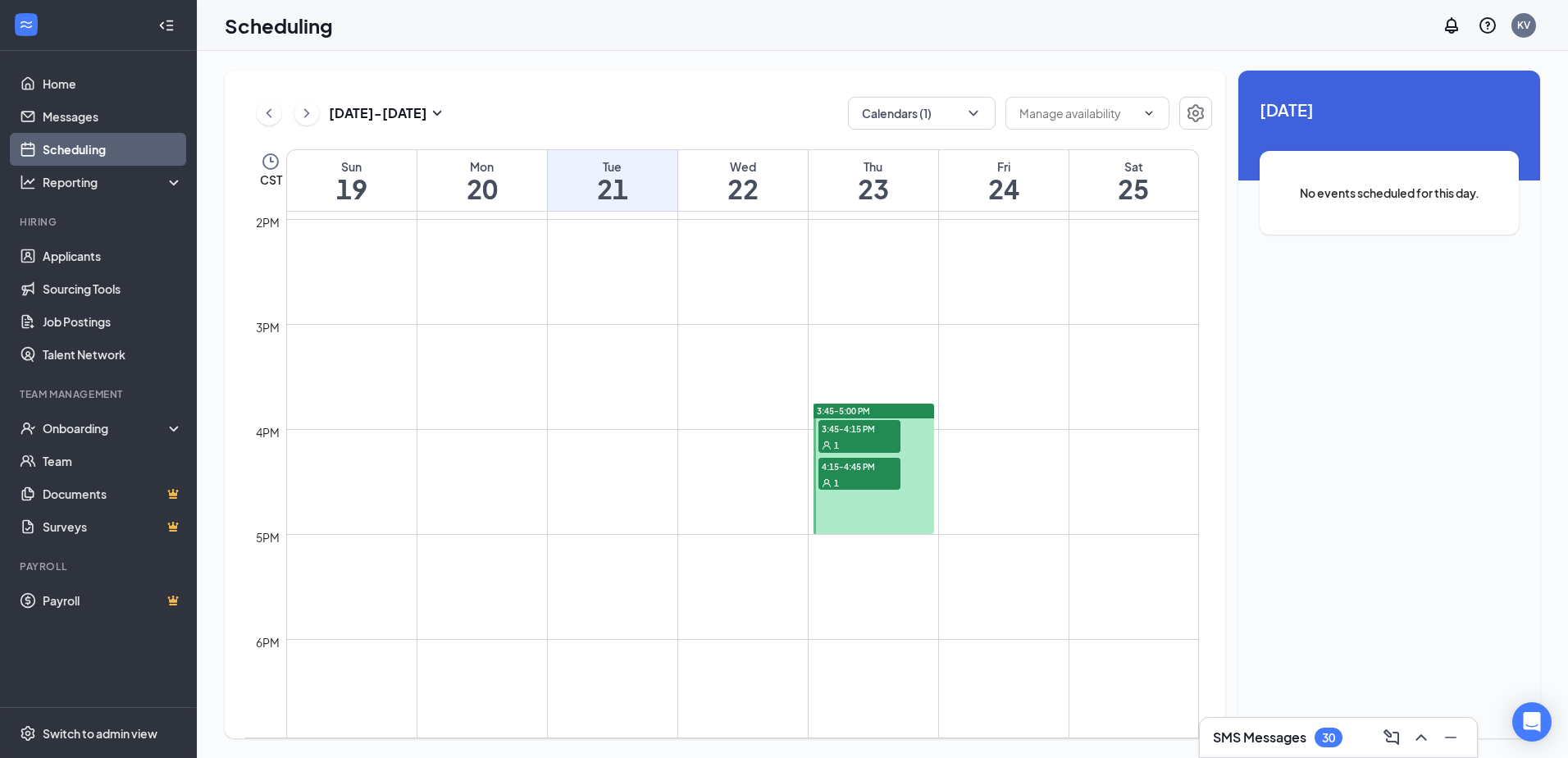
click at [596, 353] on td at bounding box center [743, 362] width 913 height 26
click at [599, 319] on td at bounding box center [743, 311] width 913 height 26
click at [591, 422] on td at bounding box center [743, 415] width 913 height 26
click at [592, 423] on td at bounding box center [743, 415] width 913 height 26
click at [592, 421] on td at bounding box center [743, 415] width 913 height 26
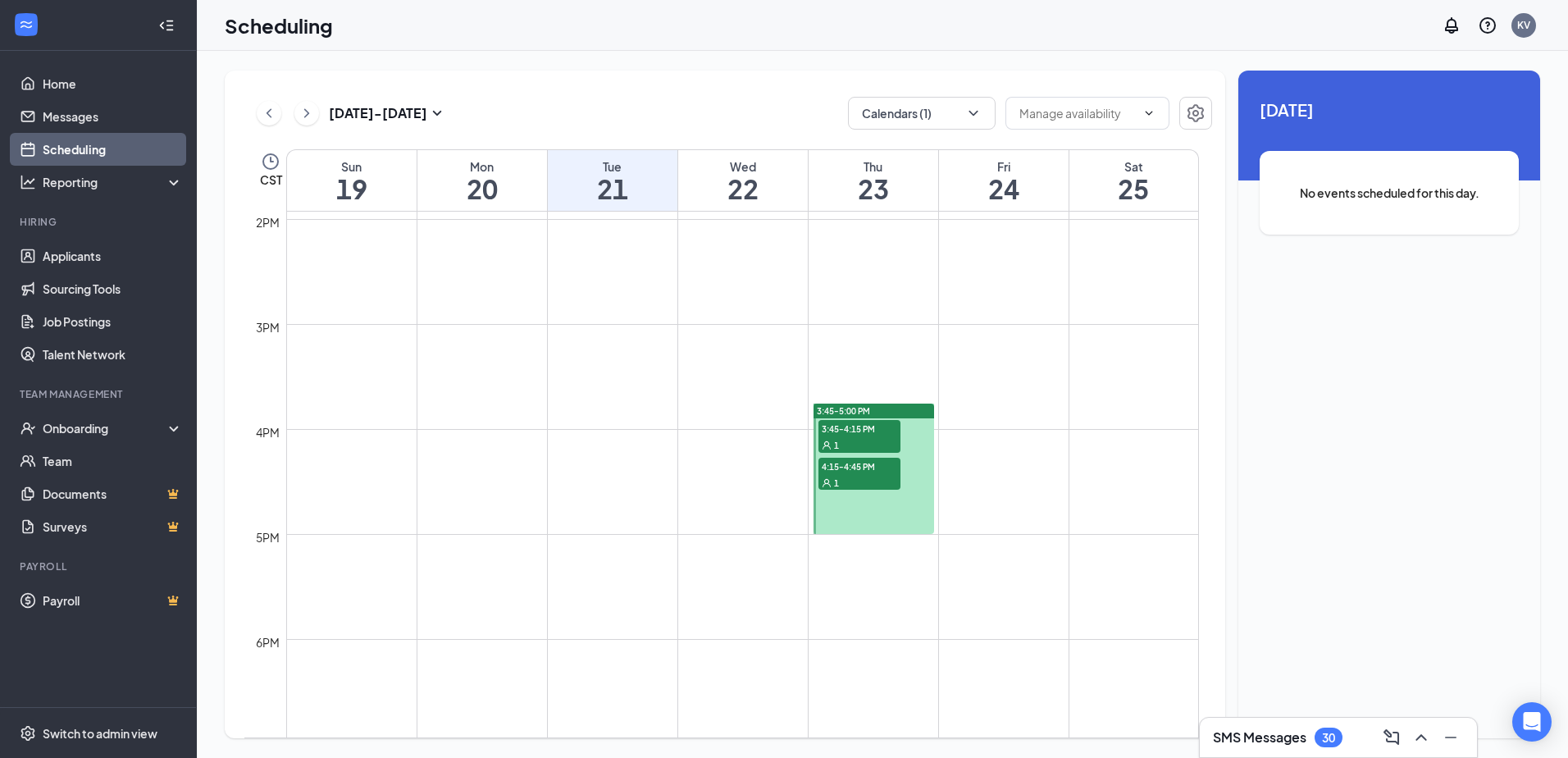
drag, startPoint x: 590, startPoint y: 415, endPoint x: 591, endPoint y: 374, distance: 41.0
click at [591, 374] on td at bounding box center [743, 362] width 913 height 26
click at [591, 373] on td at bounding box center [743, 362] width 913 height 26
click at [593, 343] on td at bounding box center [743, 337] width 913 height 26
click at [1201, 112] on icon "Settings" at bounding box center [1196, 113] width 16 height 18
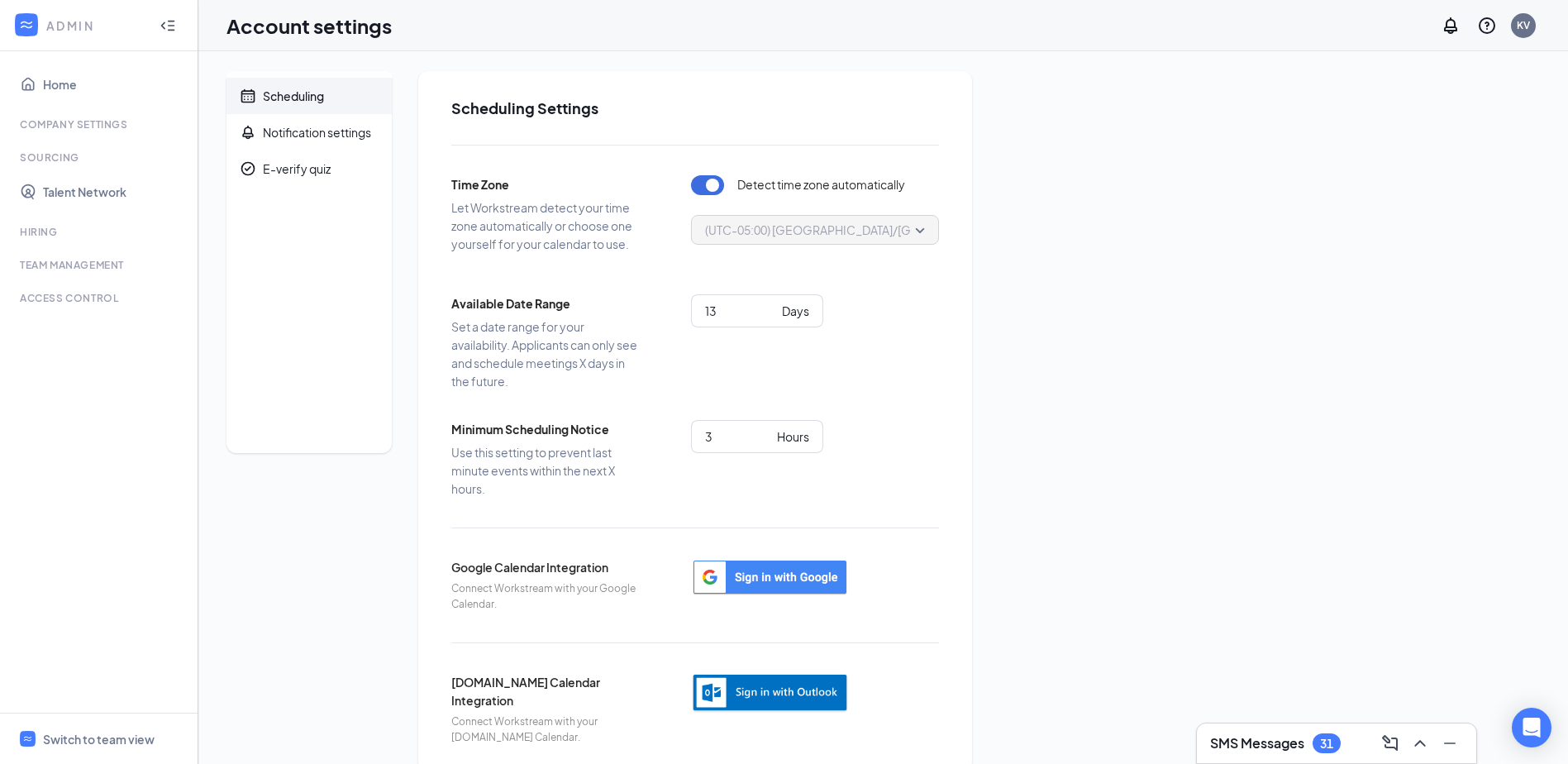
click at [291, 92] on div "Scheduling" at bounding box center [293, 95] width 61 height 16
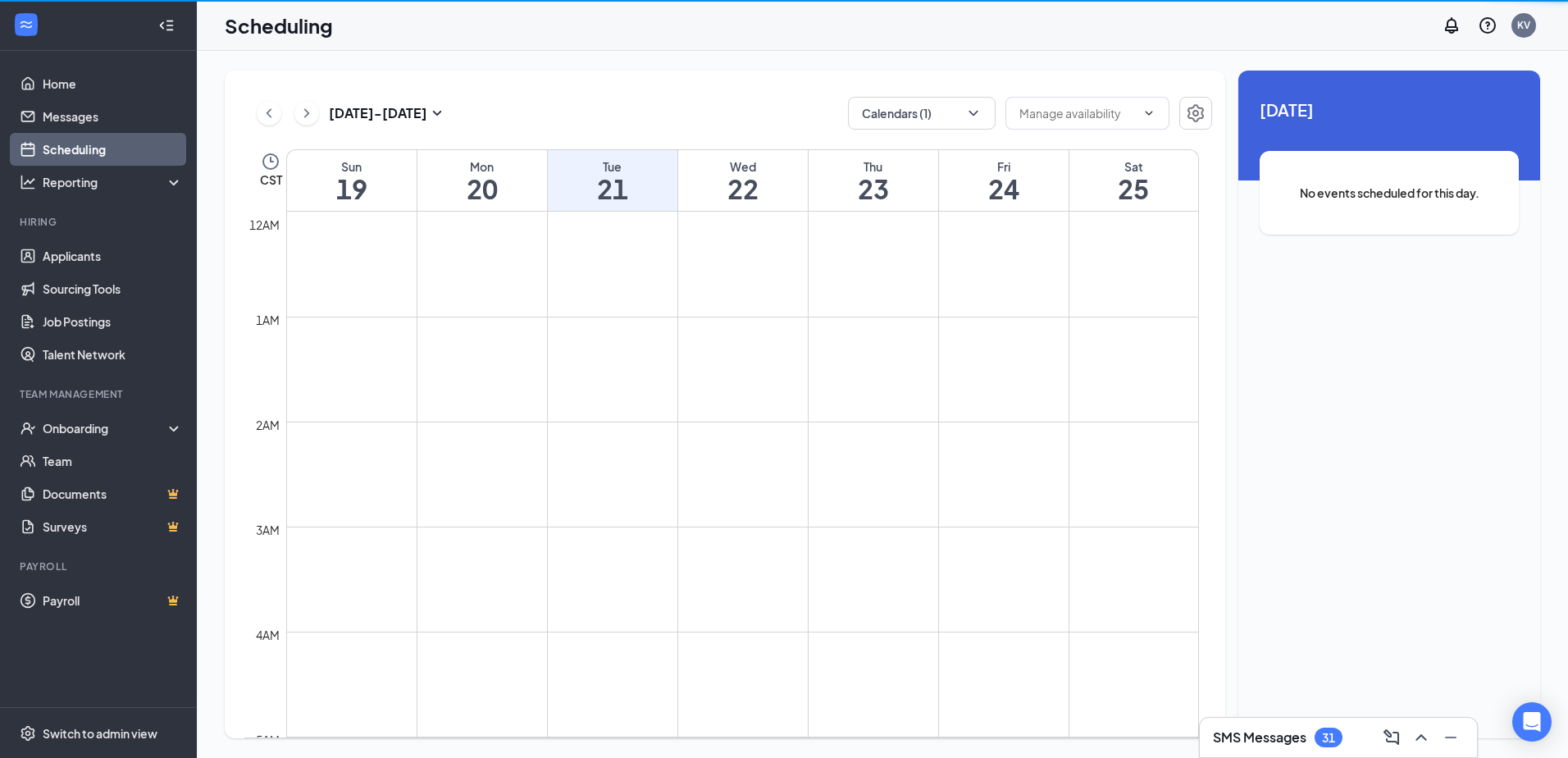
scroll to position [806, 0]
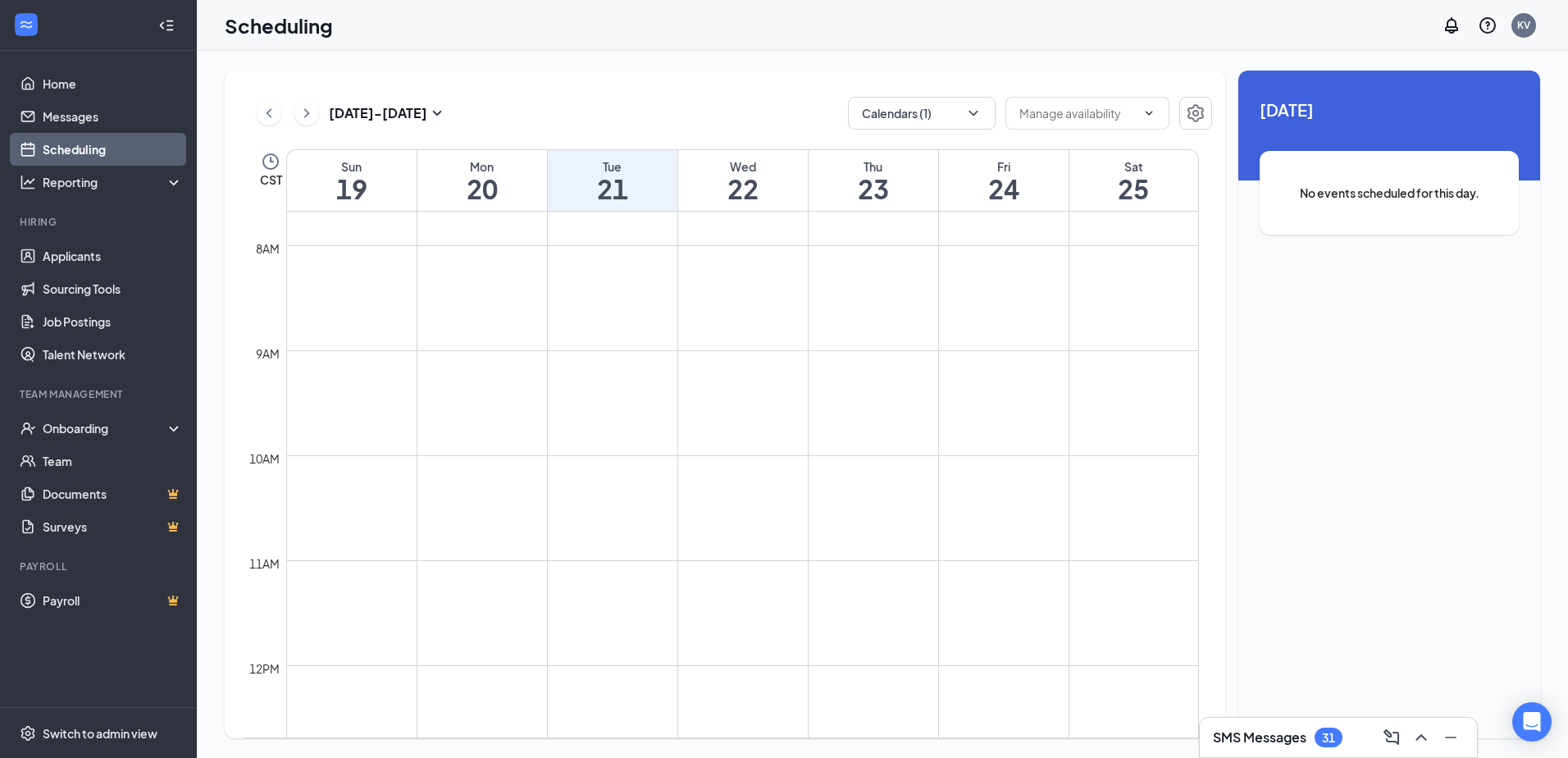
click at [1368, 205] on div "No events scheduled for this day." at bounding box center [1390, 193] width 259 height 84
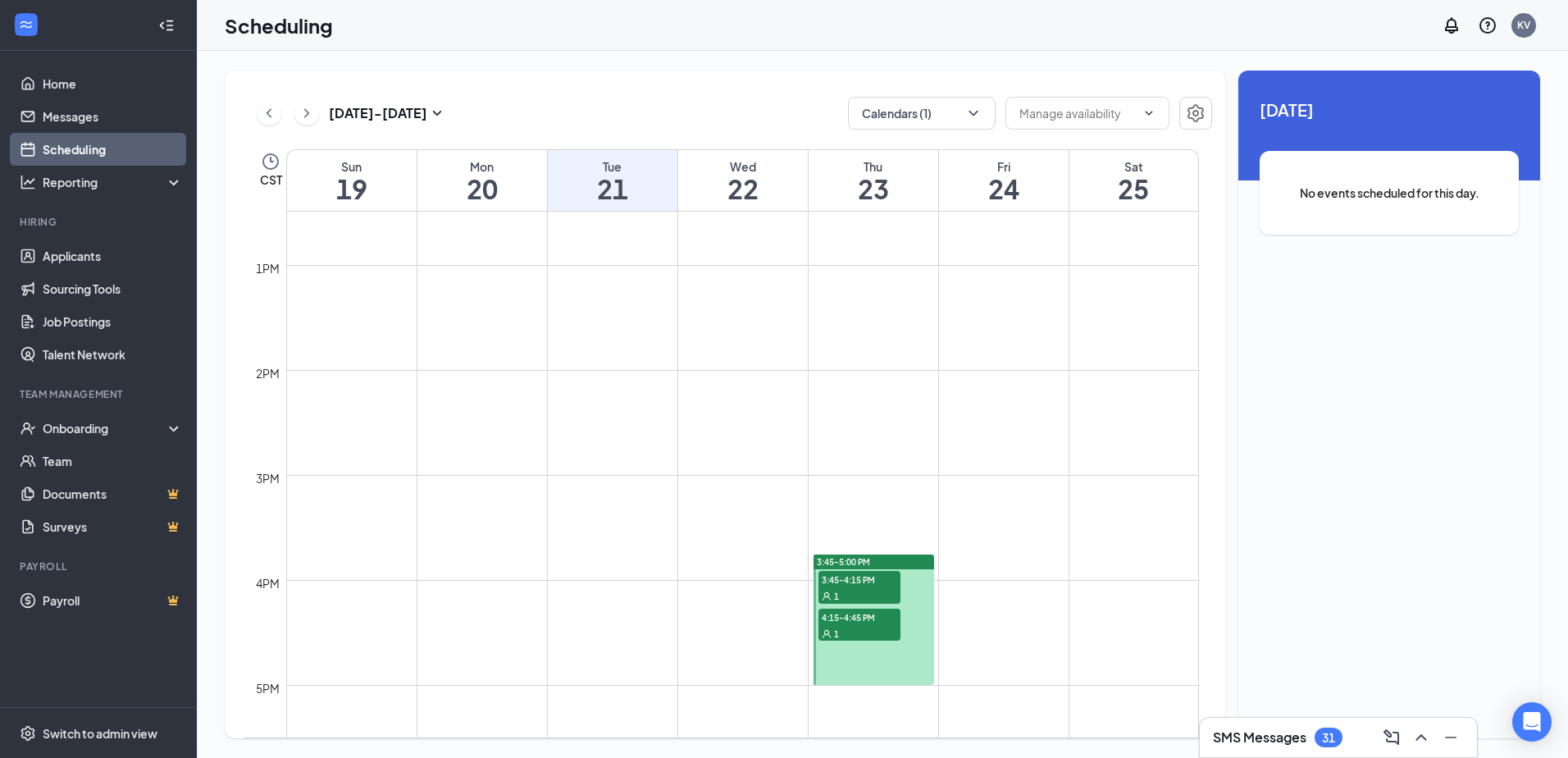
scroll to position [1545, 0]
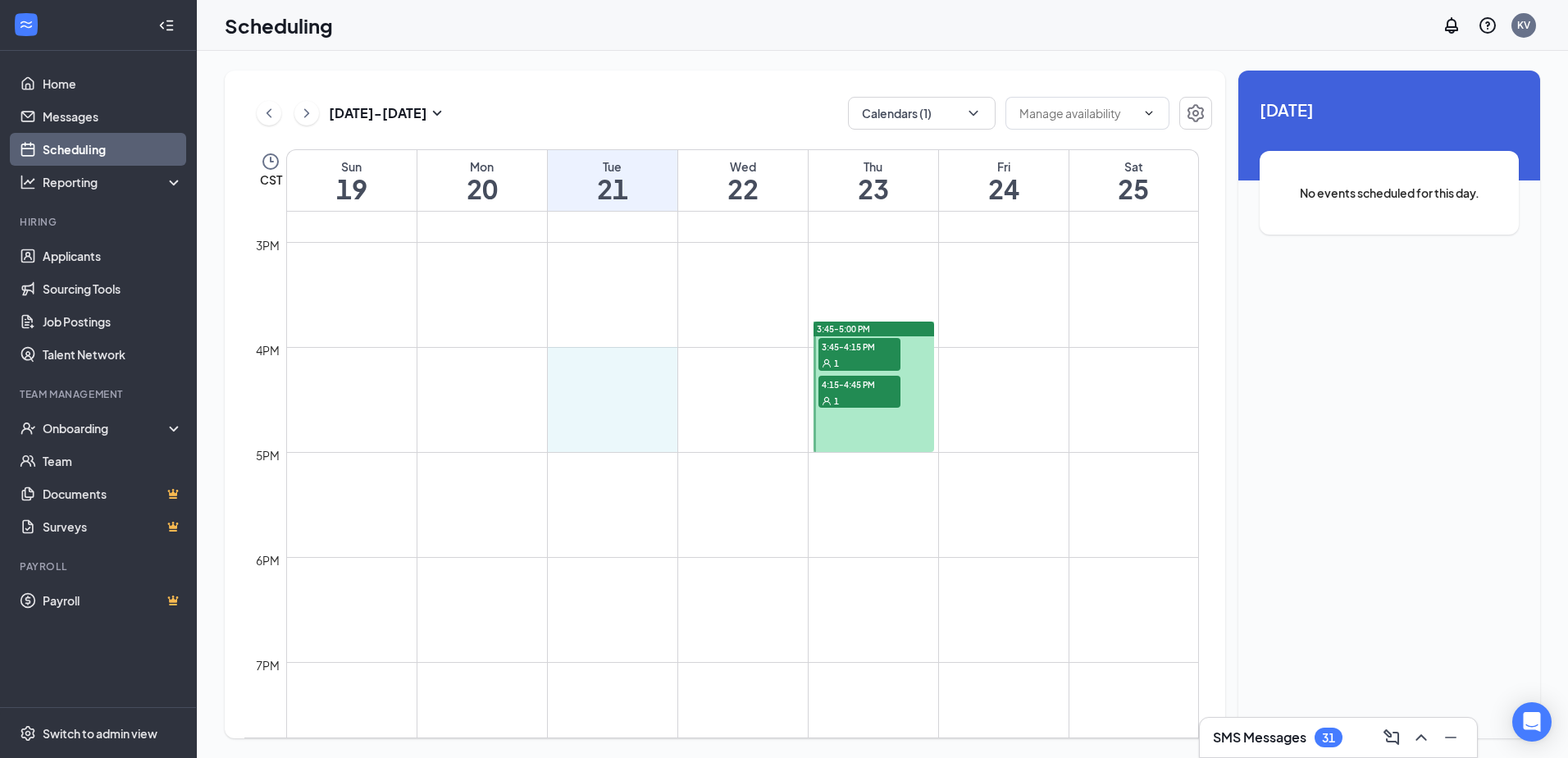
drag, startPoint x: 576, startPoint y: 354, endPoint x: 572, endPoint y: 435, distance: 81.1
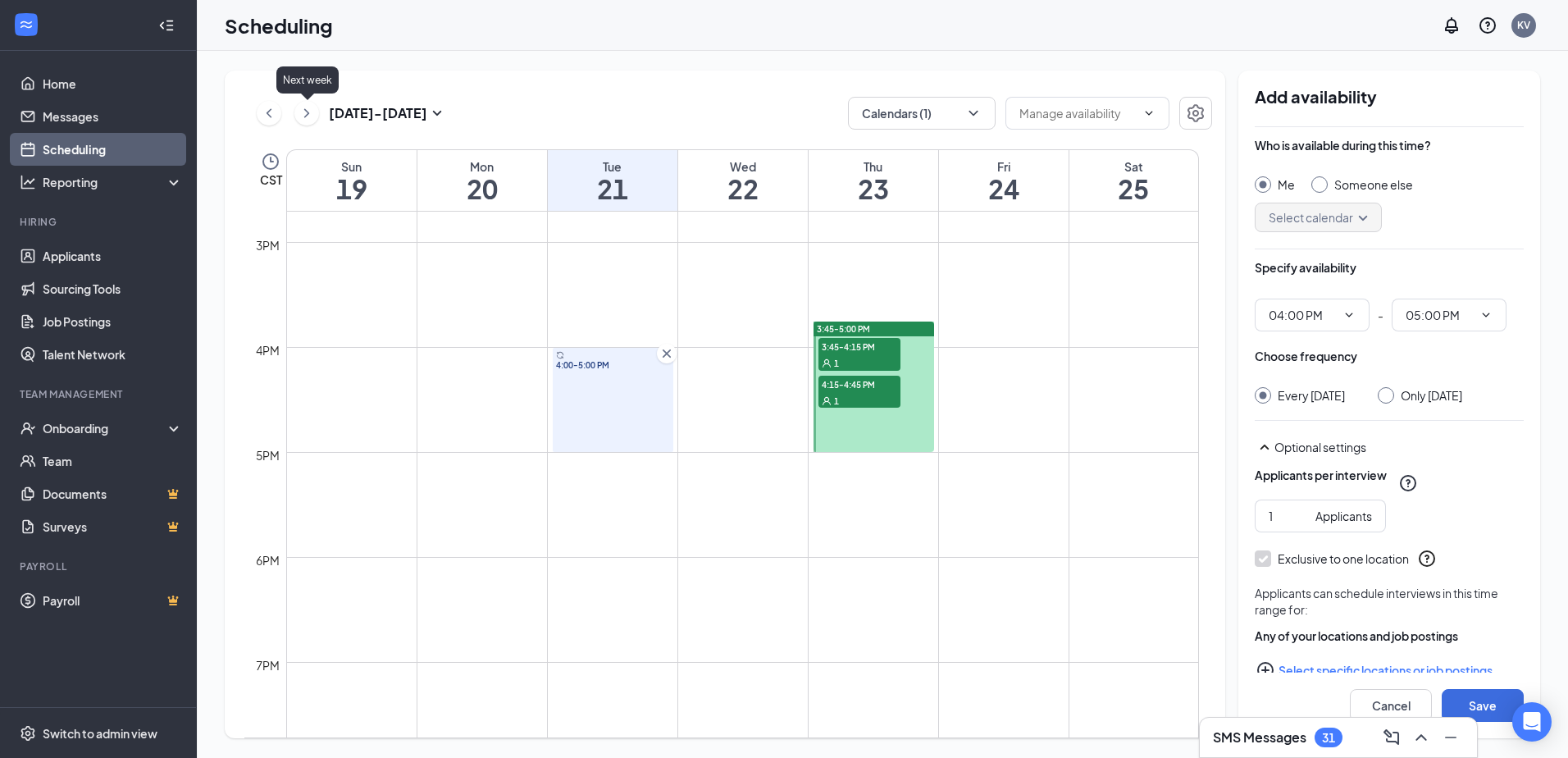
click at [302, 112] on icon "ChevronRight" at bounding box center [307, 113] width 16 height 20
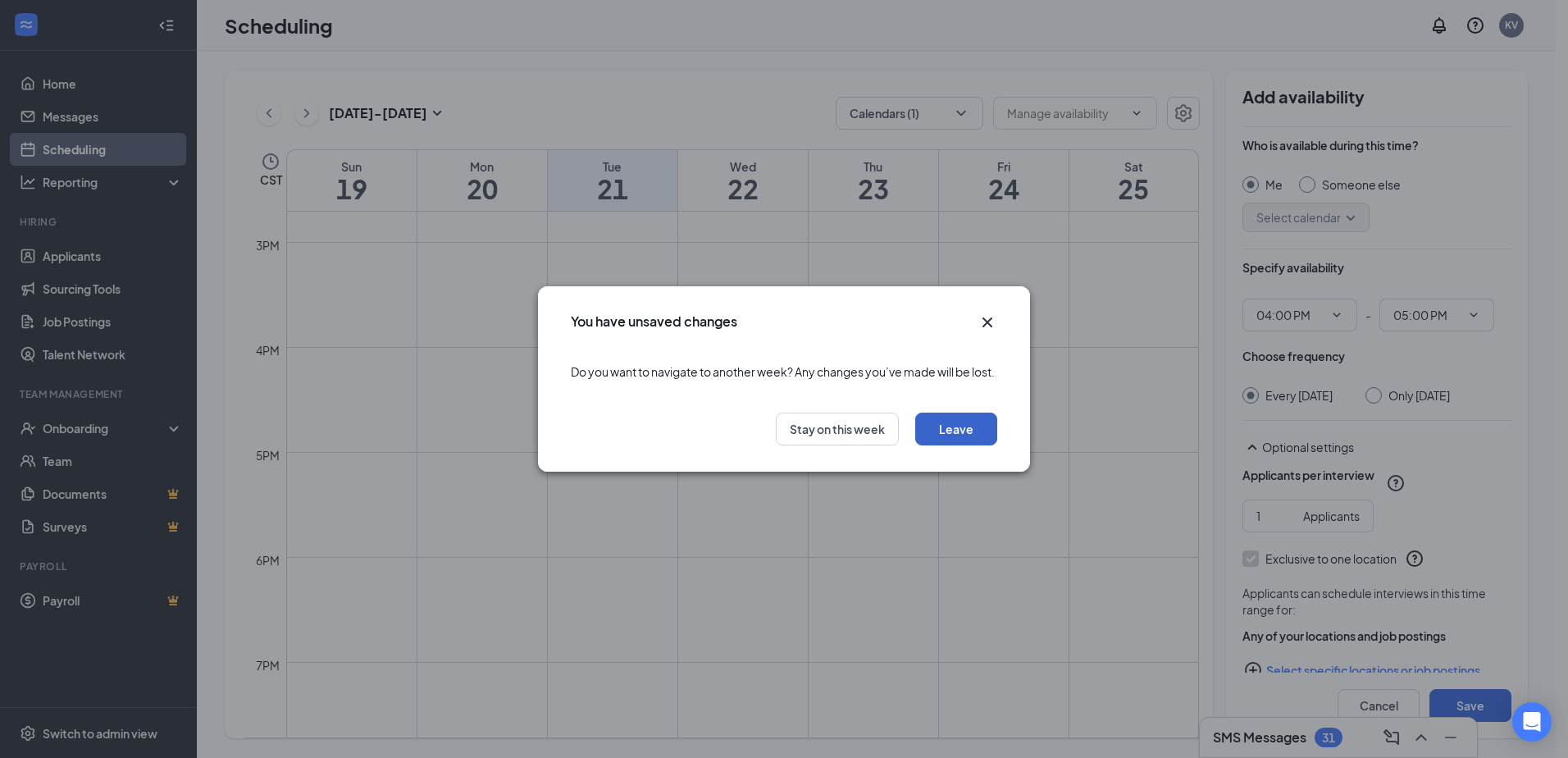
click at [963, 446] on button "Leave" at bounding box center [957, 429] width 82 height 33
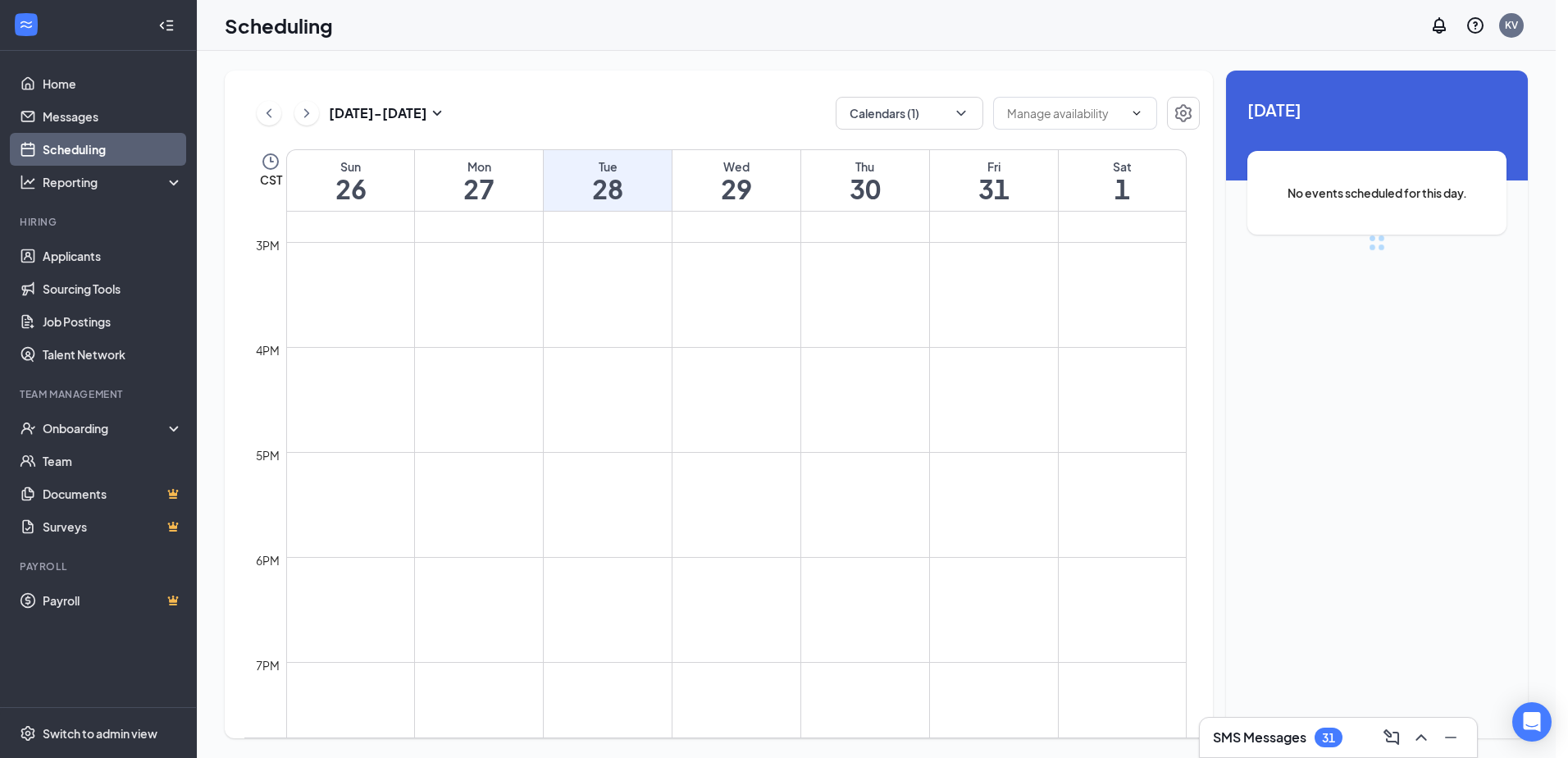
scroll to position [806, 0]
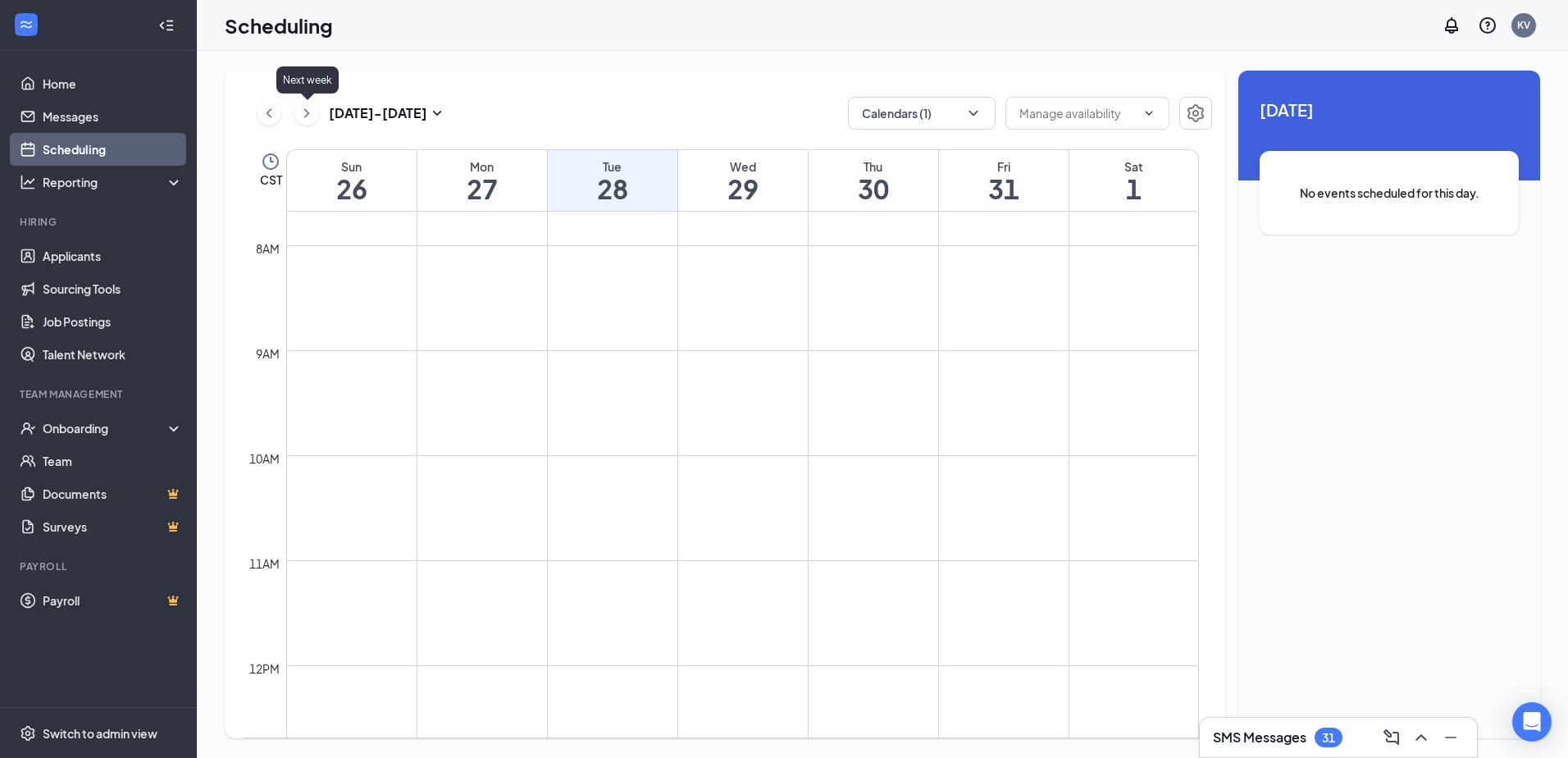
click at [302, 116] on icon "ChevronRight" at bounding box center [307, 113] width 16 height 20
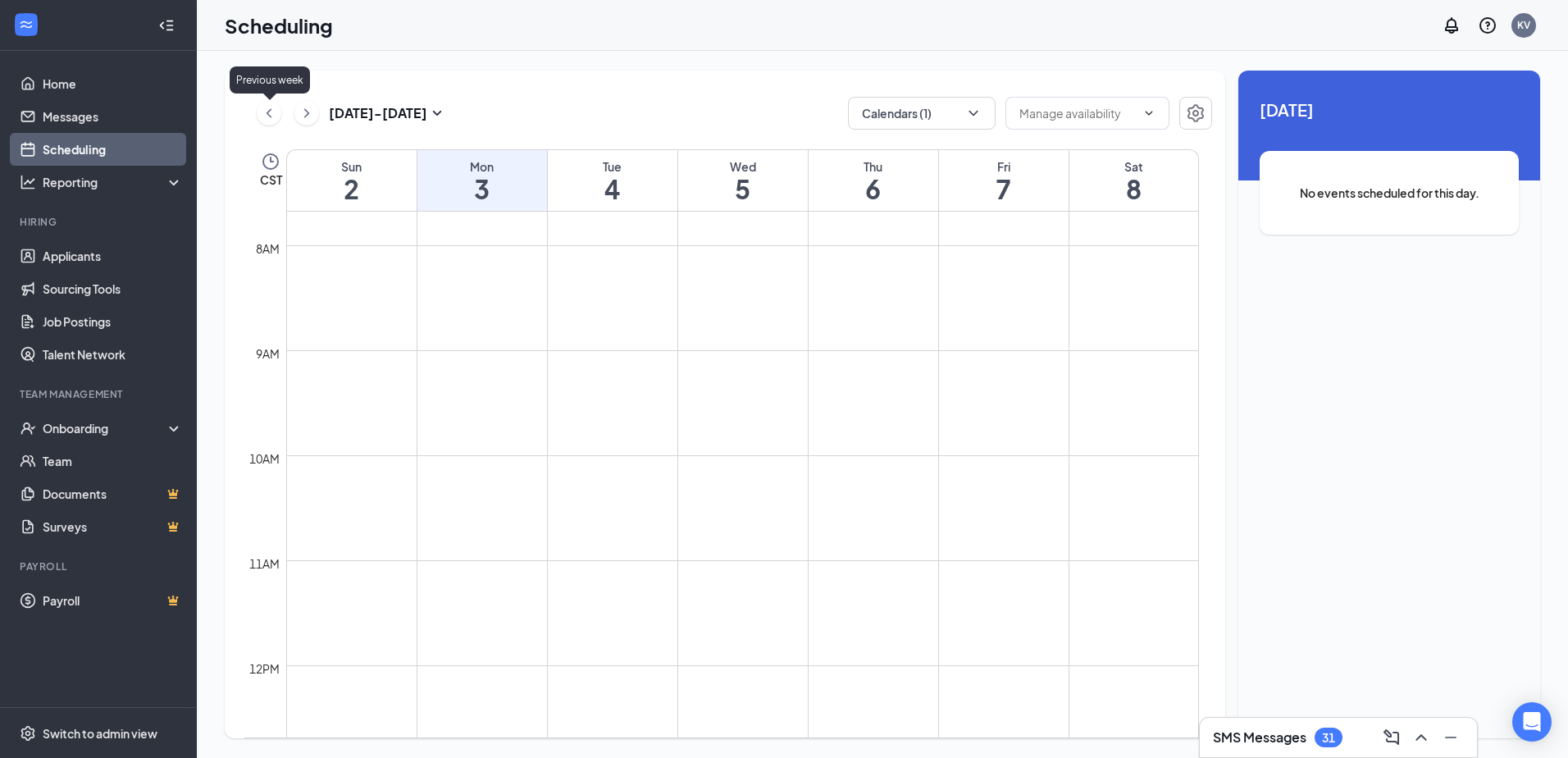
click at [265, 115] on icon "ChevronLeft" at bounding box center [269, 113] width 16 height 20
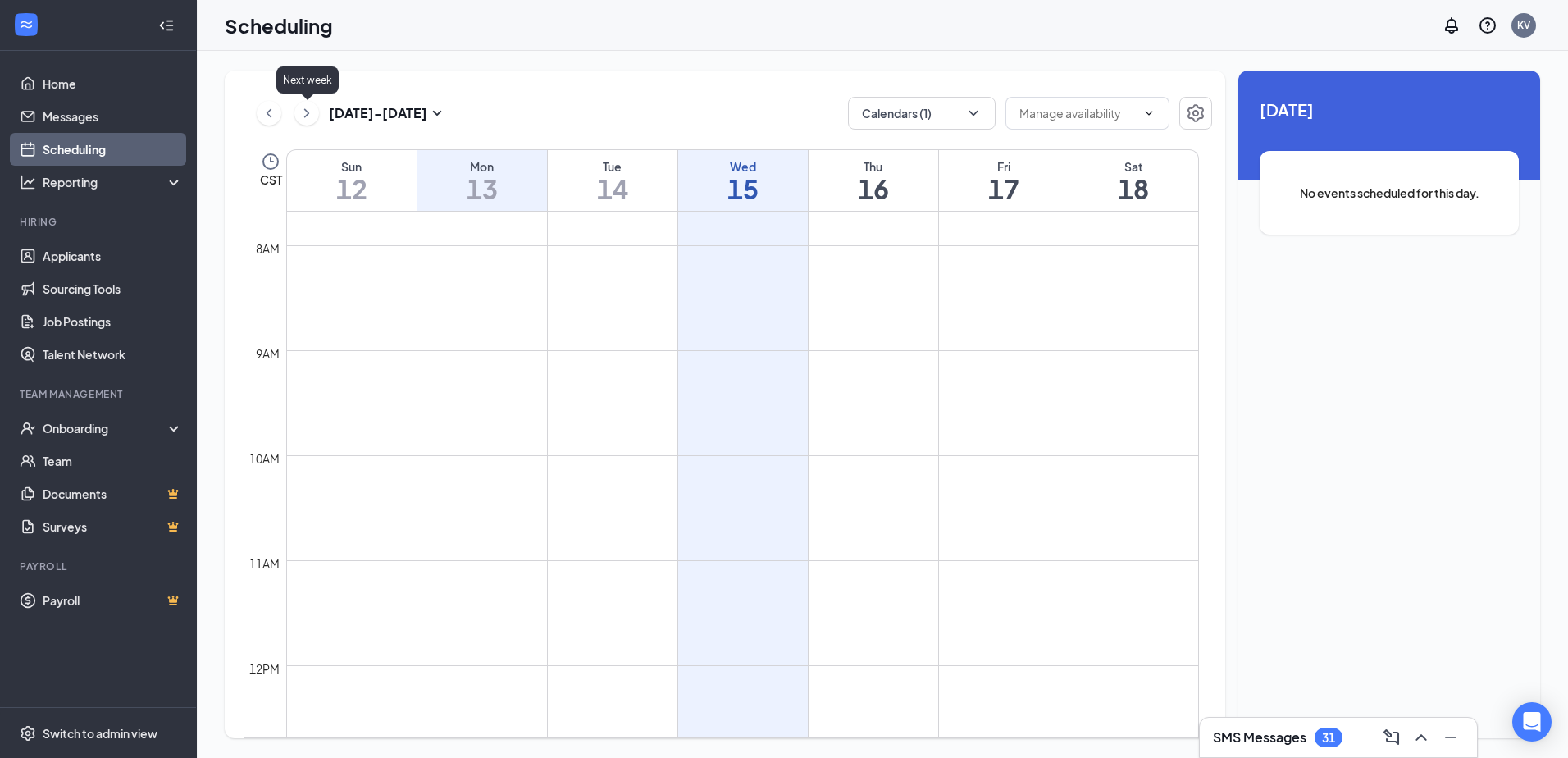
click at [308, 117] on icon "ChevronRight" at bounding box center [307, 113] width 16 height 20
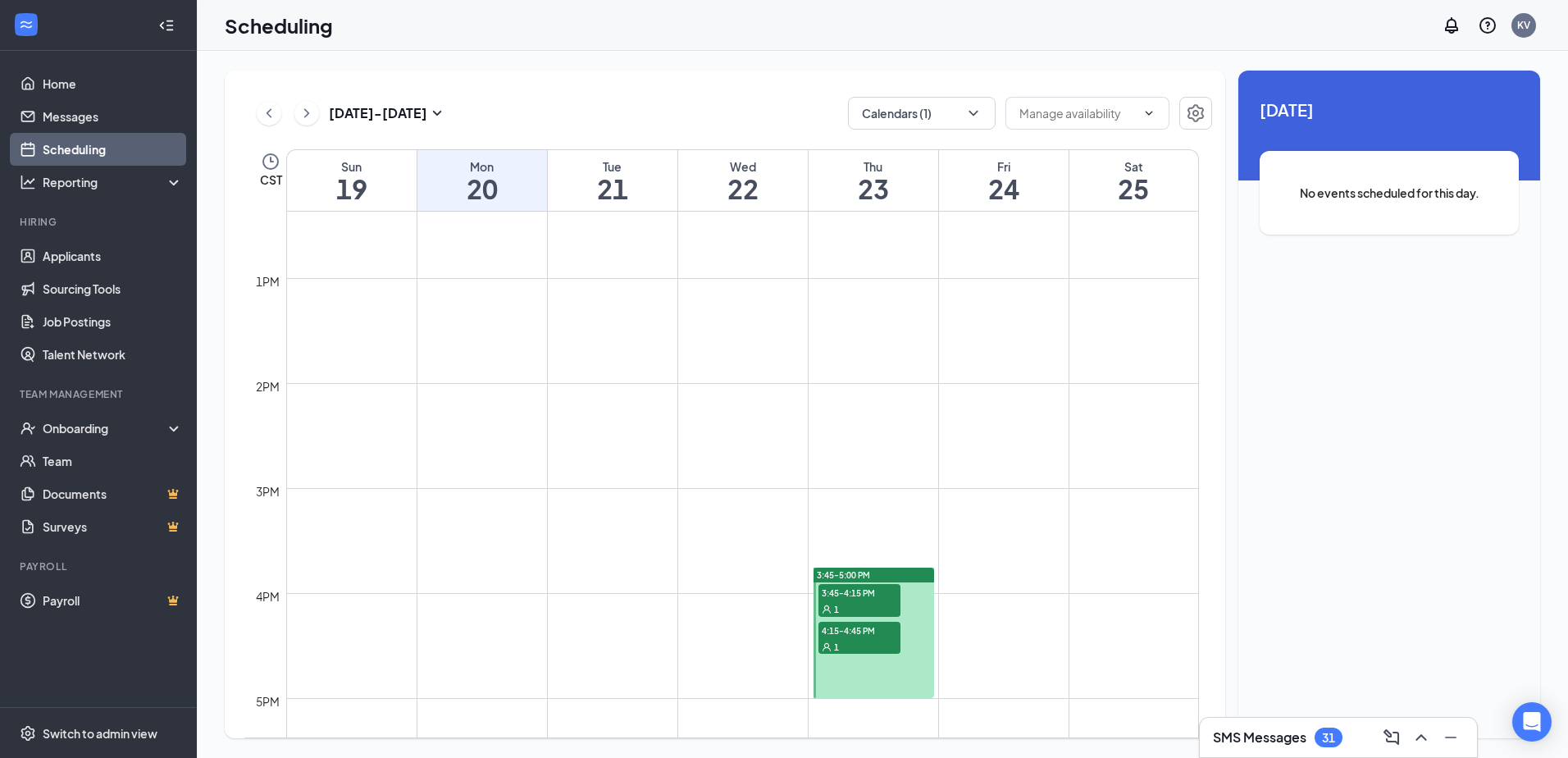
scroll to position [1381, 0]
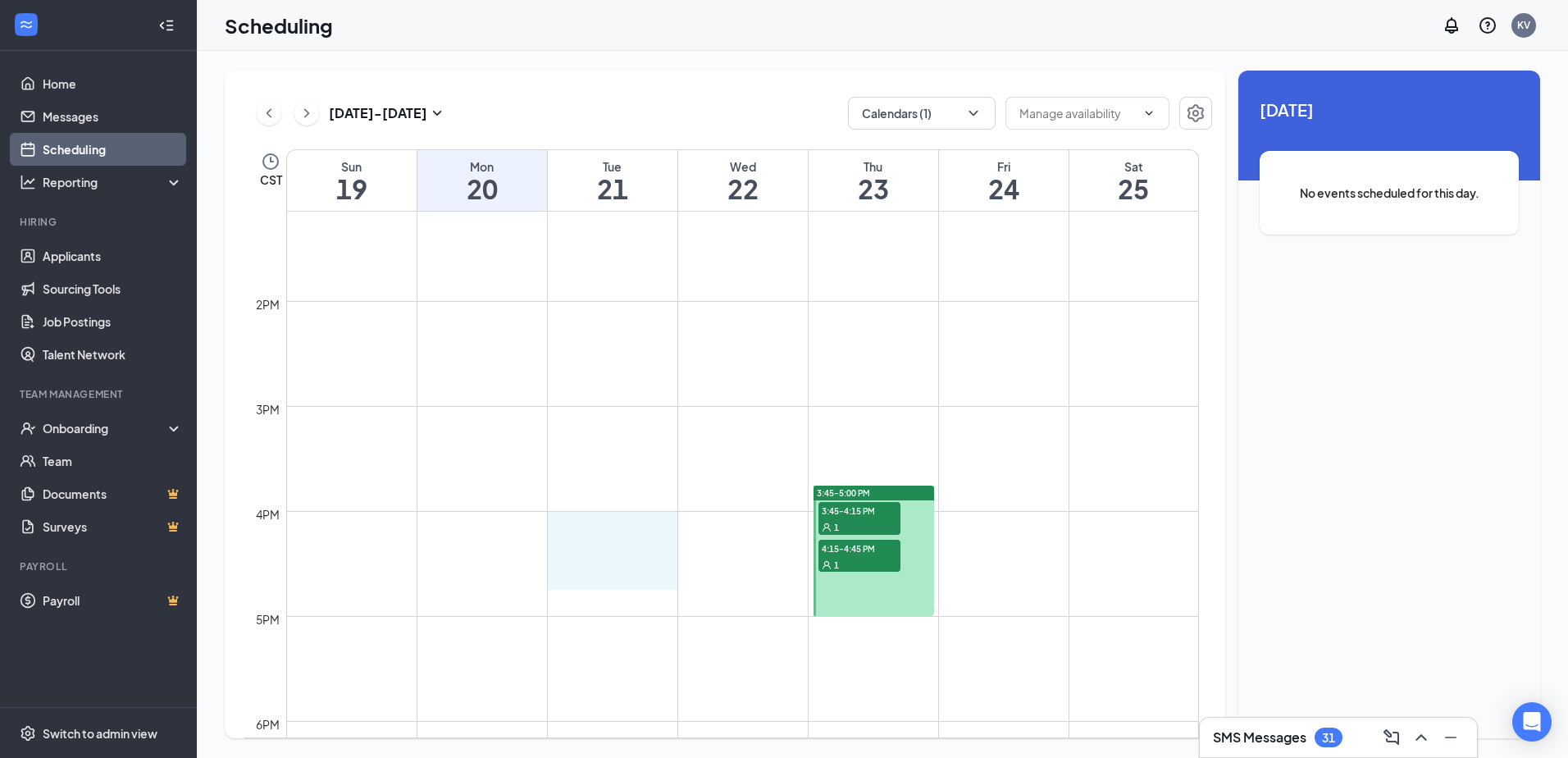
drag, startPoint x: 596, startPoint y: 515, endPoint x: 597, endPoint y: 582, distance: 67.0
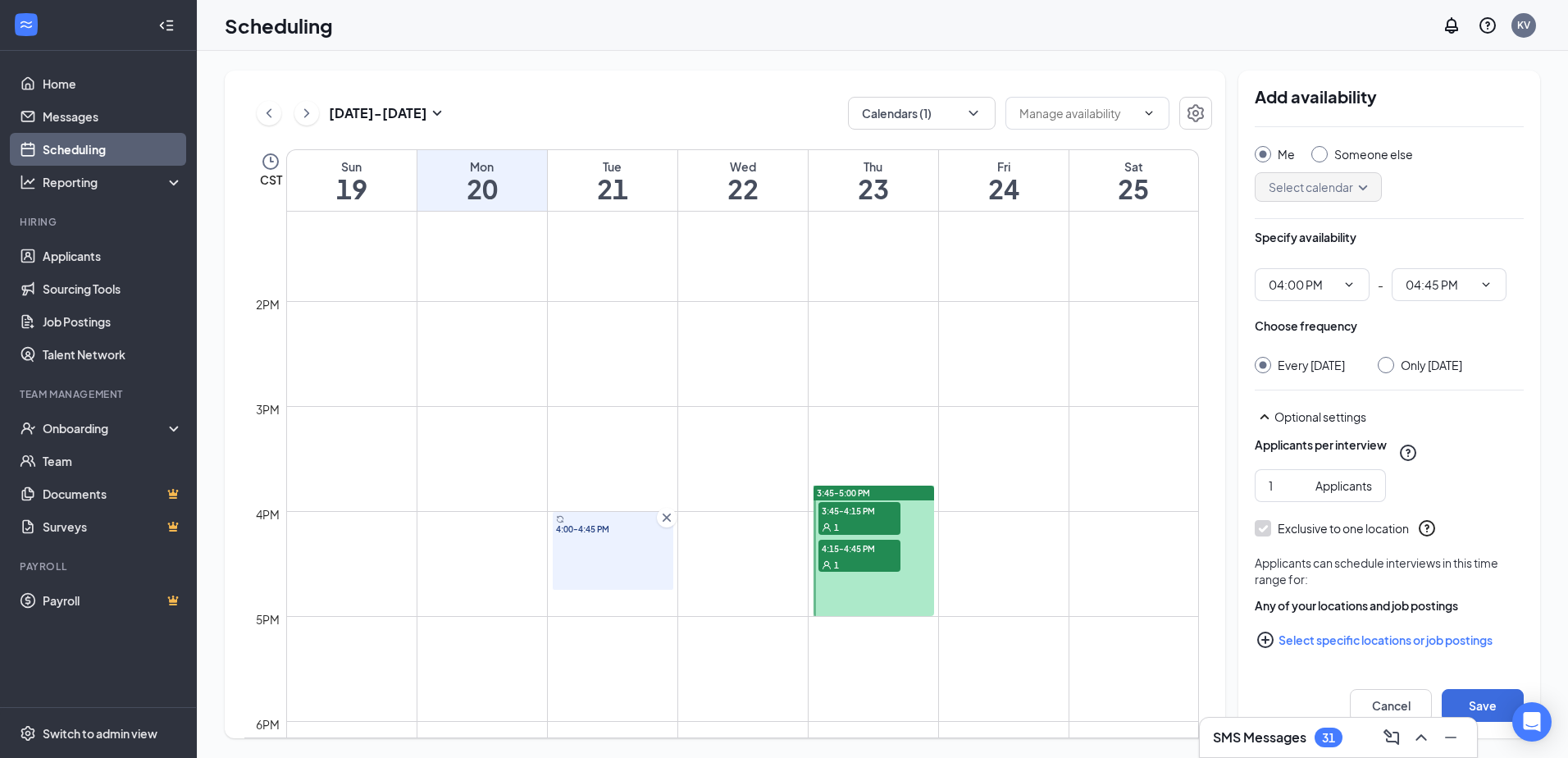
scroll to position [46, 0]
click at [1506, 701] on button "Save" at bounding box center [1483, 705] width 82 height 33
